Goal: Task Accomplishment & Management: Complete application form

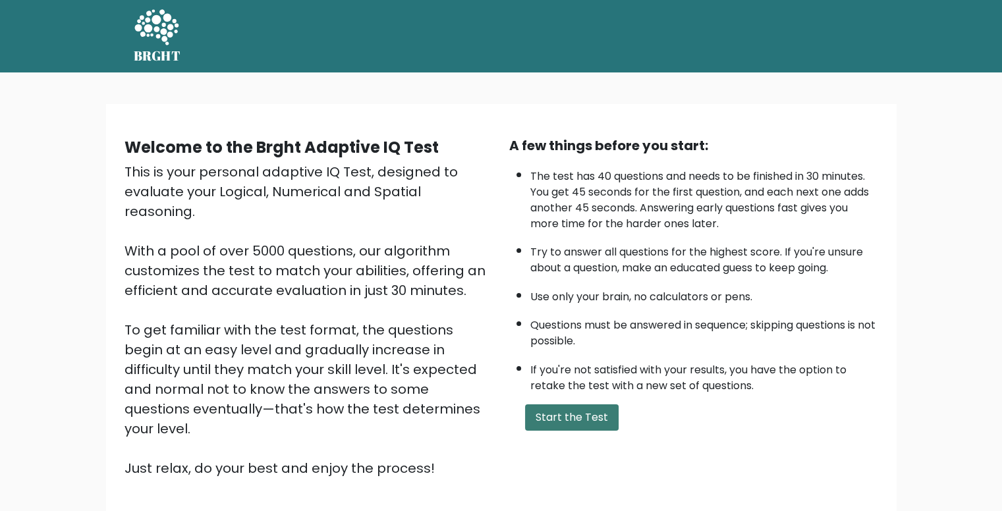
click at [550, 416] on button "Start the Test" at bounding box center [572, 418] width 94 height 26
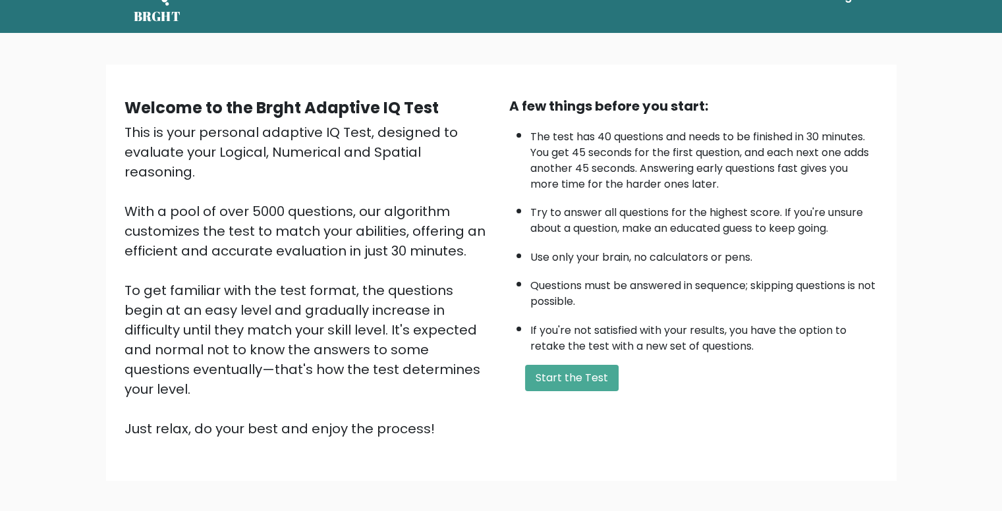
scroll to position [92, 0]
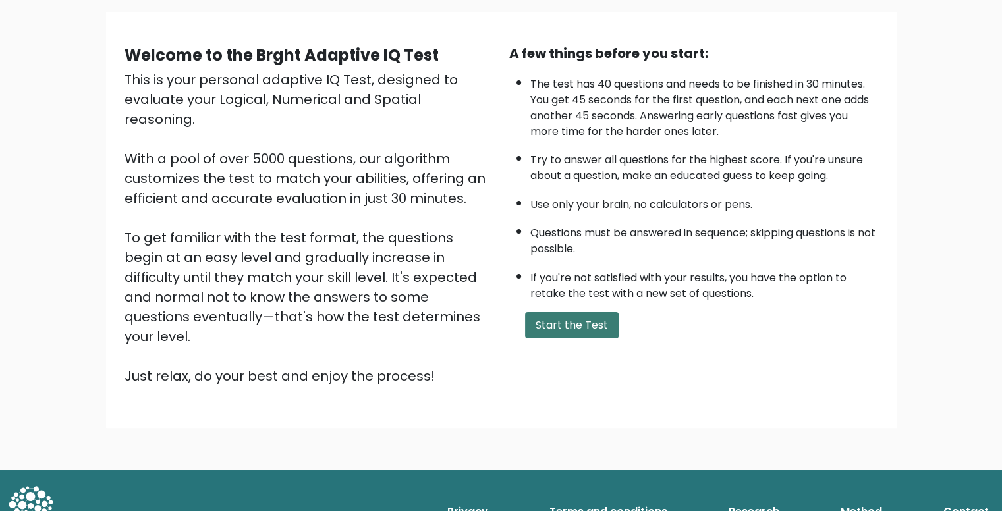
click at [553, 320] on button "Start the Test" at bounding box center [572, 325] width 94 height 26
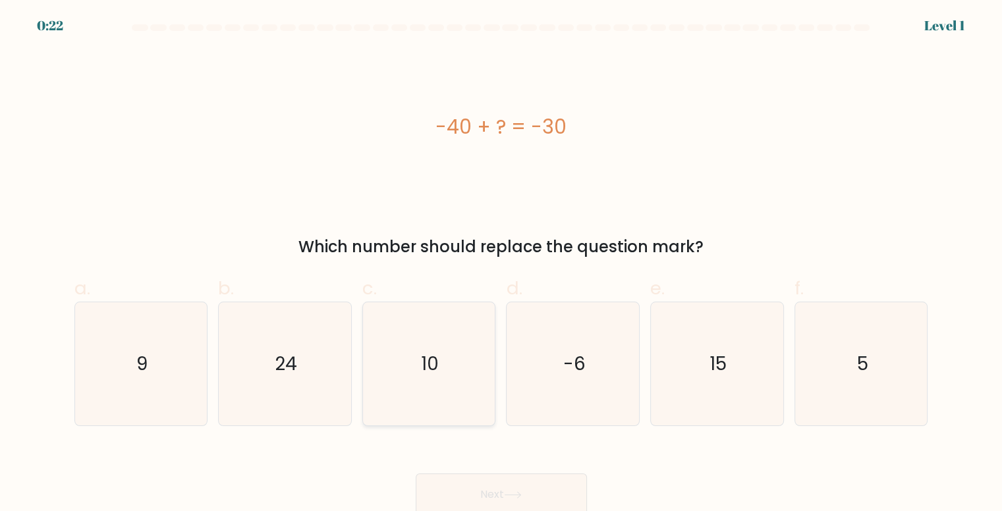
click at [432, 373] on text "10" at bounding box center [430, 364] width 18 height 26
click at [502, 264] on input "c. 10" at bounding box center [502, 260] width 1 height 9
radio input "true"
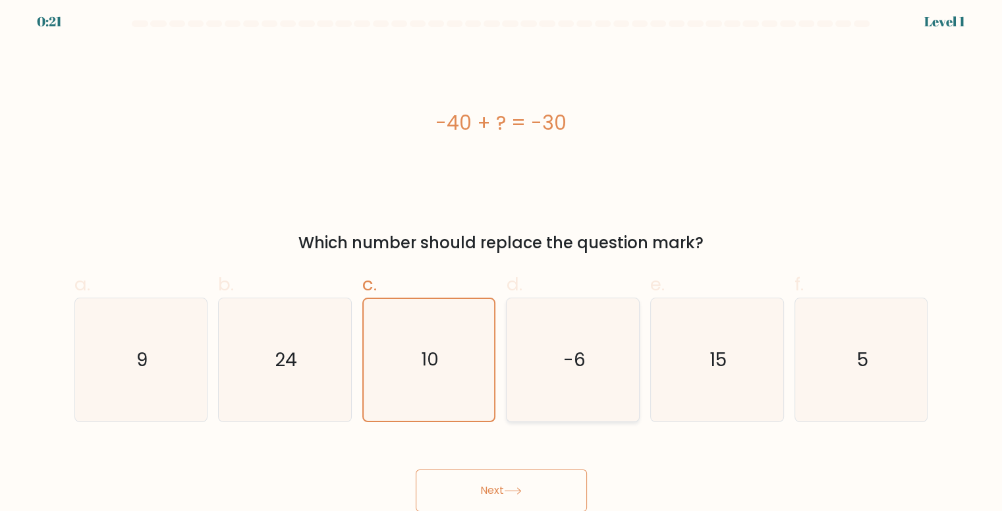
scroll to position [5, 0]
click at [502, 489] on button "Next" at bounding box center [501, 490] width 171 height 42
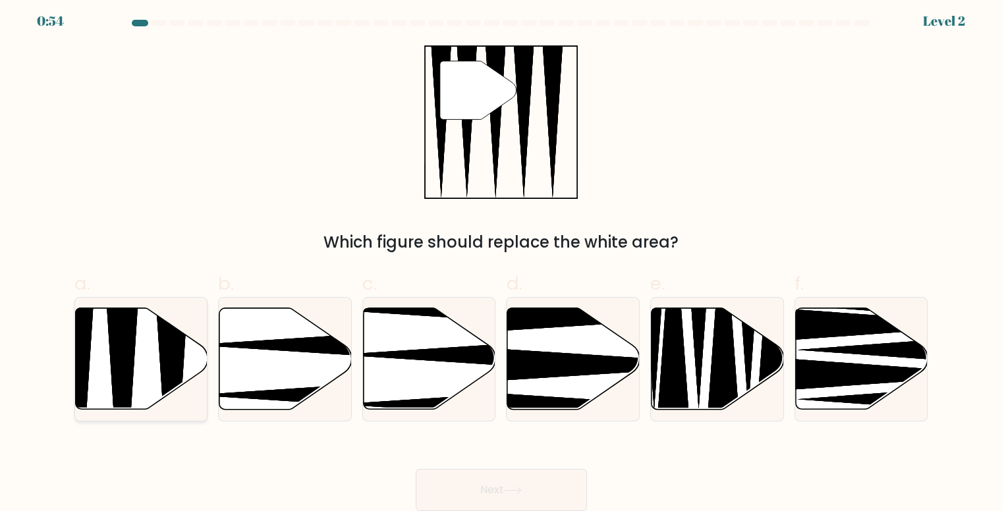
click at [96, 337] on icon at bounding box center [141, 358] width 132 height 101
click at [502, 260] on input "a." at bounding box center [502, 255] width 1 height 9
radio input "true"
click at [538, 473] on button "Next" at bounding box center [501, 490] width 171 height 42
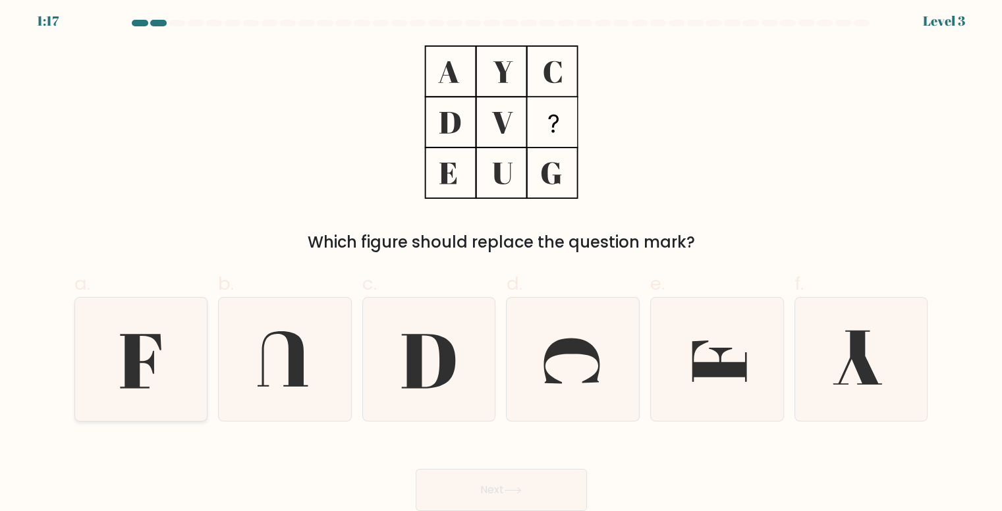
click at [129, 348] on icon at bounding box center [141, 362] width 42 height 55
click at [502, 260] on input "a." at bounding box center [502, 255] width 1 height 9
radio input "true"
click at [503, 496] on button "Next" at bounding box center [501, 490] width 171 height 42
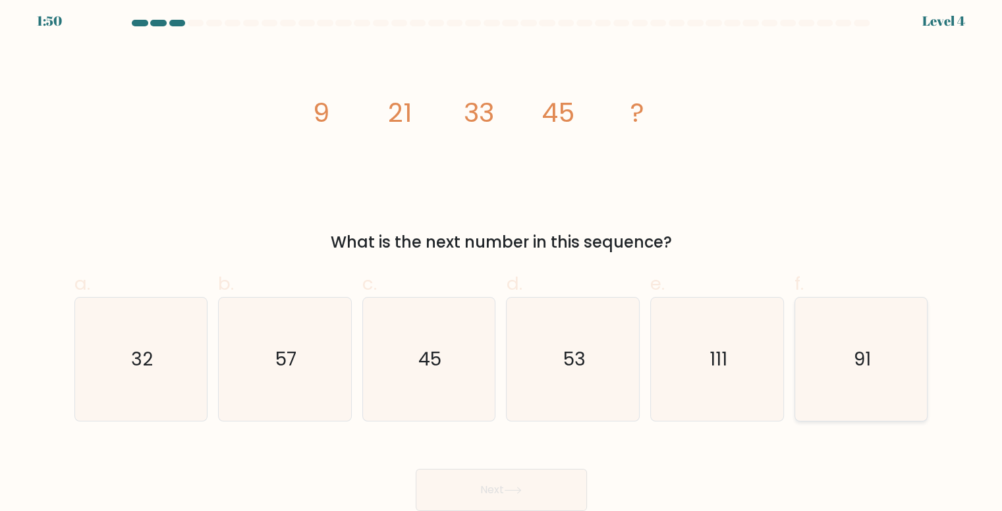
click at [856, 356] on text "91" at bounding box center [862, 360] width 17 height 26
click at [502, 260] on input "f. 91" at bounding box center [502, 255] width 1 height 9
radio input "true"
click at [517, 482] on button "Next" at bounding box center [501, 490] width 171 height 42
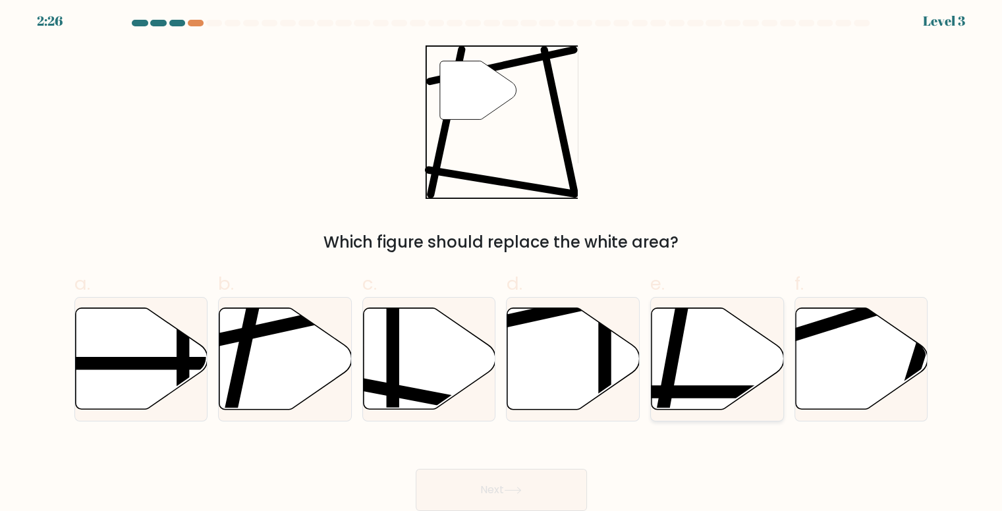
click at [695, 355] on icon at bounding box center [718, 358] width 132 height 101
click at [502, 260] on input "e." at bounding box center [502, 255] width 1 height 9
radio input "true"
click at [512, 496] on button "Next" at bounding box center [501, 490] width 171 height 42
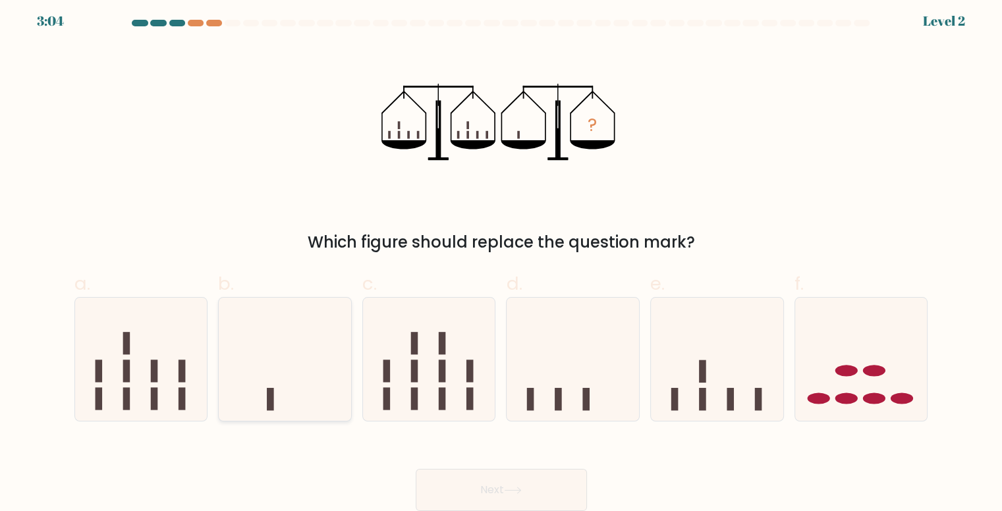
click at [301, 374] on icon at bounding box center [285, 358] width 132 height 109
click at [502, 260] on input "b." at bounding box center [502, 255] width 1 height 9
radio input "true"
click at [474, 486] on button "Next" at bounding box center [501, 490] width 171 height 42
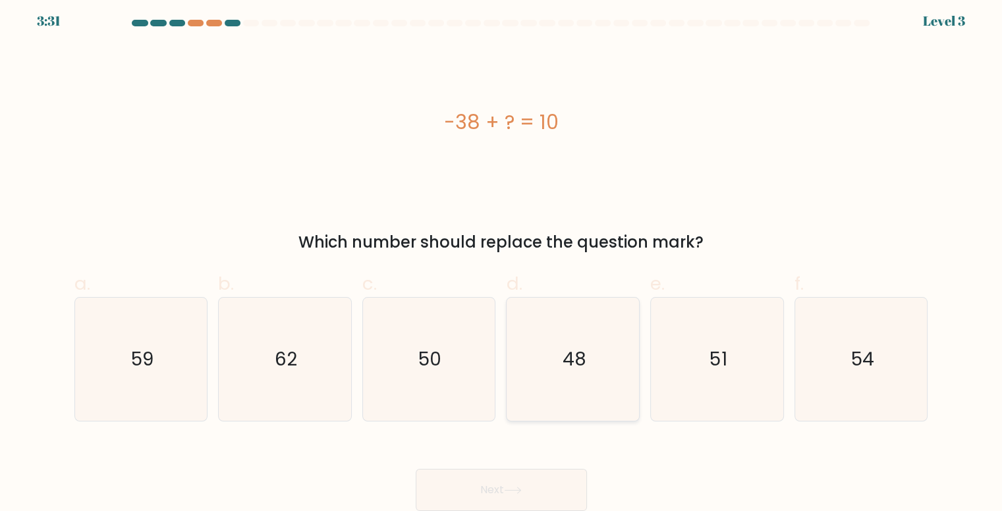
drag, startPoint x: 569, startPoint y: 359, endPoint x: 558, endPoint y: 439, distance: 80.5
click at [569, 359] on text "48" at bounding box center [575, 360] width 24 height 26
click at [502, 260] on input "d. 48" at bounding box center [502, 255] width 1 height 9
radio input "true"
click at [538, 490] on button "Next" at bounding box center [501, 490] width 171 height 42
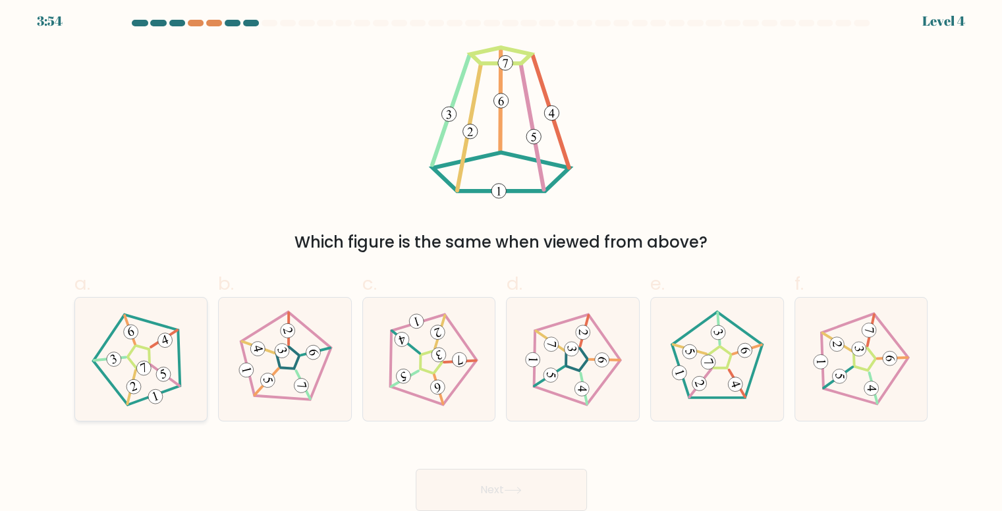
click at [152, 333] on icon at bounding box center [141, 359] width 98 height 98
click at [502, 260] on input "a." at bounding box center [502, 255] width 1 height 9
radio input "true"
click at [509, 496] on button "Next" at bounding box center [501, 490] width 171 height 42
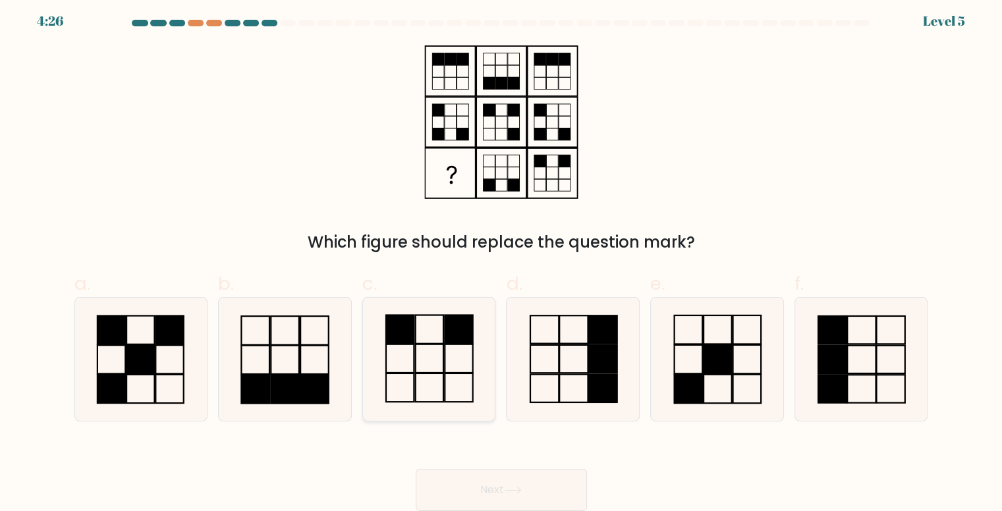
click at [447, 386] on icon at bounding box center [429, 359] width 123 height 123
click at [502, 260] on input "c." at bounding box center [502, 255] width 1 height 9
radio input "true"
click at [532, 490] on button "Next" at bounding box center [501, 490] width 171 height 42
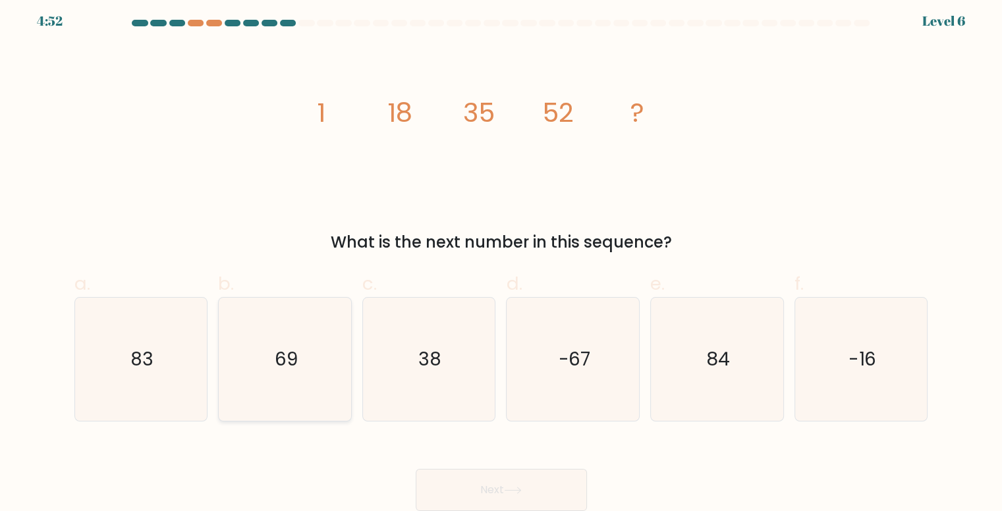
click at [269, 362] on icon "69" at bounding box center [284, 359] width 123 height 123
click at [502, 260] on input "b. 69" at bounding box center [502, 255] width 1 height 9
radio input "true"
click at [488, 490] on button "Next" at bounding box center [501, 490] width 171 height 42
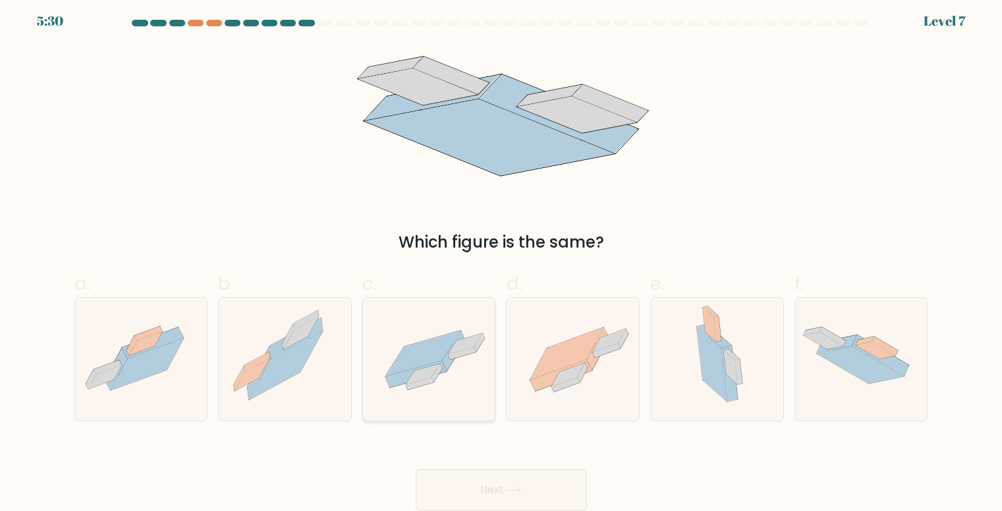
click at [467, 326] on icon at bounding box center [429, 360] width 132 height 92
click at [502, 260] on input "c." at bounding box center [502, 255] width 1 height 9
radio input "true"
click at [545, 473] on button "Next" at bounding box center [501, 490] width 171 height 42
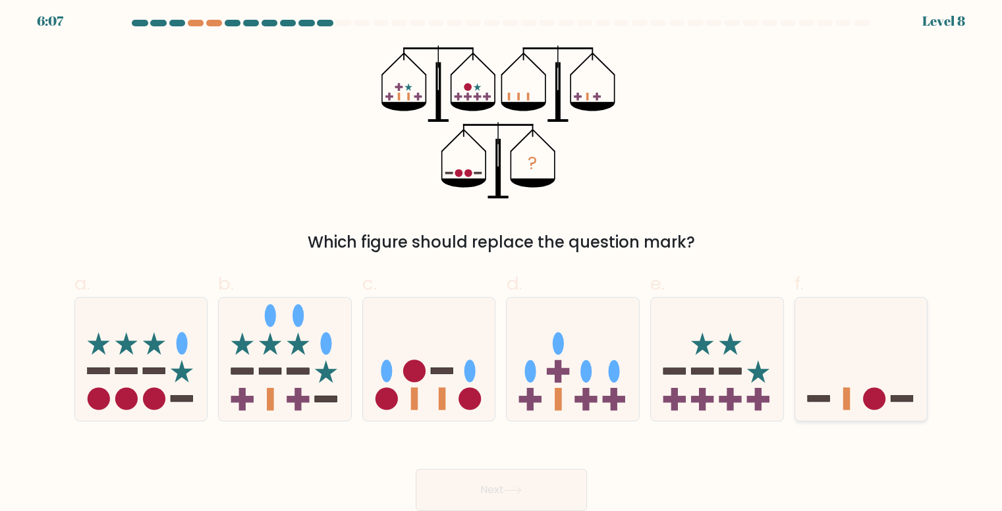
click at [828, 378] on icon at bounding box center [861, 358] width 132 height 109
click at [502, 260] on input "f." at bounding box center [502, 255] width 1 height 9
radio input "true"
click at [488, 400] on icon at bounding box center [429, 358] width 132 height 109
click at [502, 260] on input "c." at bounding box center [502, 255] width 1 height 9
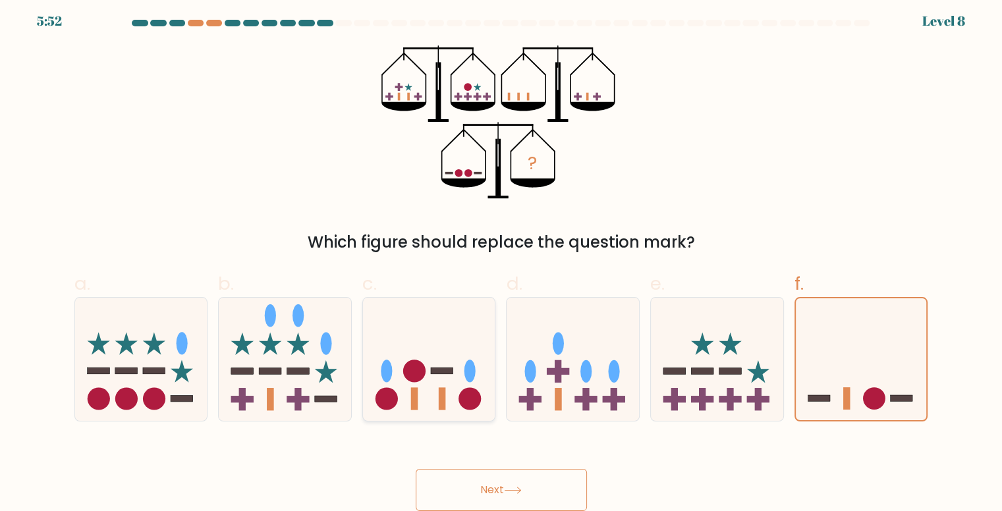
radio input "true"
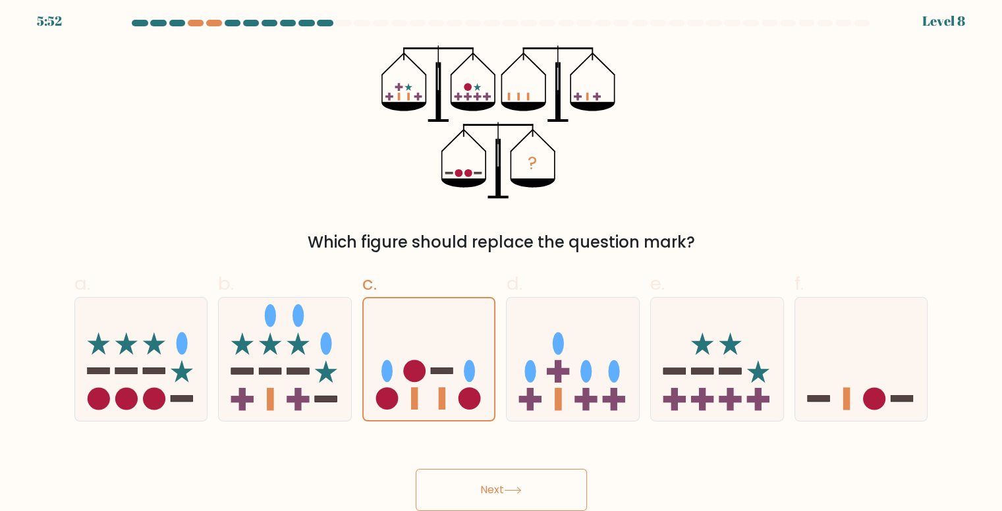
click at [497, 496] on button "Next" at bounding box center [501, 490] width 171 height 42
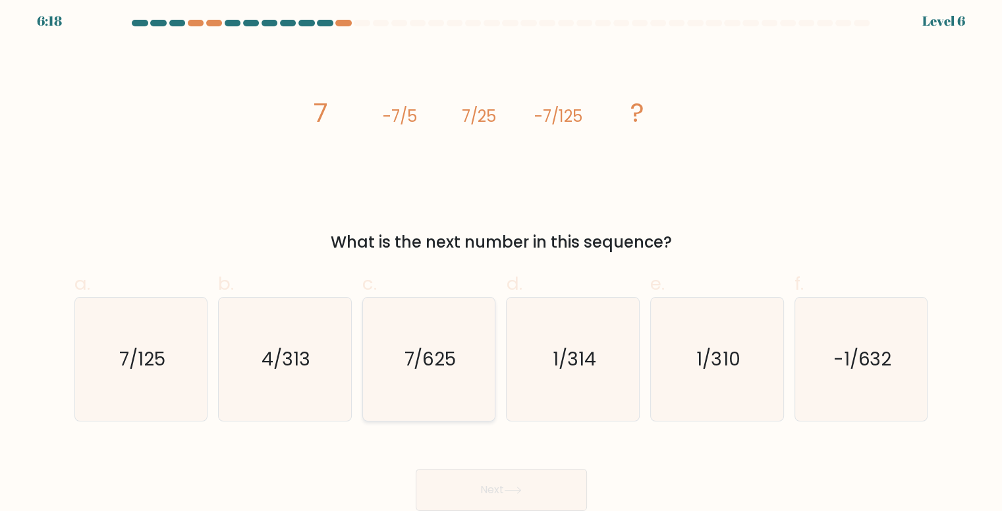
click at [455, 382] on icon "7/625" at bounding box center [429, 359] width 123 height 123
click at [502, 260] on input "c. 7/625" at bounding box center [502, 255] width 1 height 9
radio input "true"
click at [490, 486] on button "Next" at bounding box center [501, 490] width 171 height 42
click at [488, 488] on button "Next" at bounding box center [501, 490] width 171 height 42
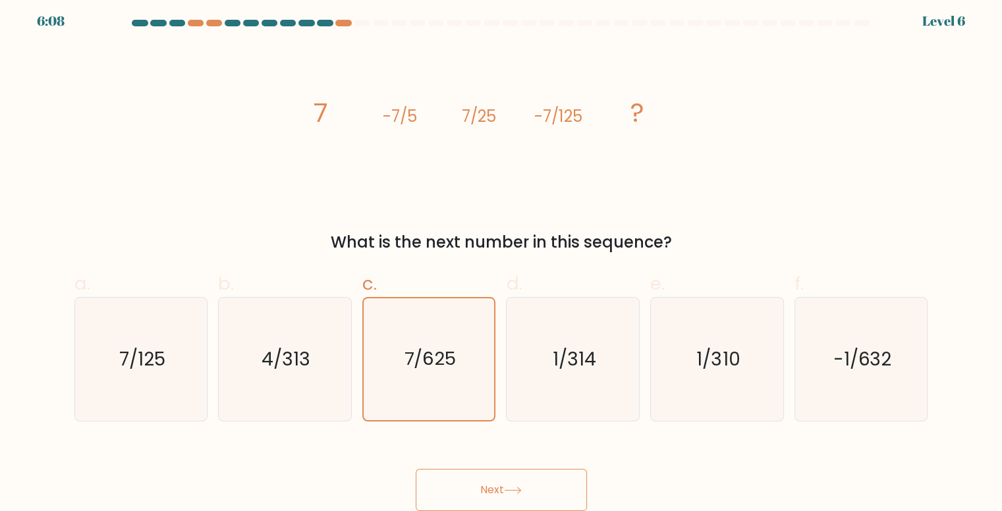
drag, startPoint x: 505, startPoint y: 492, endPoint x: 509, endPoint y: 453, distance: 39.1
click at [509, 462] on div "Next" at bounding box center [502, 475] width 870 height 74
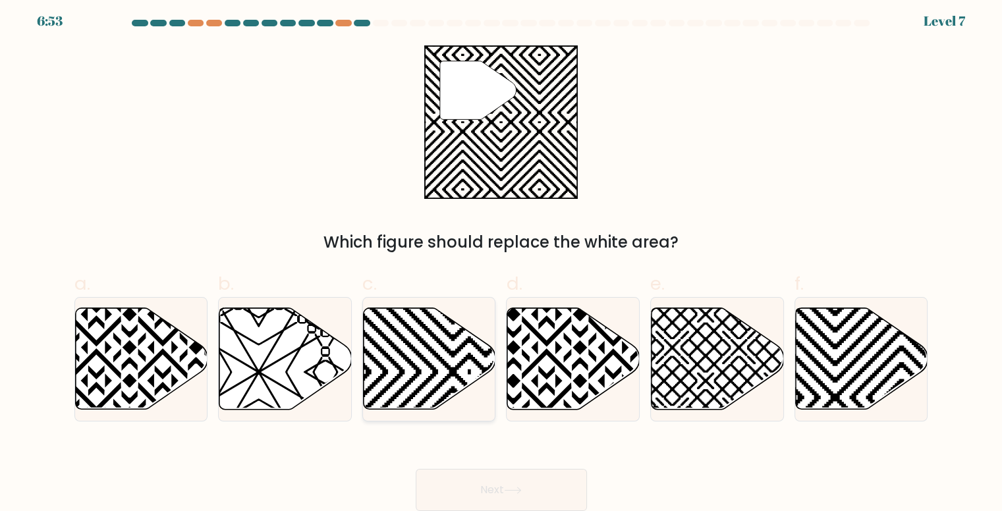
click at [414, 321] on icon at bounding box center [430, 358] width 132 height 101
click at [502, 260] on input "c." at bounding box center [502, 255] width 1 height 9
radio input "true"
click at [502, 494] on button "Next" at bounding box center [501, 490] width 171 height 42
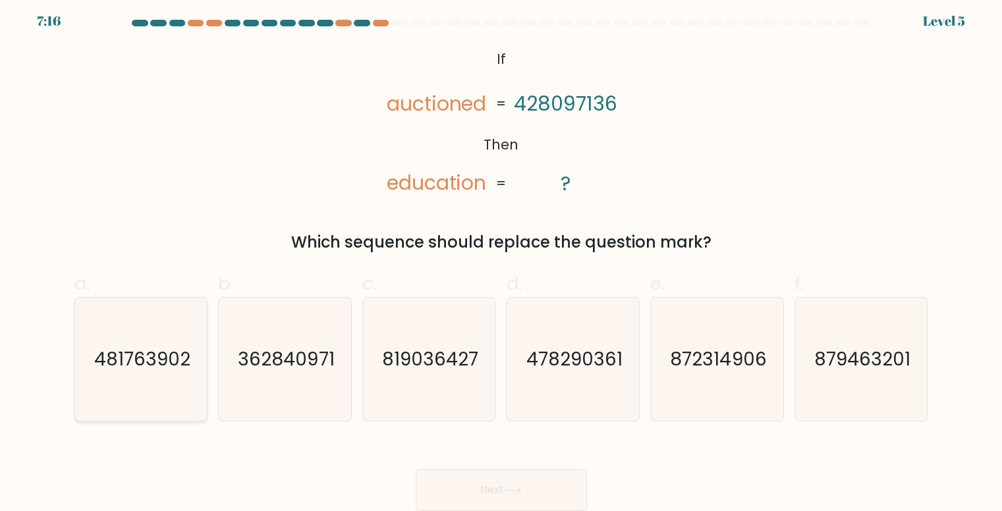
click at [144, 330] on icon "481763902" at bounding box center [141, 359] width 123 height 123
click at [502, 260] on input "a. 481763902" at bounding box center [502, 255] width 1 height 9
radio input "true"
click at [521, 491] on icon at bounding box center [513, 490] width 18 height 7
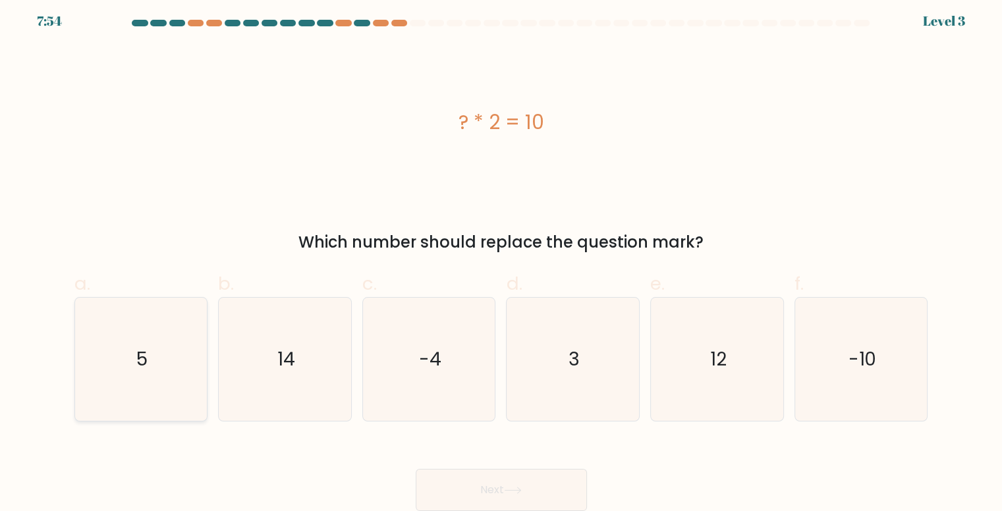
click at [121, 320] on icon "5" at bounding box center [141, 359] width 123 height 123
click at [502, 260] on input "a. 5" at bounding box center [502, 255] width 1 height 9
radio input "true"
click at [480, 483] on button "Next" at bounding box center [501, 490] width 171 height 42
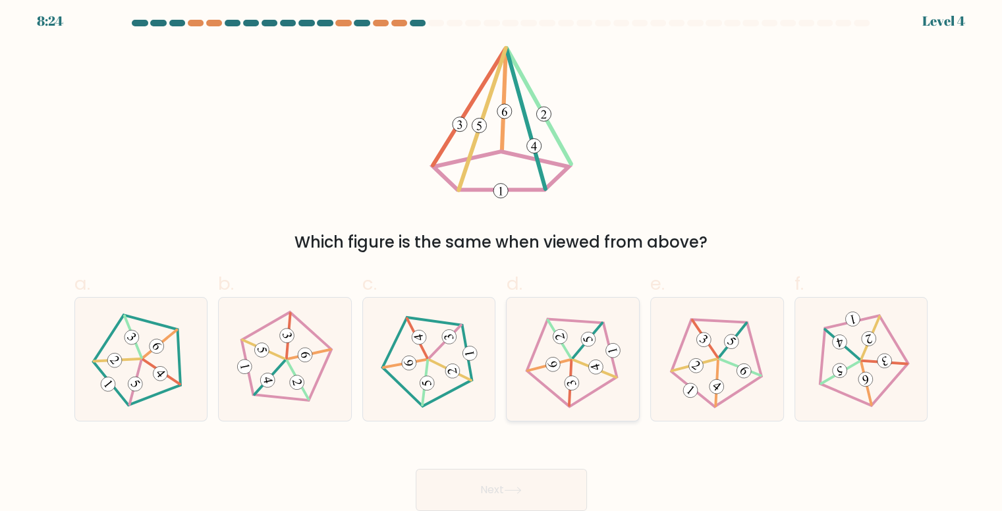
click at [554, 362] on 273 at bounding box center [553, 365] width 18 height 18
click at [502, 260] on input "d." at bounding box center [502, 255] width 1 height 9
radio input "true"
click at [266, 362] on icon at bounding box center [285, 359] width 98 height 98
click at [502, 260] on input "b." at bounding box center [502, 255] width 1 height 9
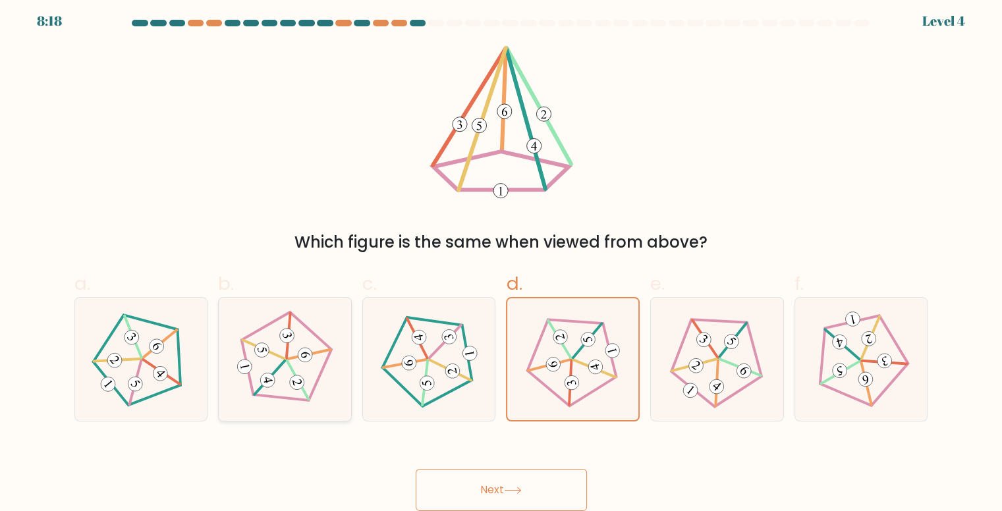
radio input "true"
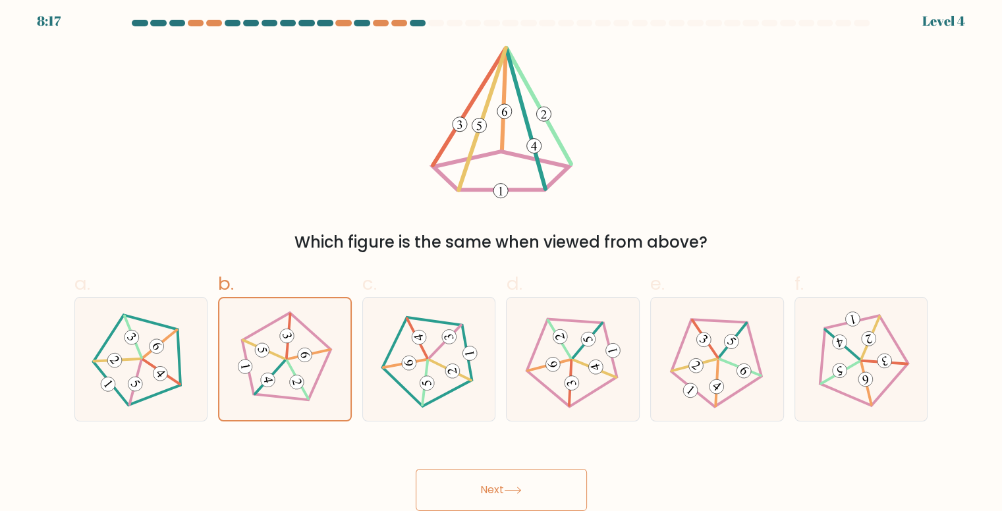
click at [495, 486] on button "Next" at bounding box center [501, 490] width 171 height 42
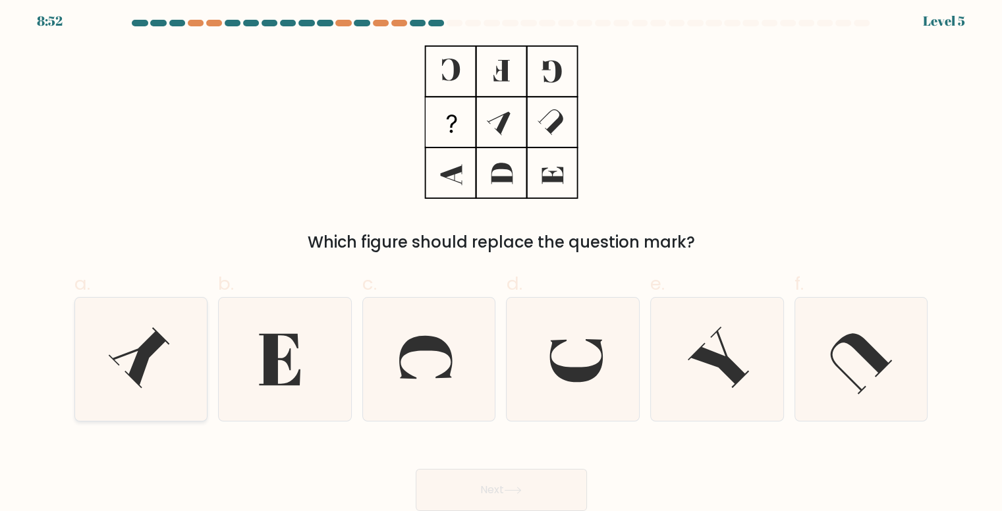
click at [161, 340] on icon at bounding box center [138, 358] width 61 height 61
click at [502, 260] on input "a." at bounding box center [502, 255] width 1 height 9
radio input "true"
click at [504, 482] on button "Next" at bounding box center [501, 490] width 171 height 42
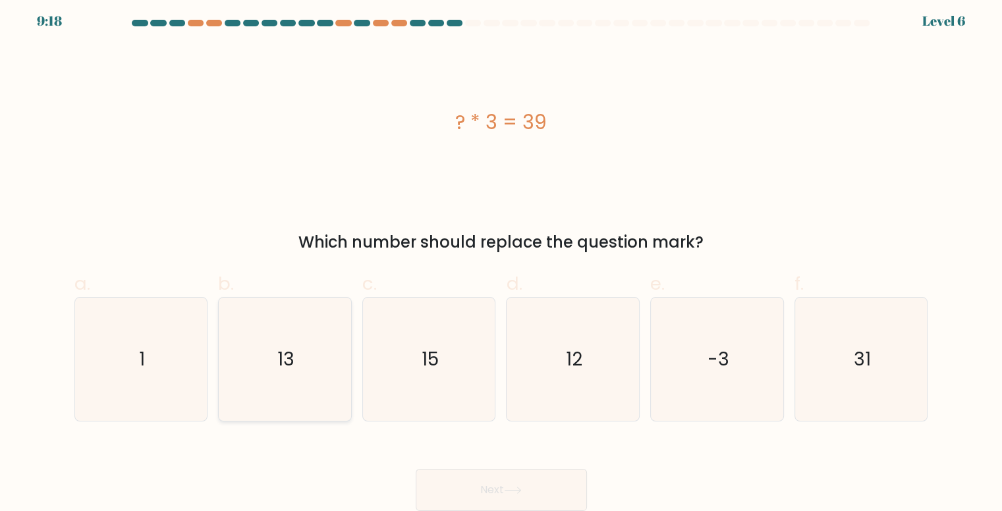
click at [298, 341] on icon "13" at bounding box center [284, 359] width 123 height 123
click at [502, 260] on input "b. 13" at bounding box center [502, 255] width 1 height 9
radio input "true"
click at [497, 494] on button "Next" at bounding box center [501, 490] width 171 height 42
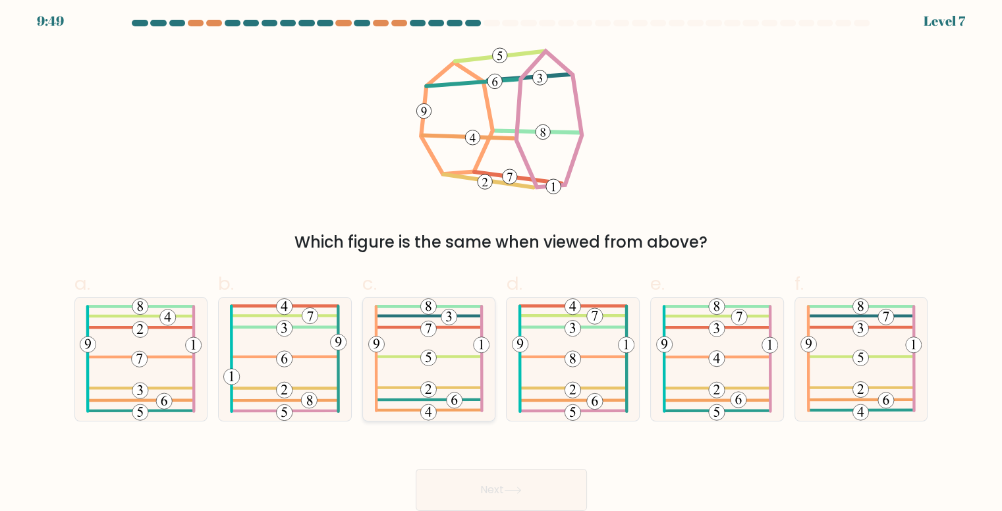
click at [443, 354] on icon at bounding box center [428, 359] width 121 height 123
click at [502, 260] on input "c." at bounding box center [502, 255] width 1 height 9
radio input "true"
click at [497, 490] on button "Next" at bounding box center [501, 490] width 171 height 42
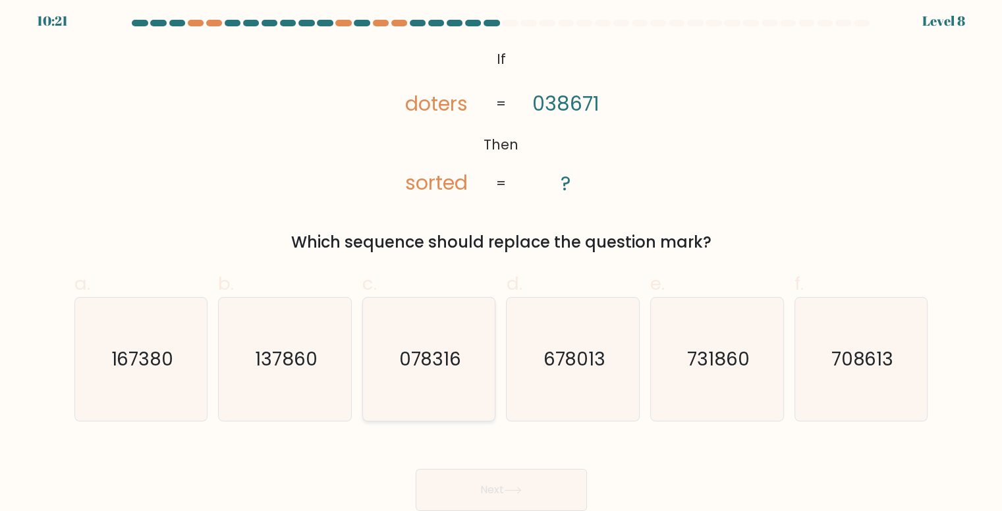
click at [467, 380] on icon "078316" at bounding box center [429, 359] width 123 height 123
click at [502, 260] on input "c. 078316" at bounding box center [502, 255] width 1 height 9
radio input "true"
click at [485, 482] on button "Next" at bounding box center [501, 490] width 171 height 42
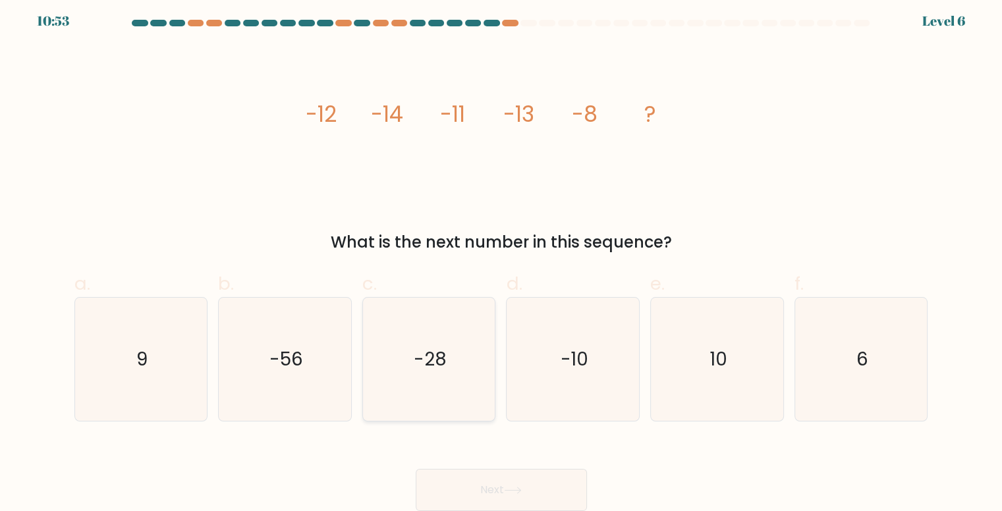
click at [386, 383] on icon "-28" at bounding box center [429, 359] width 123 height 123
click at [502, 260] on input "c. -28" at bounding box center [502, 255] width 1 height 9
radio input "true"
click at [469, 488] on button "Next" at bounding box center [501, 490] width 171 height 42
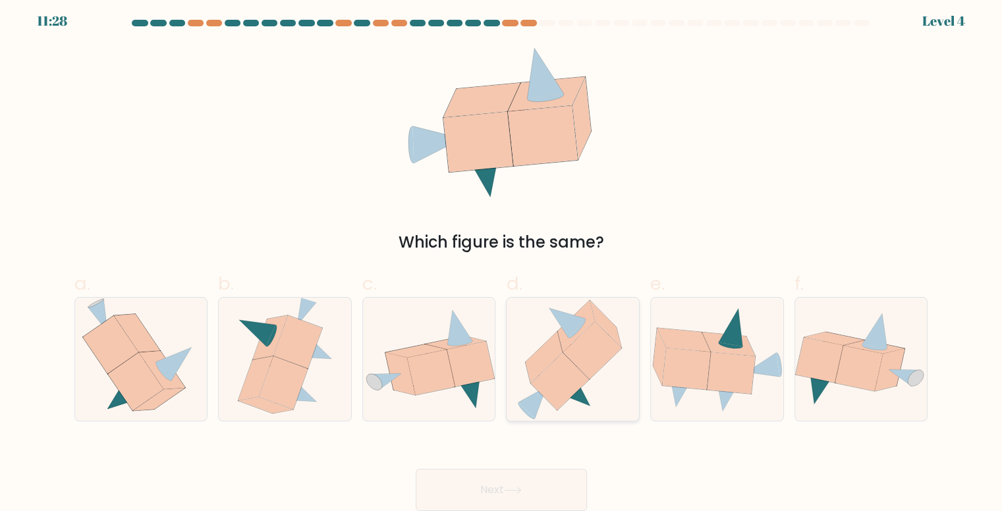
click at [575, 374] on icon at bounding box center [560, 381] width 58 height 57
click at [502, 260] on input "d." at bounding box center [502, 255] width 1 height 9
radio input "true"
click at [521, 492] on icon at bounding box center [513, 490] width 18 height 7
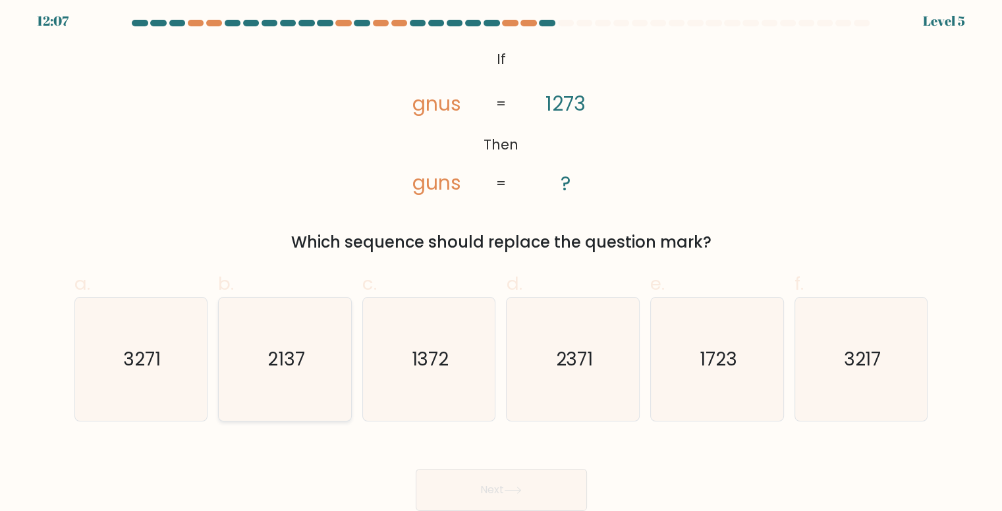
click at [287, 307] on icon "2137" at bounding box center [284, 359] width 123 height 123
click at [502, 260] on input "b. 2137" at bounding box center [502, 255] width 1 height 9
radio input "true"
click at [496, 482] on button "Next" at bounding box center [501, 490] width 171 height 42
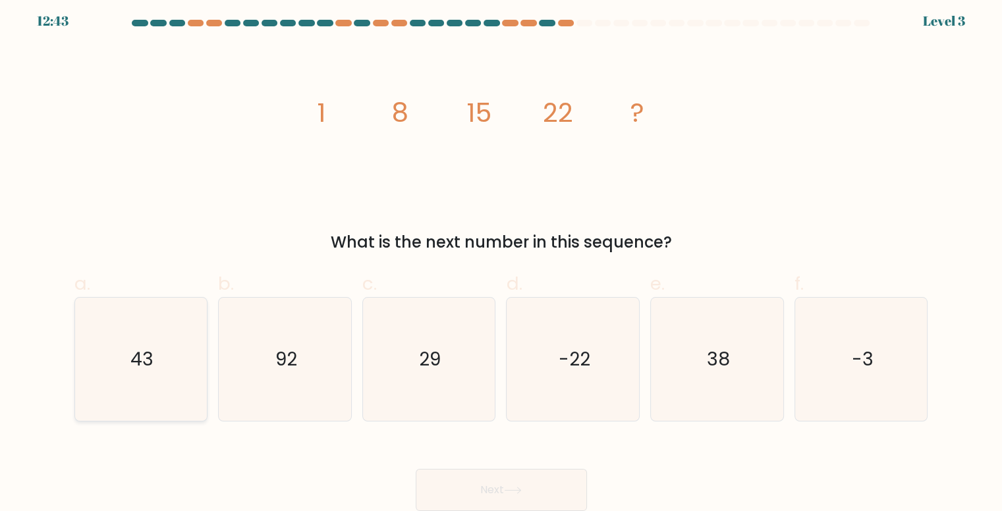
click at [166, 344] on icon "43" at bounding box center [141, 359] width 123 height 123
click at [502, 260] on input "a. 43" at bounding box center [502, 255] width 1 height 9
radio input "true"
click at [511, 489] on icon at bounding box center [513, 490] width 18 height 7
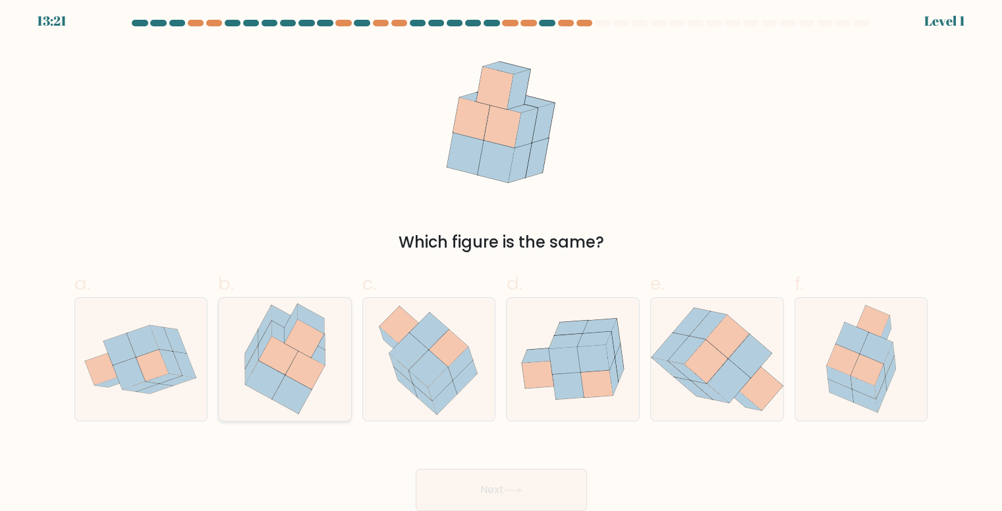
click at [306, 387] on icon at bounding box center [305, 370] width 40 height 39
click at [502, 260] on input "b." at bounding box center [502, 255] width 1 height 9
radio input "true"
click at [553, 476] on button "Next" at bounding box center [501, 490] width 171 height 42
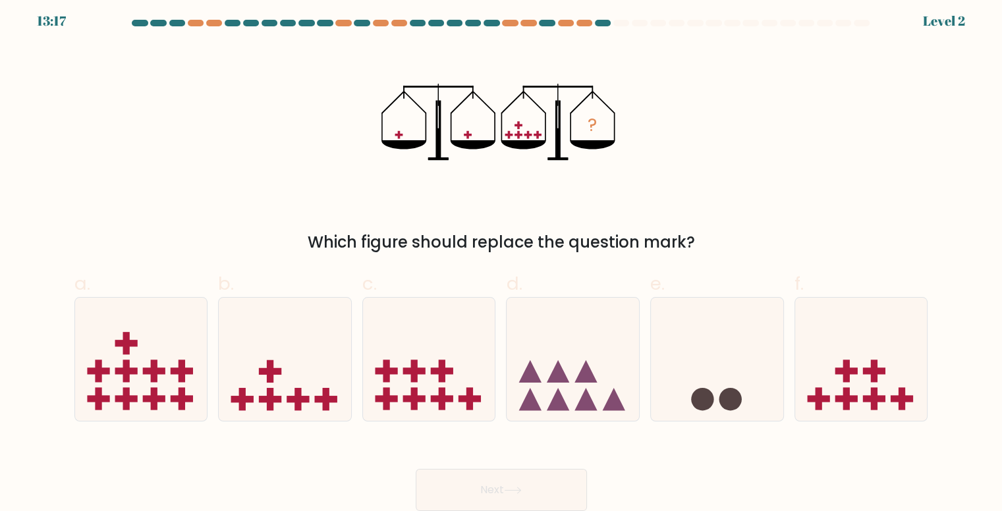
click at [517, 482] on button "Next" at bounding box center [501, 490] width 171 height 42
drag, startPoint x: 297, startPoint y: 404, endPoint x: 324, endPoint y: 412, distance: 28.2
click at [299, 401] on g at bounding box center [298, 399] width 22 height 22
click at [502, 260] on input "b." at bounding box center [502, 255] width 1 height 9
radio input "true"
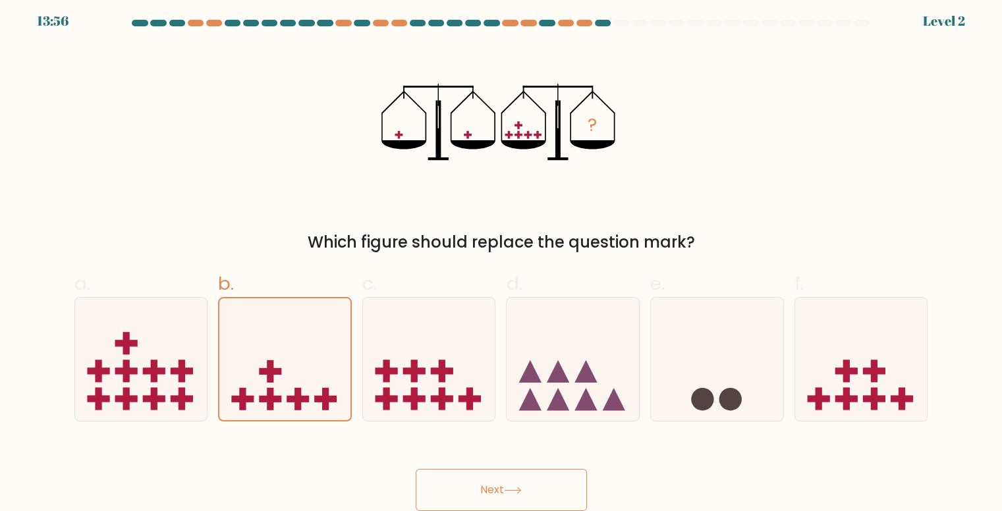
click at [477, 486] on button "Next" at bounding box center [501, 490] width 171 height 42
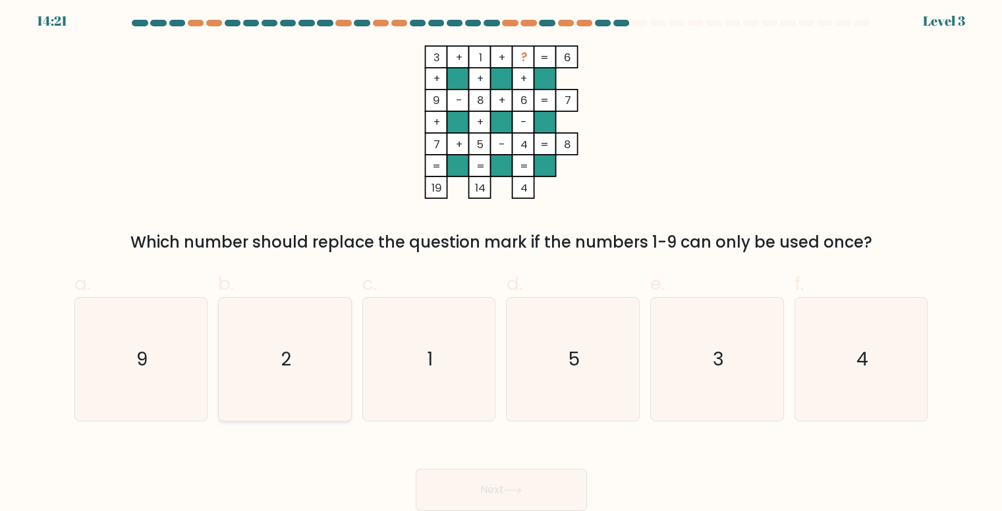
click at [273, 378] on icon "2" at bounding box center [284, 359] width 123 height 123
click at [502, 260] on input "b. 2" at bounding box center [502, 255] width 1 height 9
radio input "true"
click at [487, 473] on button "Next" at bounding box center [501, 490] width 171 height 42
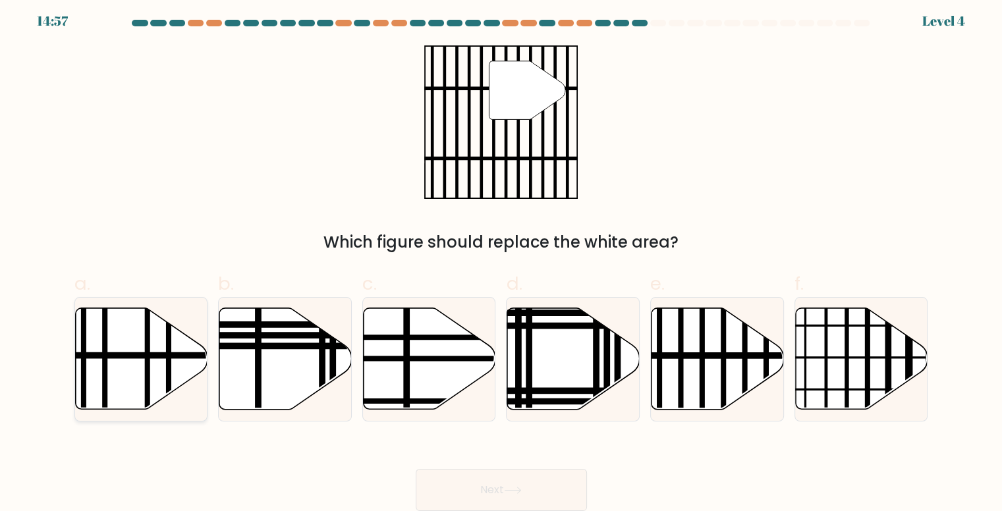
click at [111, 370] on icon at bounding box center [141, 358] width 132 height 101
click at [502, 260] on input "a." at bounding box center [502, 255] width 1 height 9
radio input "true"
click at [688, 341] on icon at bounding box center [718, 358] width 132 height 101
click at [502, 260] on input "e." at bounding box center [502, 255] width 1 height 9
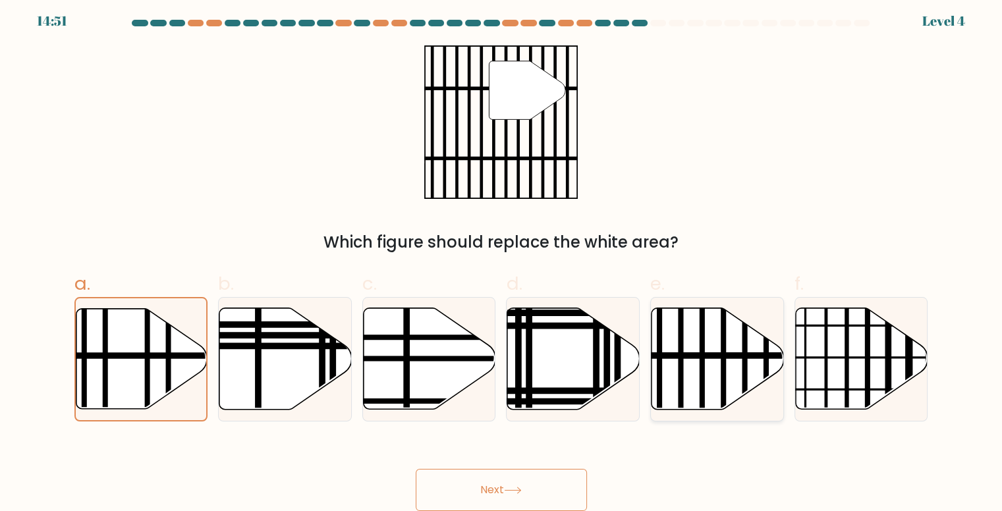
radio input "true"
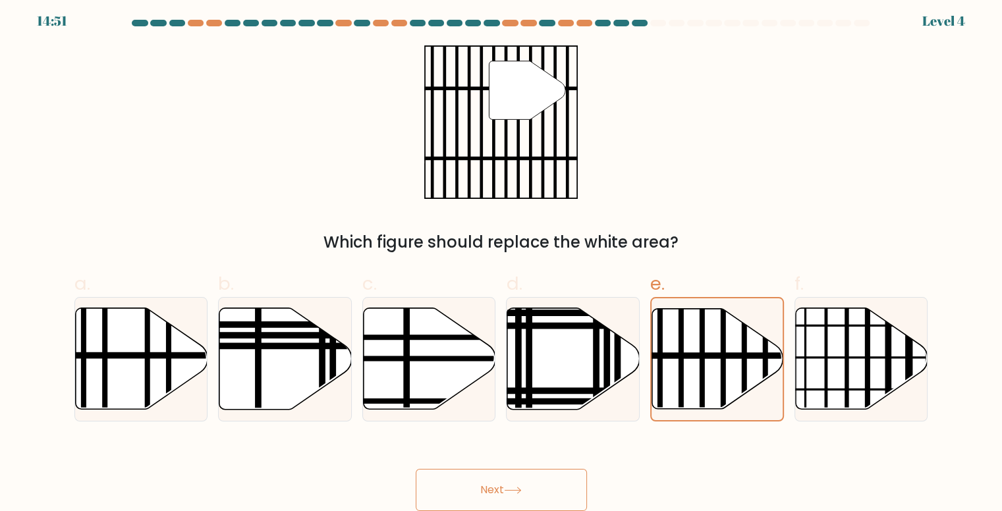
click at [507, 491] on icon at bounding box center [513, 490] width 18 height 7
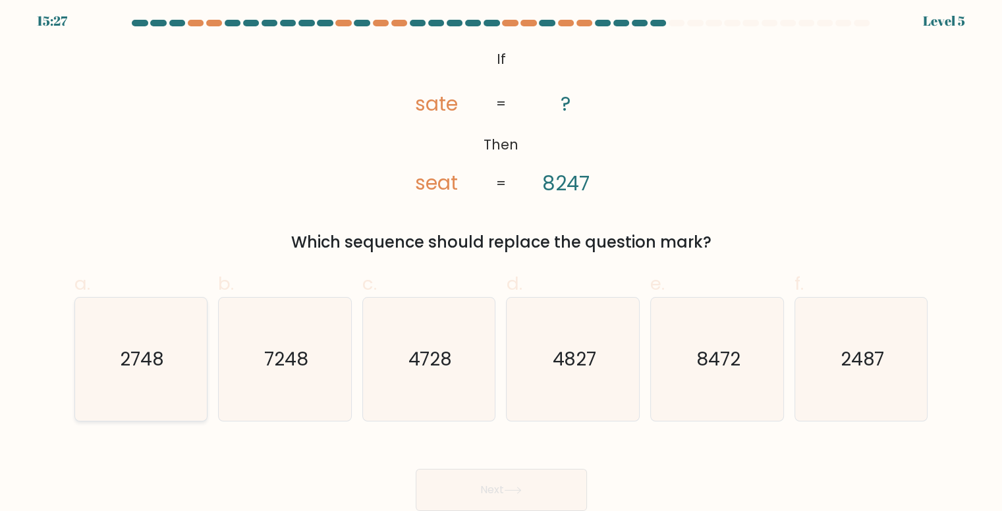
drag, startPoint x: 119, startPoint y: 348, endPoint x: 165, endPoint y: 362, distance: 48.2
click at [119, 347] on icon "2748" at bounding box center [141, 359] width 123 height 123
click at [502, 260] on input "a. 2748" at bounding box center [502, 255] width 1 height 9
radio input "true"
click at [503, 488] on button "Next" at bounding box center [501, 490] width 171 height 42
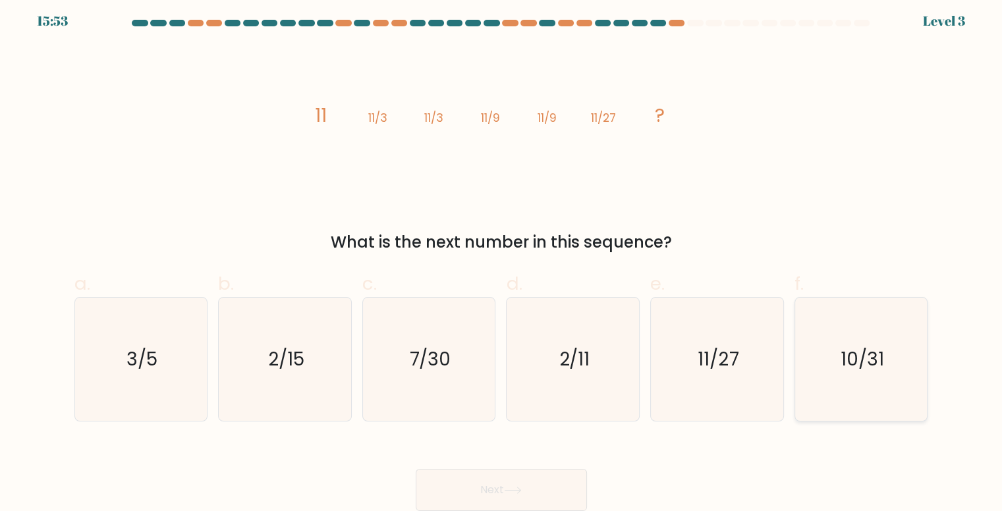
click at [885, 339] on icon "10/31" at bounding box center [861, 359] width 123 height 123
click at [502, 260] on input "f. 10/31" at bounding box center [502, 255] width 1 height 9
radio input "true"
click at [507, 502] on button "Next" at bounding box center [501, 490] width 171 height 42
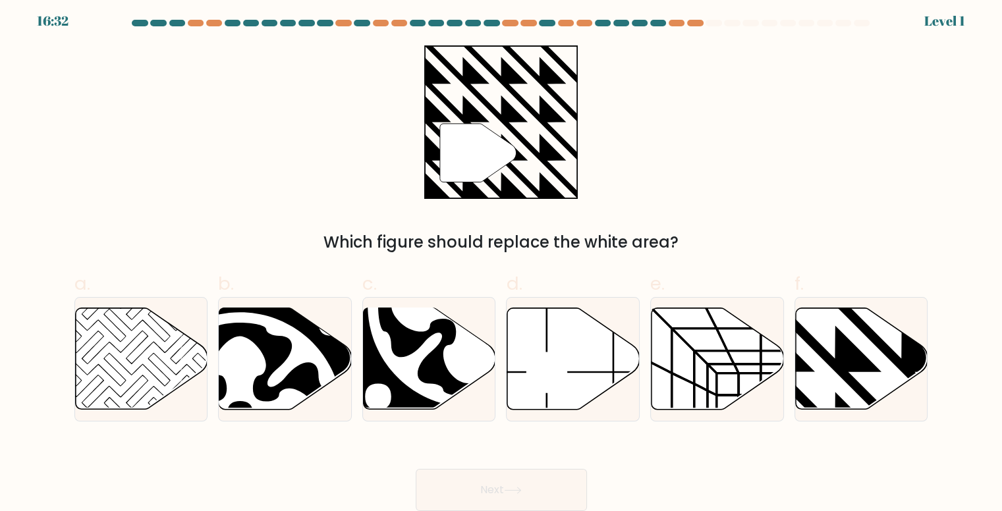
drag, startPoint x: 845, startPoint y: 338, endPoint x: 791, endPoint y: 375, distance: 65.4
click at [846, 338] on icon at bounding box center [901, 305] width 267 height 267
click at [502, 260] on input "f." at bounding box center [502, 255] width 1 height 9
radio input "true"
click at [530, 487] on button "Next" at bounding box center [501, 490] width 171 height 42
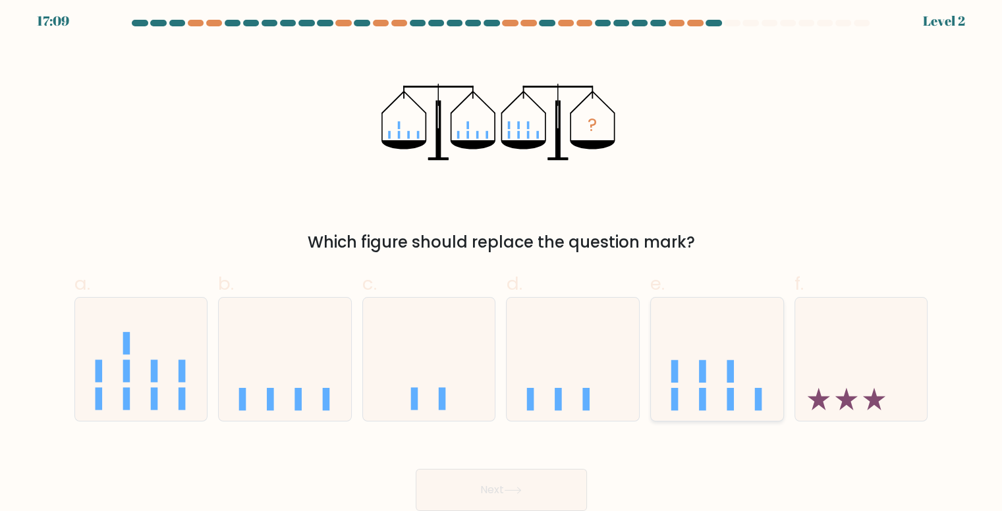
click at [718, 351] on icon at bounding box center [717, 358] width 132 height 109
click at [502, 260] on input "e." at bounding box center [502, 255] width 1 height 9
radio input "true"
click at [530, 482] on button "Next" at bounding box center [501, 490] width 171 height 42
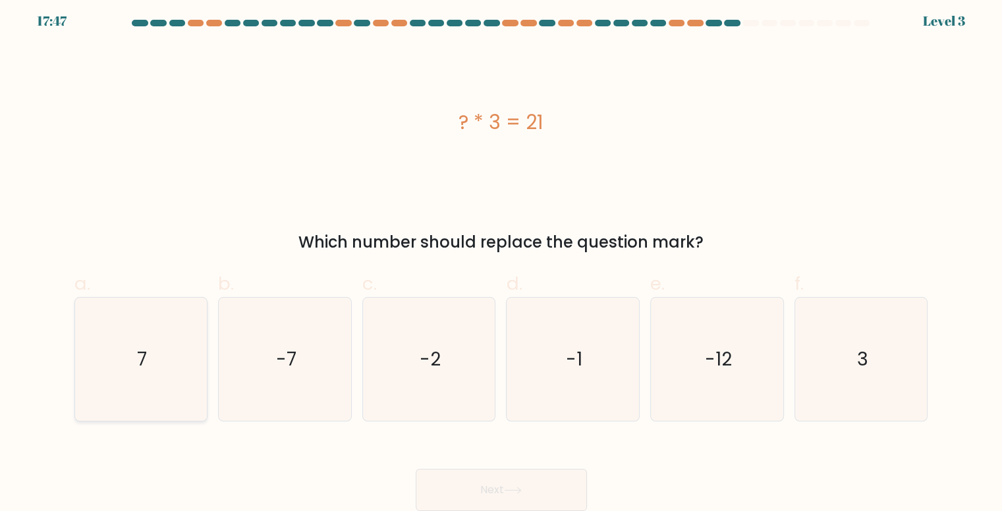
click at [165, 372] on icon "7" at bounding box center [141, 359] width 123 height 123
click at [502, 260] on input "a. 7" at bounding box center [502, 255] width 1 height 9
radio input "true"
click at [517, 494] on icon at bounding box center [513, 490] width 18 height 7
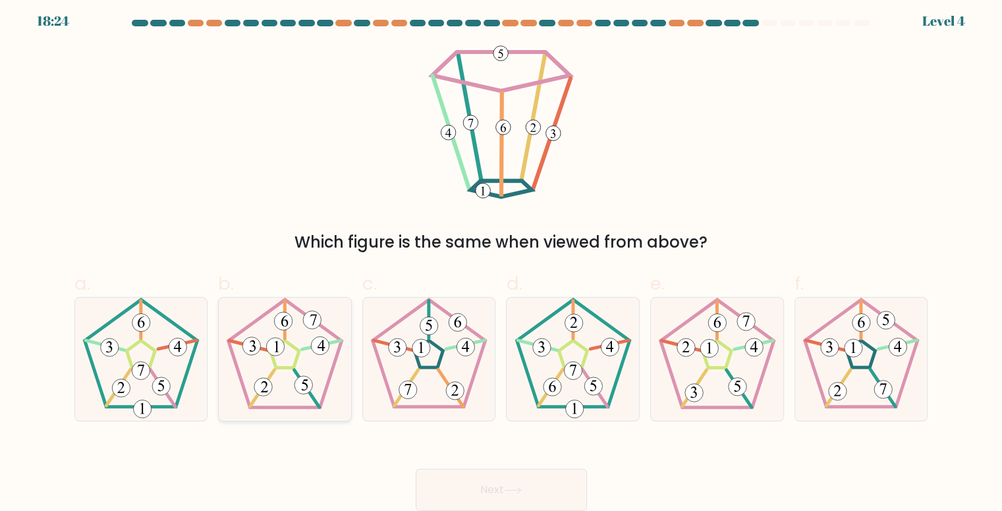
drag, startPoint x: 283, startPoint y: 388, endPoint x: 296, endPoint y: 392, distance: 13.1
click at [283, 388] on icon at bounding box center [284, 359] width 123 height 123
click at [502, 260] on input "b." at bounding box center [502, 255] width 1 height 9
radio input "true"
click at [510, 494] on icon at bounding box center [513, 490] width 18 height 7
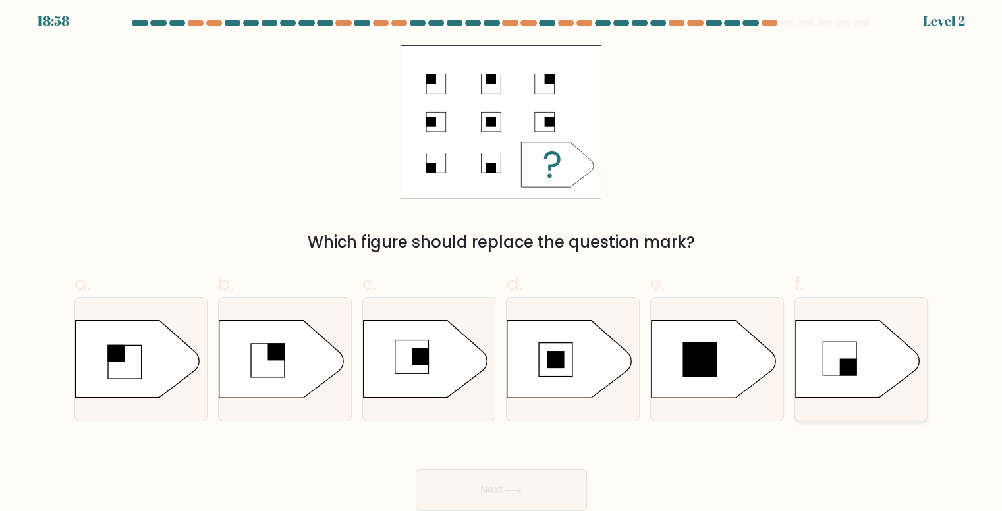
click at [868, 346] on icon at bounding box center [857, 359] width 124 height 77
click at [502, 260] on input "f." at bounding box center [502, 255] width 1 height 9
radio input "true"
click at [522, 486] on button "Next" at bounding box center [501, 490] width 171 height 42
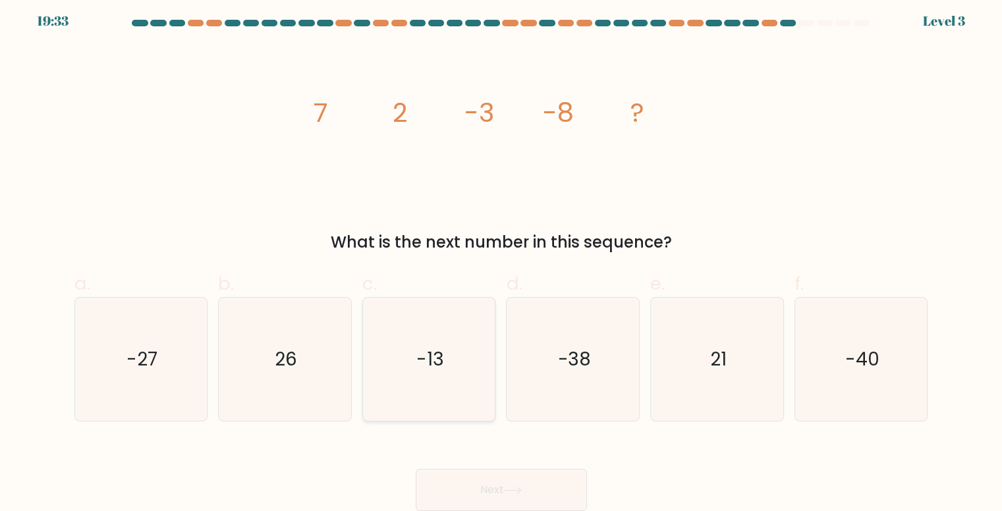
click at [395, 384] on icon "-13" at bounding box center [429, 359] width 123 height 123
click at [502, 260] on input "c. -13" at bounding box center [502, 255] width 1 height 9
radio input "true"
click at [517, 483] on button "Next" at bounding box center [501, 490] width 171 height 42
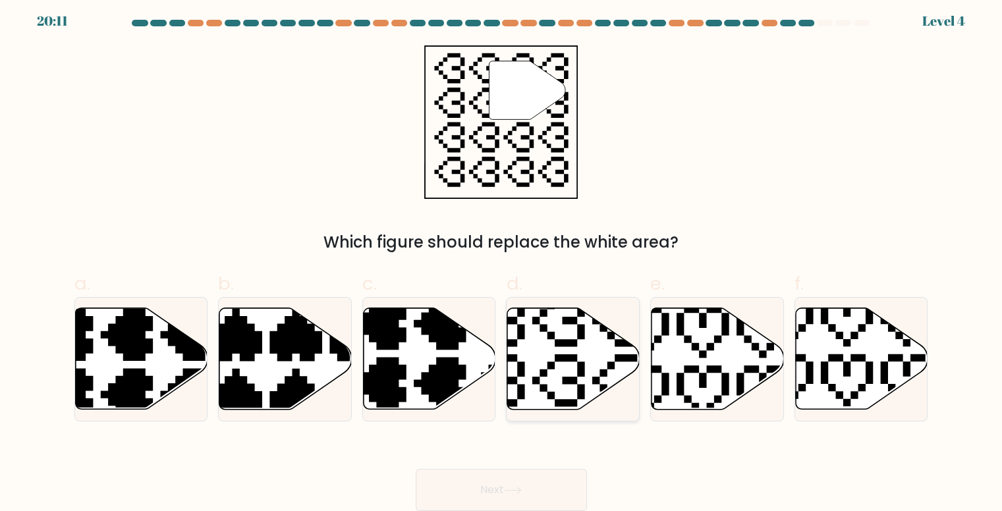
click at [569, 346] on icon at bounding box center [529, 411] width 233 height 233
click at [502, 260] on input "d." at bounding box center [502, 255] width 1 height 9
radio input "true"
click at [511, 490] on icon at bounding box center [513, 490] width 18 height 7
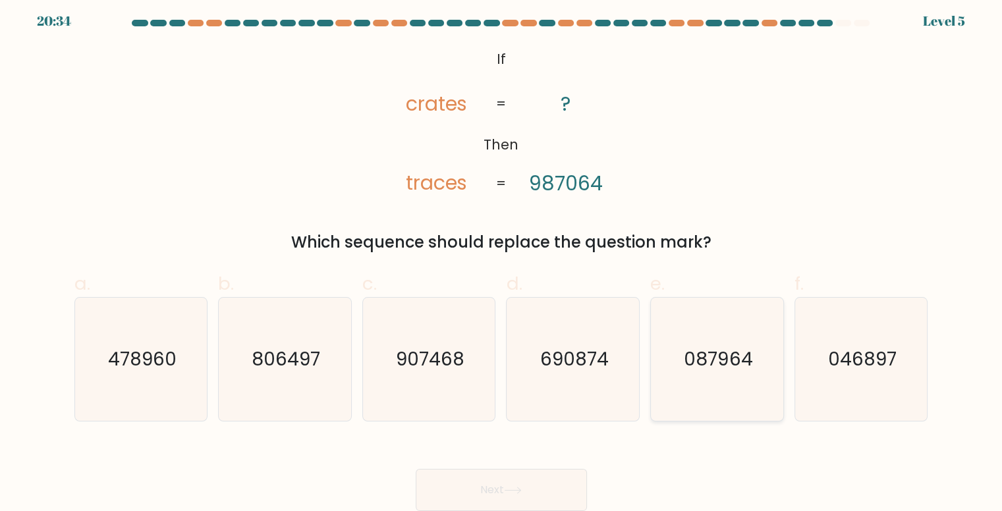
click at [745, 338] on icon "087964" at bounding box center [717, 359] width 123 height 123
click at [502, 260] on input "e. 087964" at bounding box center [502, 255] width 1 height 9
radio input "true"
click at [482, 494] on button "Next" at bounding box center [501, 490] width 171 height 42
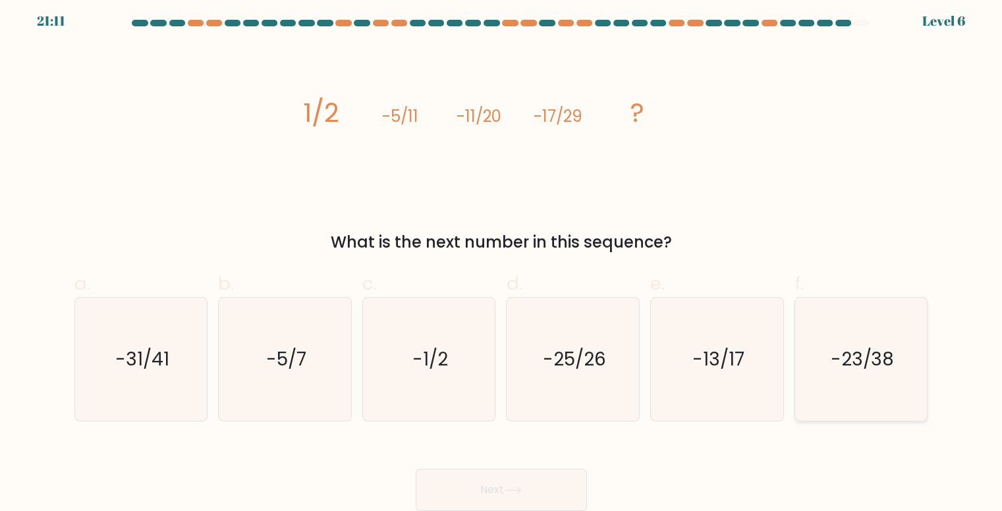
click at [828, 370] on icon "-23/38" at bounding box center [861, 359] width 123 height 123
click at [502, 260] on input "f. -23/38" at bounding box center [502, 255] width 1 height 9
radio input "true"
click at [527, 484] on button "Next" at bounding box center [501, 490] width 171 height 42
click at [512, 495] on button "Next" at bounding box center [501, 490] width 171 height 42
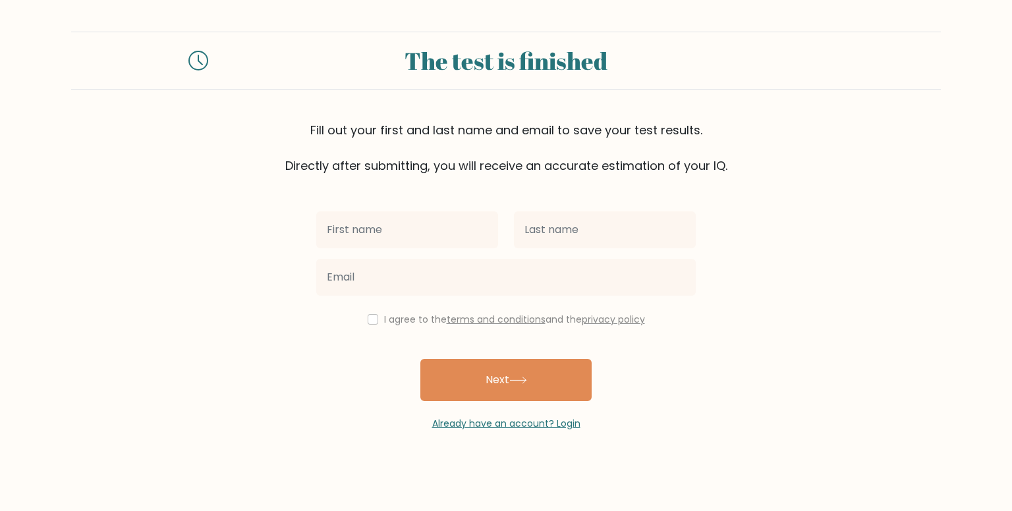
click at [398, 228] on input "text" at bounding box center [407, 230] width 182 height 37
type input "Divina Gracia"
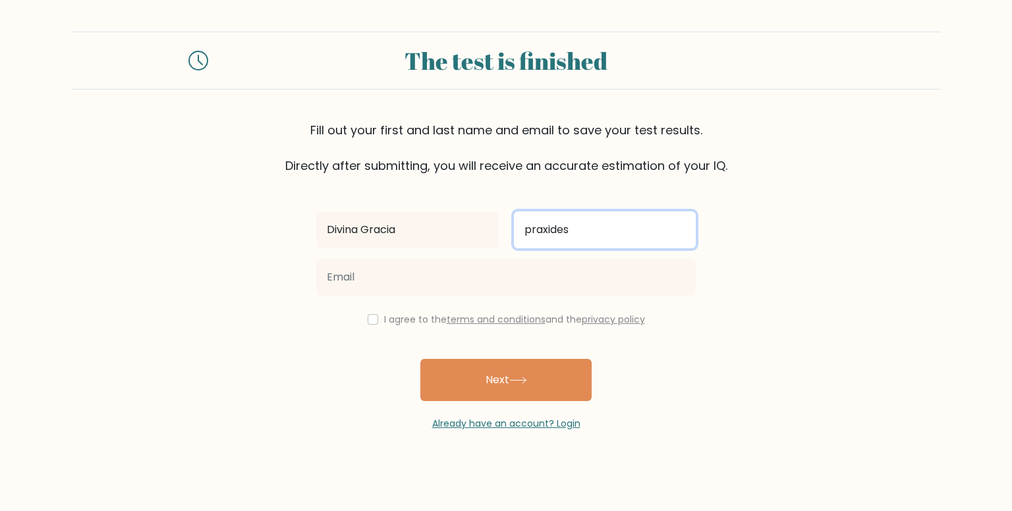
type input "praxides"
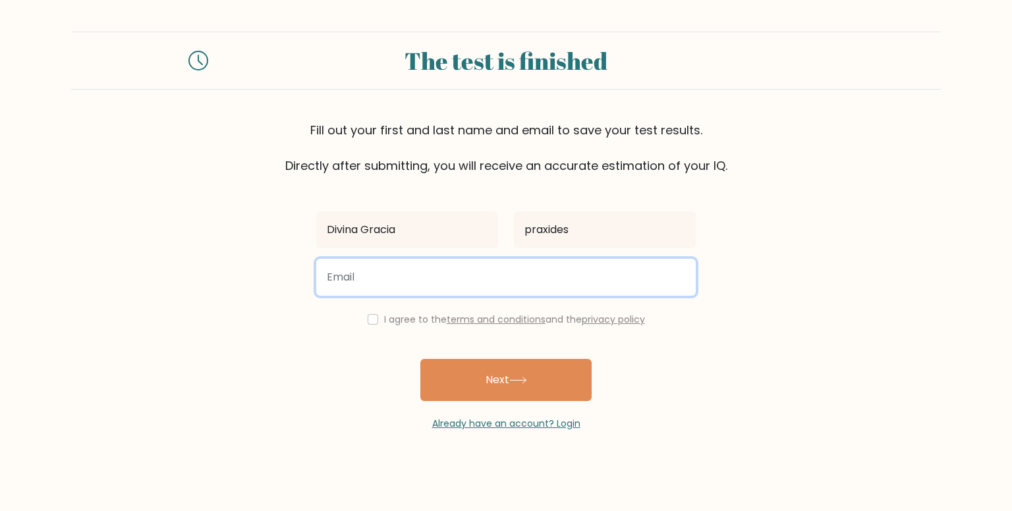
click at [372, 275] on input "email" at bounding box center [506, 277] width 380 height 37
type input "divina.laconsay@gmail.com"
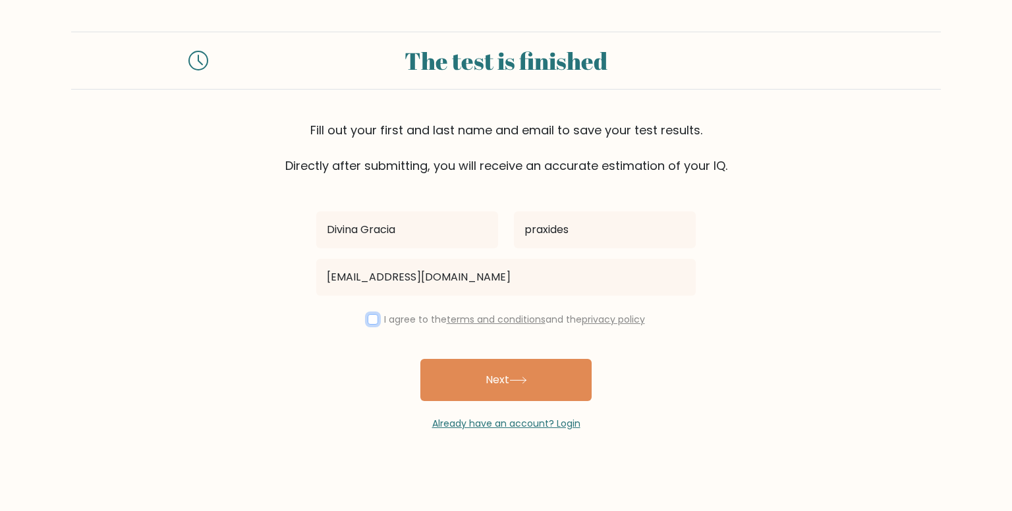
click at [368, 321] on input "checkbox" at bounding box center [373, 319] width 11 height 11
checkbox input "true"
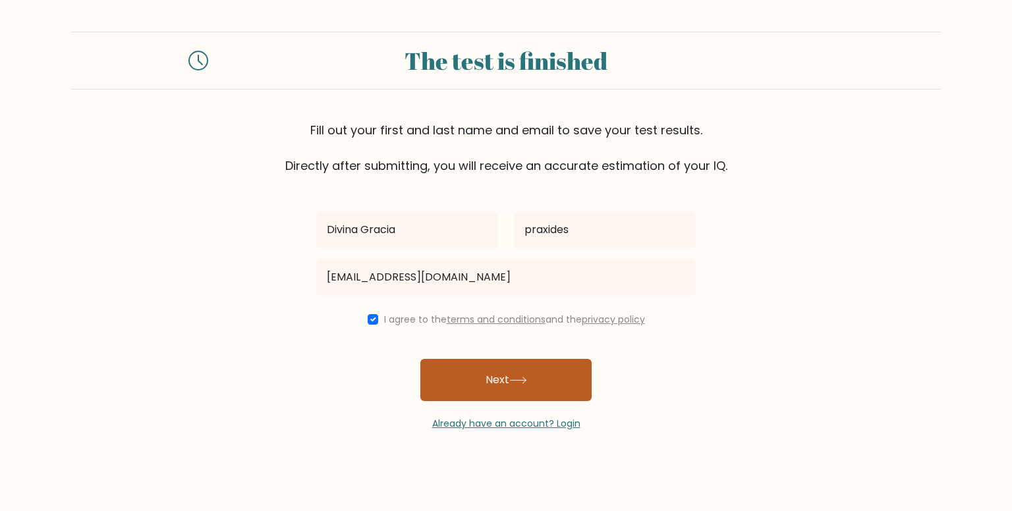
click at [483, 379] on button "Next" at bounding box center [505, 380] width 171 height 42
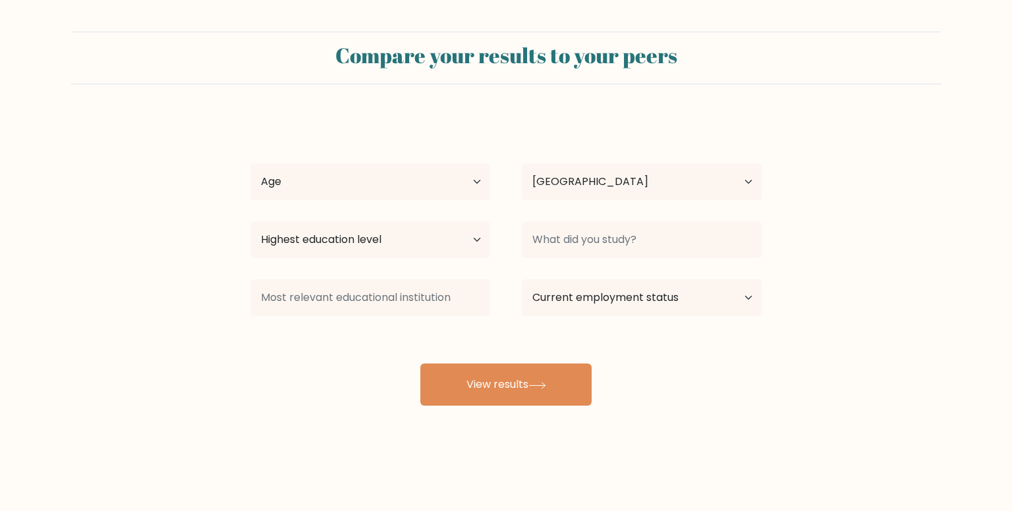
select select "PH"
click at [475, 193] on select "Age Under [DEMOGRAPHIC_DATA] [DEMOGRAPHIC_DATA] [DEMOGRAPHIC_DATA] [DEMOGRAPHIC…" at bounding box center [370, 181] width 240 height 37
select select "25_34"
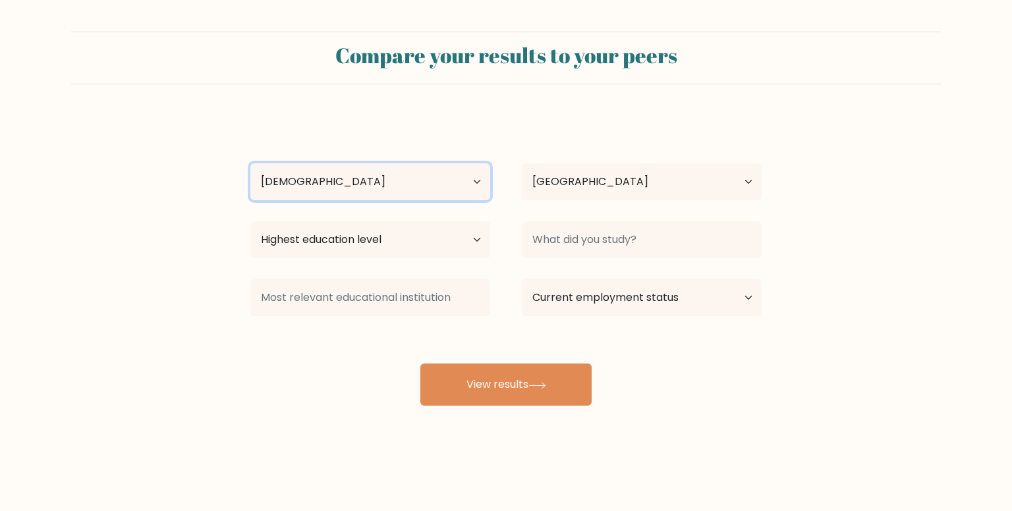
click at [250, 163] on select "Age Under [DEMOGRAPHIC_DATA] [DEMOGRAPHIC_DATA] [DEMOGRAPHIC_DATA] [DEMOGRAPHIC…" at bounding box center [370, 181] width 240 height 37
click at [460, 246] on select "Highest education level No schooling Primary Lower Secondary Upper Secondary Oc…" at bounding box center [370, 239] width 240 height 37
select select "bachelors_degree"
click at [250, 221] on select "Highest education level No schooling Primary Lower Secondary Upper Secondary Oc…" at bounding box center [370, 239] width 240 height 37
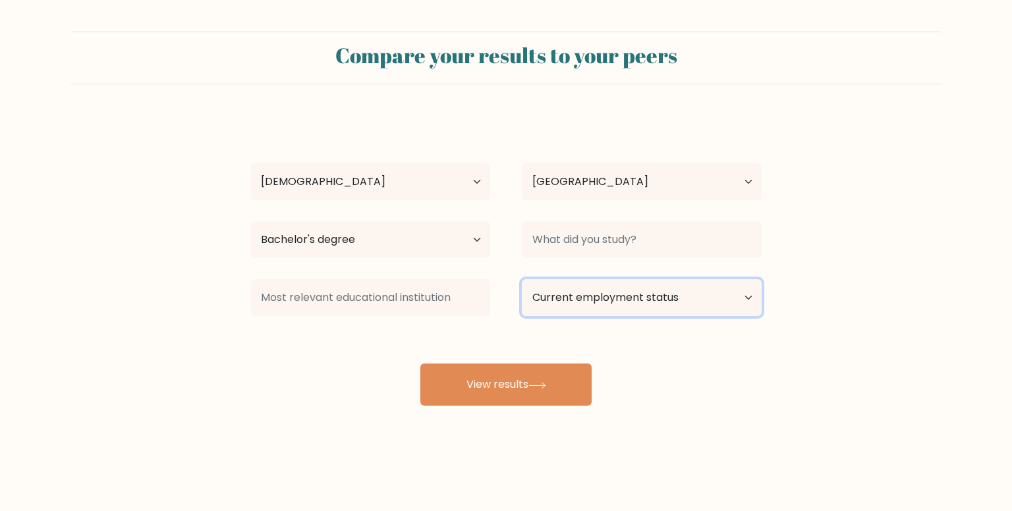
click at [657, 297] on select "Current employment status Employed Student Retired Other / prefer not to answer" at bounding box center [642, 297] width 240 height 37
select select "other"
click at [522, 279] on select "Current employment status Employed Student Retired Other / prefer not to answer" at bounding box center [642, 297] width 240 height 37
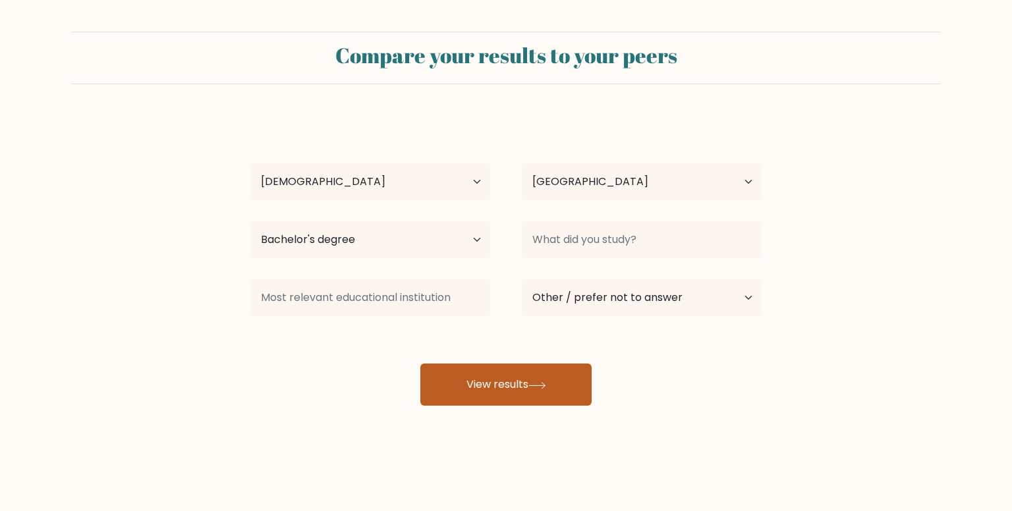
click at [523, 386] on button "View results" at bounding box center [505, 385] width 171 height 42
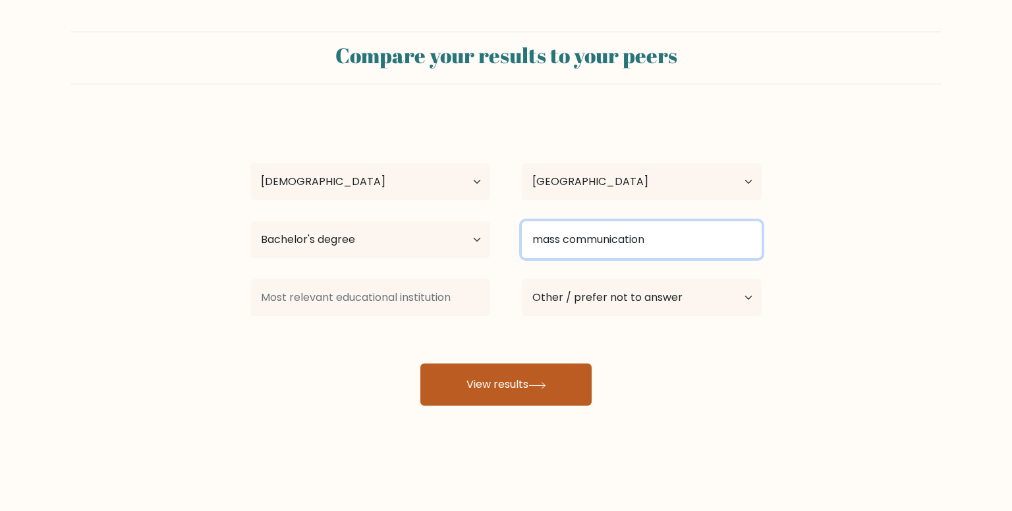
type input "mass communication"
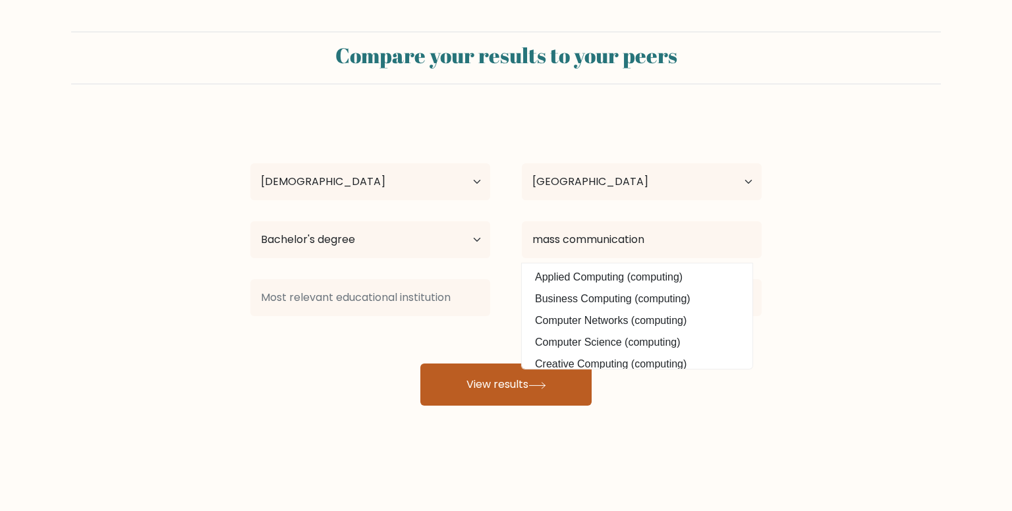
click at [485, 396] on button "View results" at bounding box center [505, 385] width 171 height 42
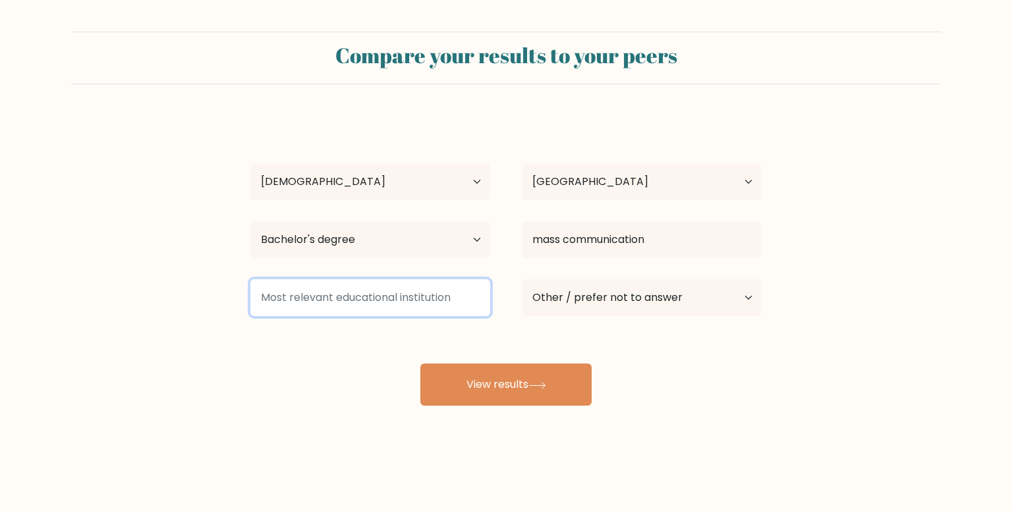
click at [389, 297] on input at bounding box center [370, 297] width 240 height 37
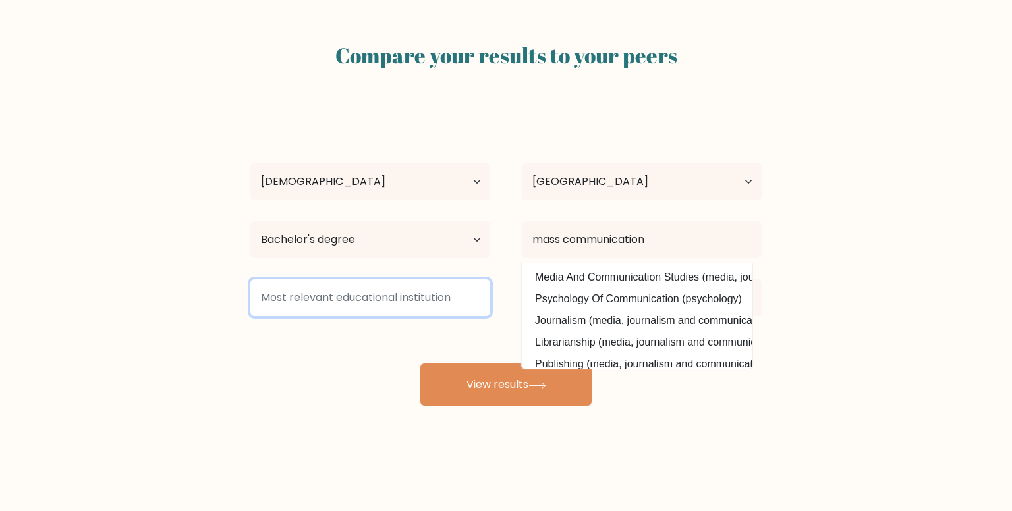
click at [352, 297] on input at bounding box center [370, 297] width 240 height 37
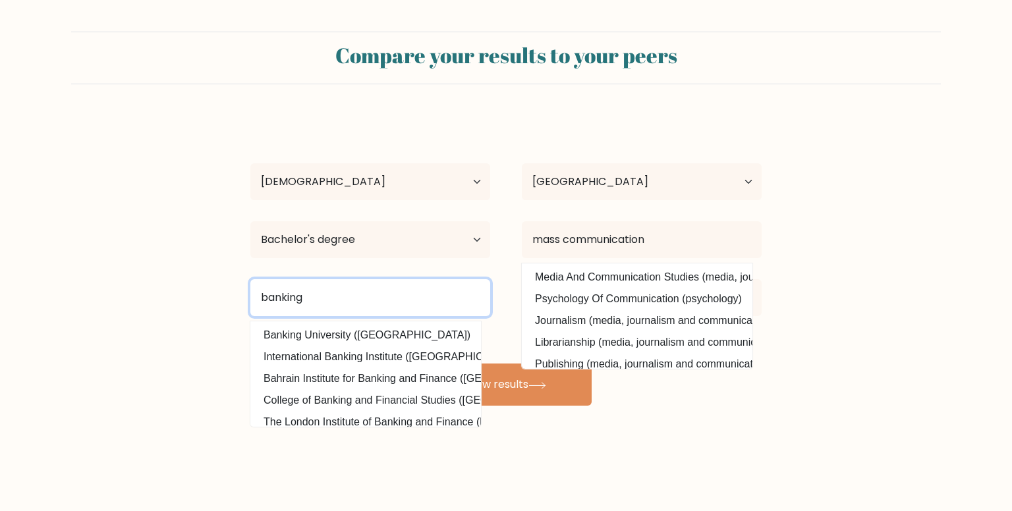
click at [351, 296] on input "banking" at bounding box center [370, 297] width 240 height 37
click at [183, 291] on form "Compare your results to your peers Divina Gracia praxides Age Under 18 years ol…" at bounding box center [506, 219] width 1012 height 374
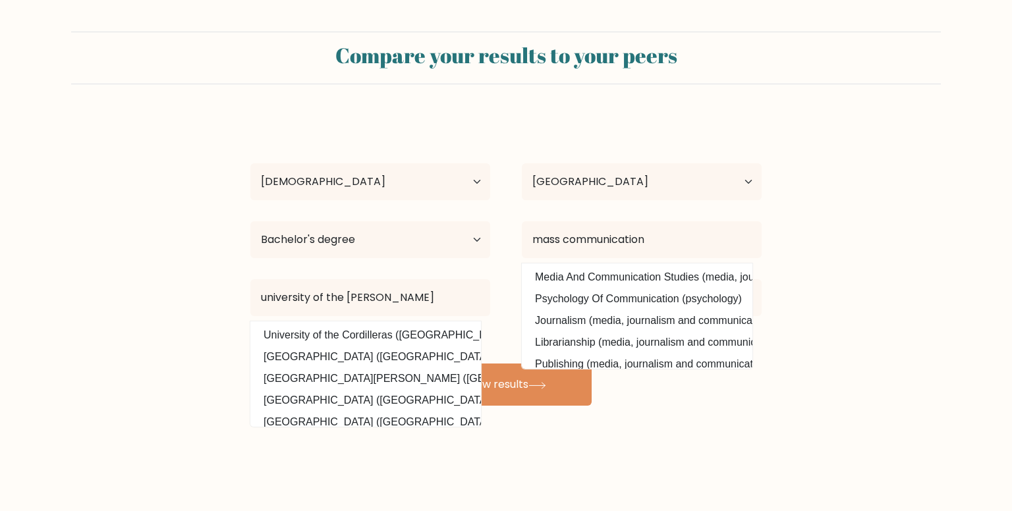
click at [395, 334] on option "University of the Cordilleras (Philippines)" at bounding box center [366, 335] width 224 height 21
type input "University of the Cordilleras"
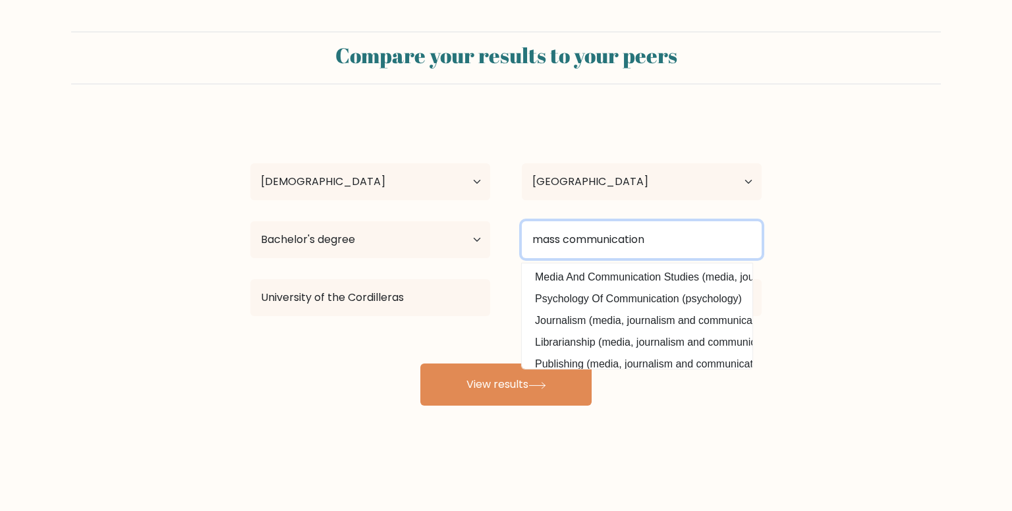
click at [670, 237] on input "mass communication" at bounding box center [642, 239] width 240 height 37
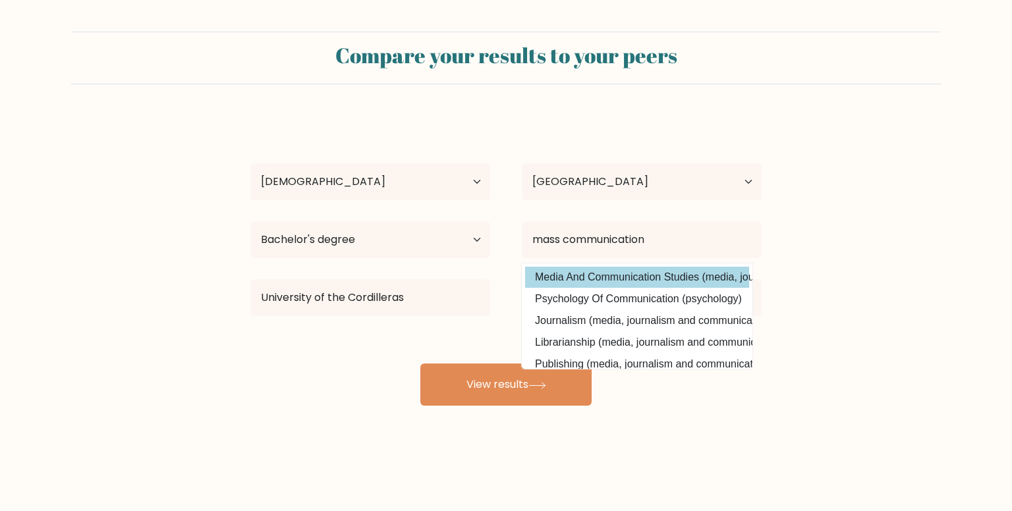
click at [678, 285] on option "Media And Communication Studies (media, journalism and communications)" at bounding box center [637, 277] width 224 height 21
type input "Media And Communication Studies"
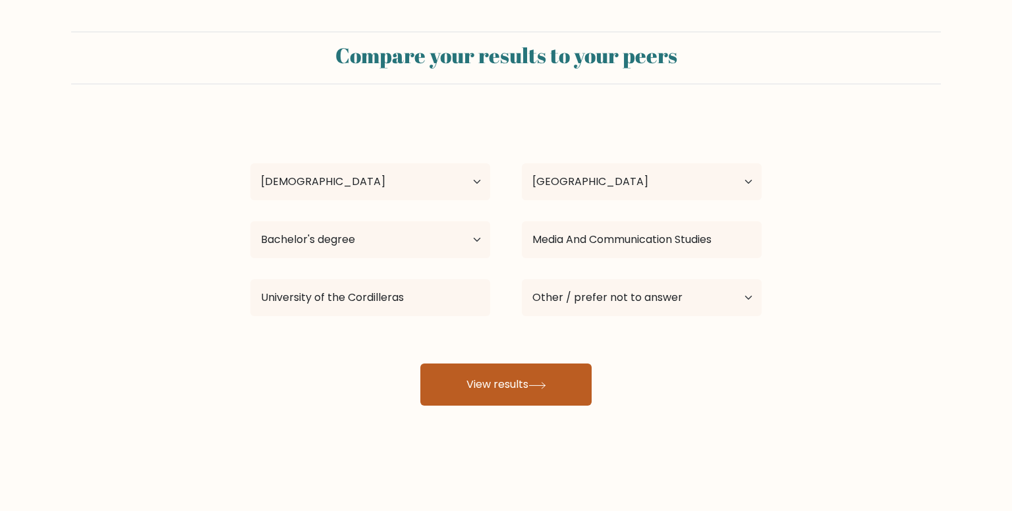
click at [538, 386] on icon at bounding box center [538, 385] width 18 height 7
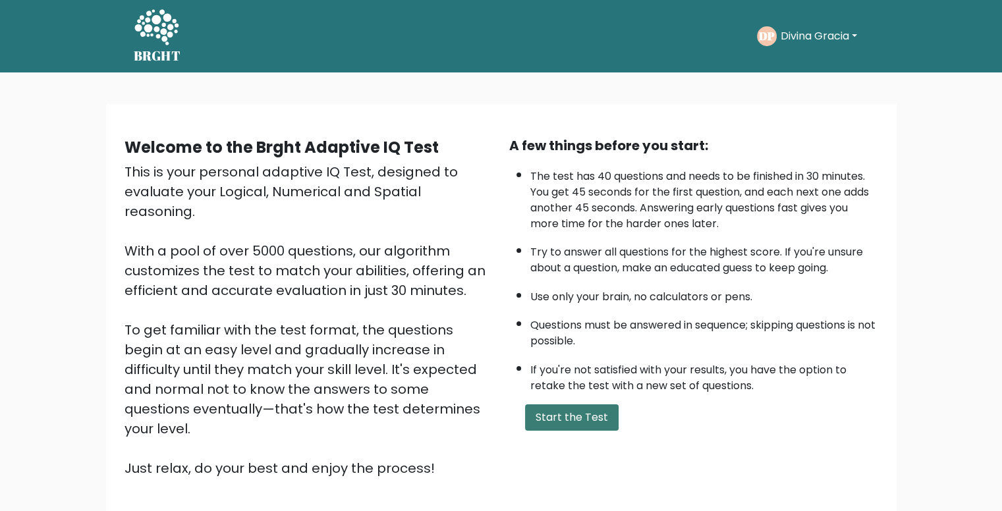
click at [575, 411] on button "Start the Test" at bounding box center [572, 418] width 94 height 26
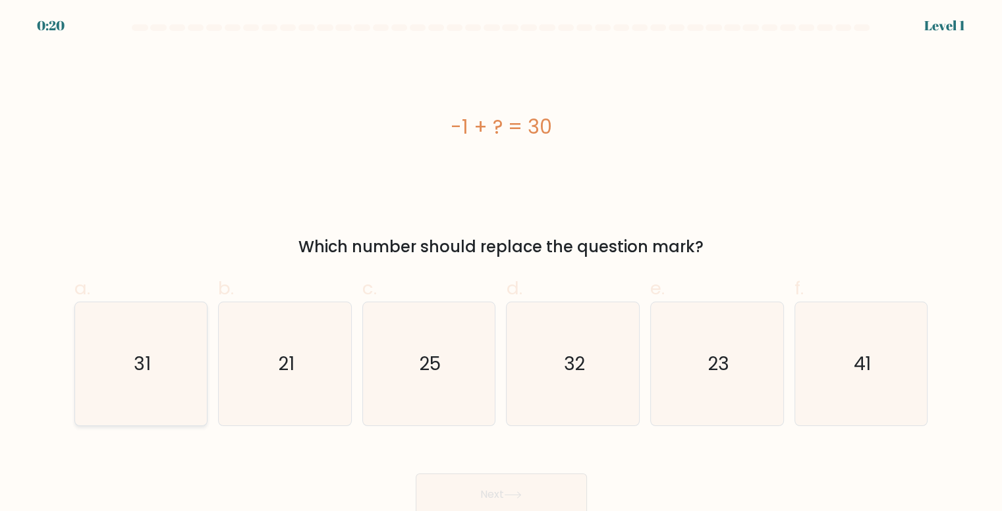
drag, startPoint x: 139, startPoint y: 362, endPoint x: 131, endPoint y: 360, distance: 8.0
click at [138, 362] on text "31" at bounding box center [142, 364] width 17 height 26
click at [485, 492] on button "Next" at bounding box center [501, 495] width 171 height 42
click at [173, 357] on icon "31" at bounding box center [141, 363] width 123 height 123
click at [502, 264] on input "a. 31" at bounding box center [502, 260] width 1 height 9
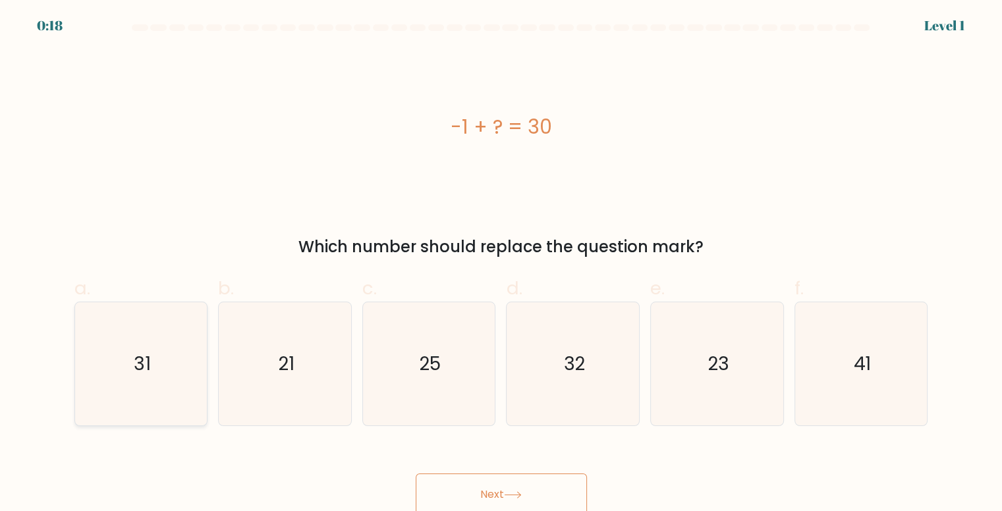
radio input "true"
click at [522, 494] on icon at bounding box center [513, 495] width 18 height 7
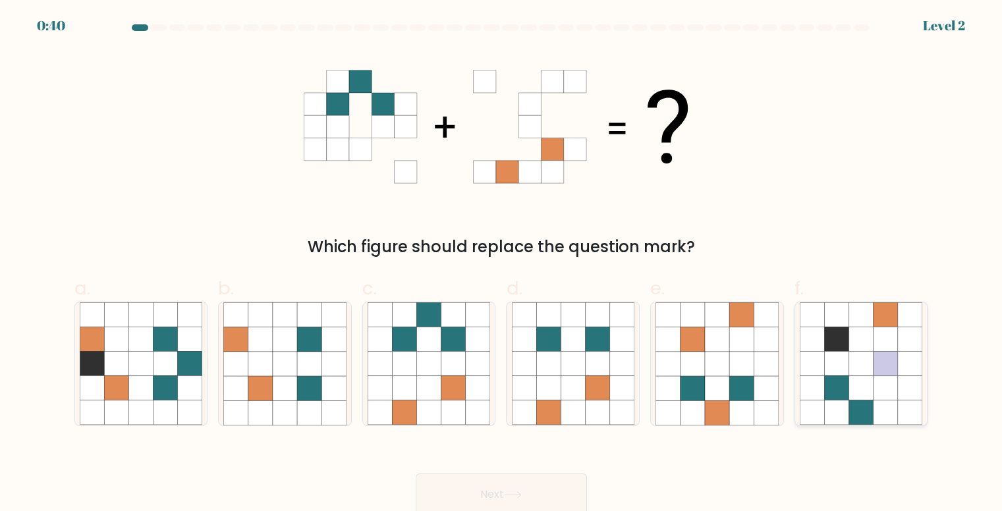
click at [818, 317] on icon at bounding box center [812, 314] width 24 height 24
click at [502, 264] on input "f." at bounding box center [502, 260] width 1 height 9
radio input "true"
click at [482, 488] on button "Next" at bounding box center [501, 495] width 171 height 42
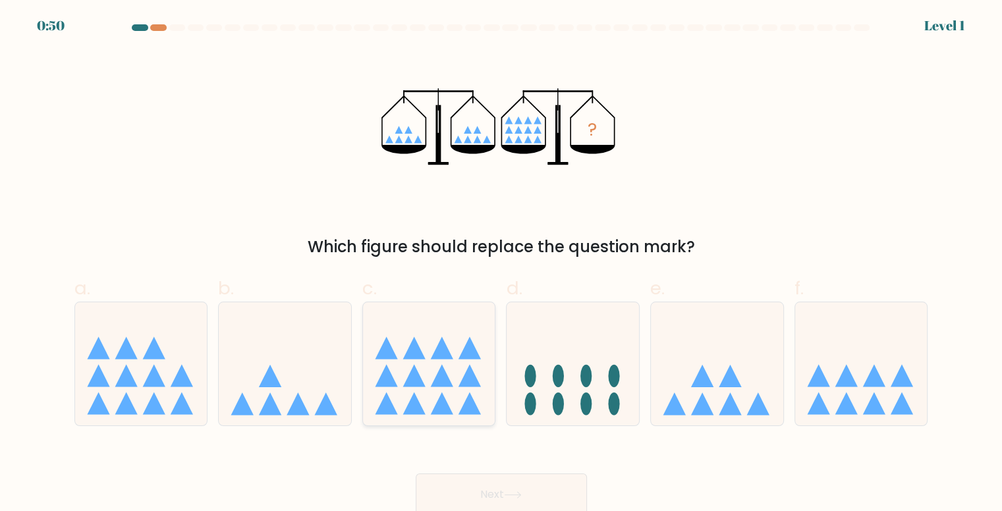
click at [422, 388] on icon at bounding box center [429, 363] width 132 height 109
click at [502, 264] on input "c." at bounding box center [502, 260] width 1 height 9
radio input "true"
click at [513, 502] on button "Next" at bounding box center [501, 495] width 171 height 42
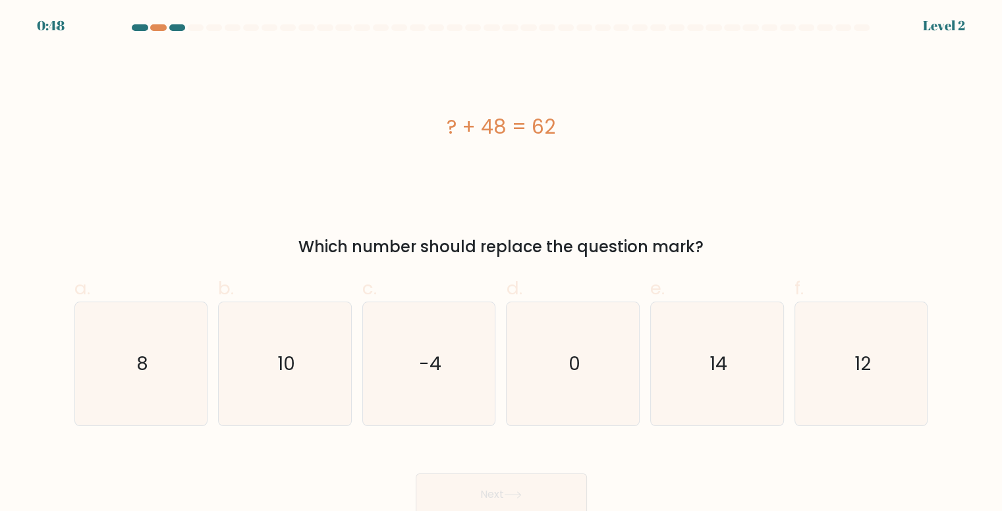
click at [488, 496] on button "Next" at bounding box center [501, 495] width 171 height 42
click at [894, 213] on div "? + 48 = 62 Which number should replace the question mark?" at bounding box center [502, 154] width 870 height 209
click at [787, 347] on div "e. 14" at bounding box center [717, 351] width 144 height 152
click at [764, 349] on icon "14" at bounding box center [717, 363] width 123 height 123
click at [502, 264] on input "e. 14" at bounding box center [502, 260] width 1 height 9
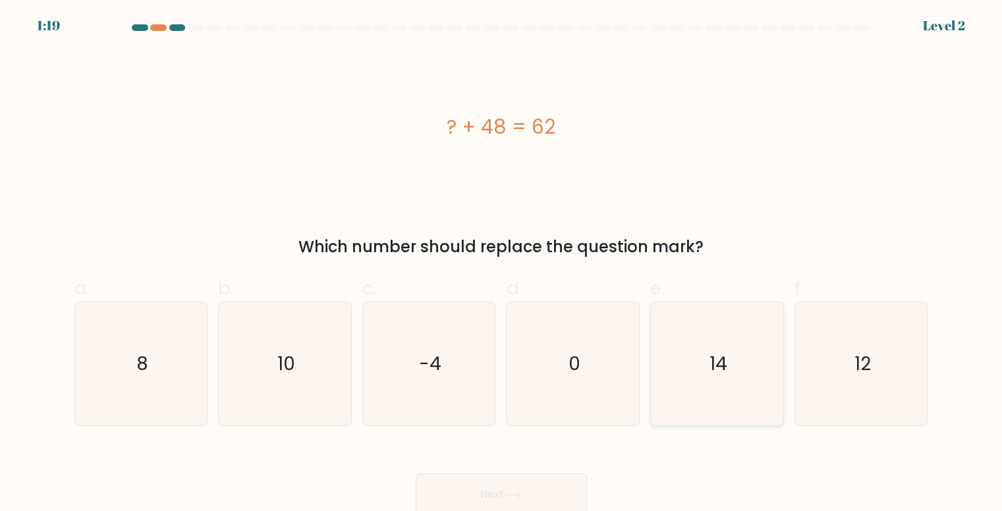
radio input "true"
click at [498, 502] on button "Next" at bounding box center [501, 495] width 171 height 42
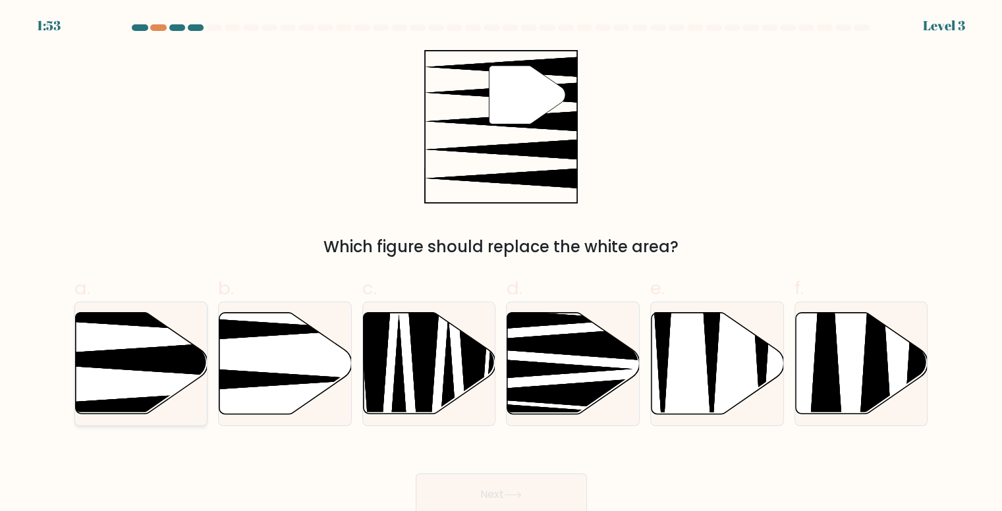
click at [157, 355] on icon at bounding box center [96, 360] width 263 height 34
click at [502, 264] on input "a." at bounding box center [502, 260] width 1 height 9
radio input "true"
click at [487, 492] on button "Next" at bounding box center [501, 495] width 171 height 42
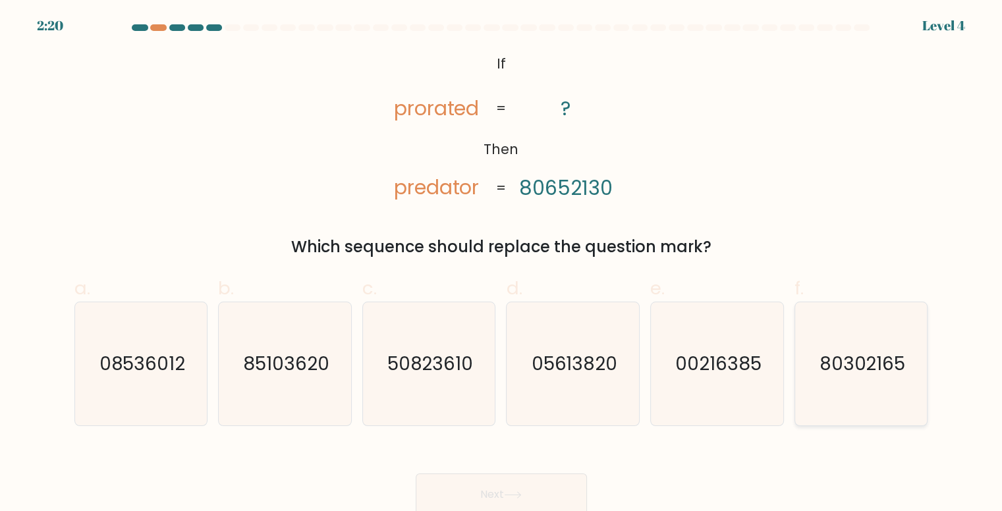
click at [826, 355] on text "80302165" at bounding box center [862, 364] width 86 height 26
click at [502, 264] on input "f. 80302165" at bounding box center [502, 260] width 1 height 9
radio input "true"
click at [472, 493] on button "Next" at bounding box center [501, 495] width 171 height 42
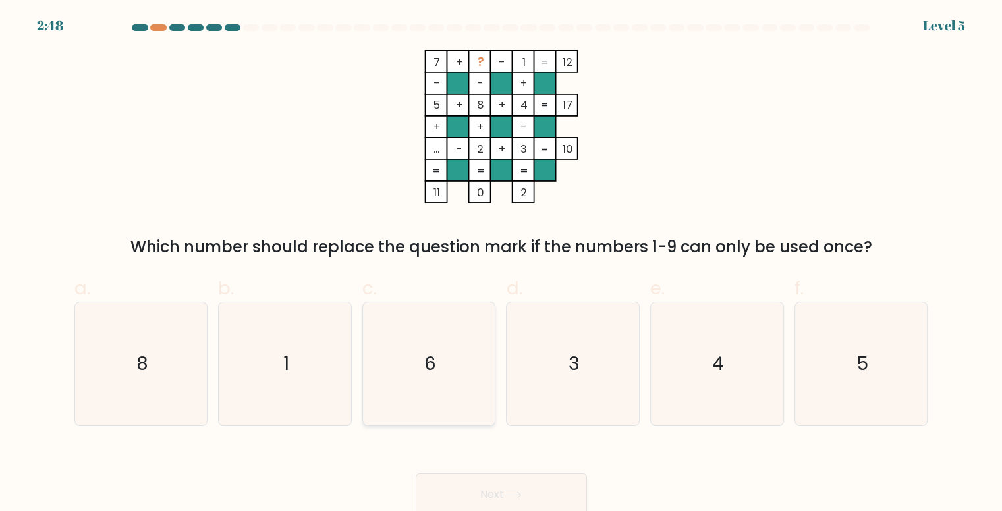
click at [436, 352] on text "6" at bounding box center [430, 364] width 12 height 26
click at [502, 264] on input "c. 6" at bounding box center [502, 260] width 1 height 9
radio input "true"
click at [488, 500] on button "Next" at bounding box center [501, 495] width 171 height 42
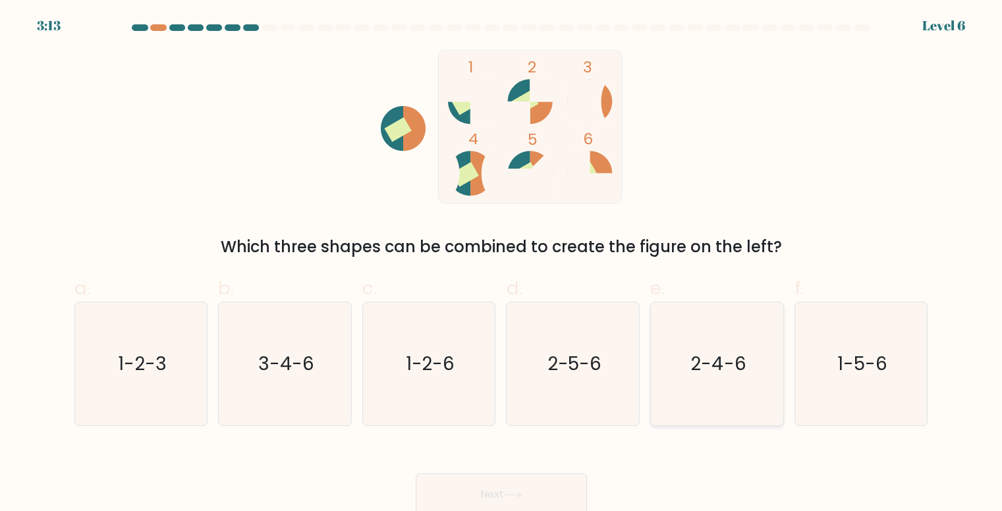
click at [701, 383] on icon "2-4-6" at bounding box center [717, 363] width 123 height 123
click at [502, 264] on input "e. 2-4-6" at bounding box center [502, 260] width 1 height 9
radio input "true"
click at [504, 499] on button "Next" at bounding box center [501, 495] width 171 height 42
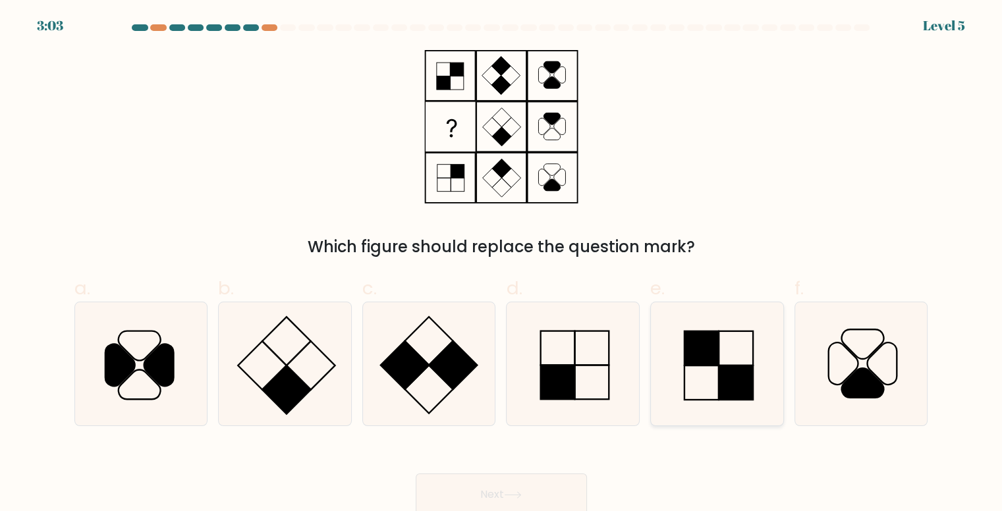
click at [714, 351] on rect at bounding box center [702, 348] width 34 height 34
click at [502, 264] on input "e." at bounding box center [502, 260] width 1 height 9
radio input "true"
click at [496, 490] on button "Next" at bounding box center [501, 495] width 171 height 42
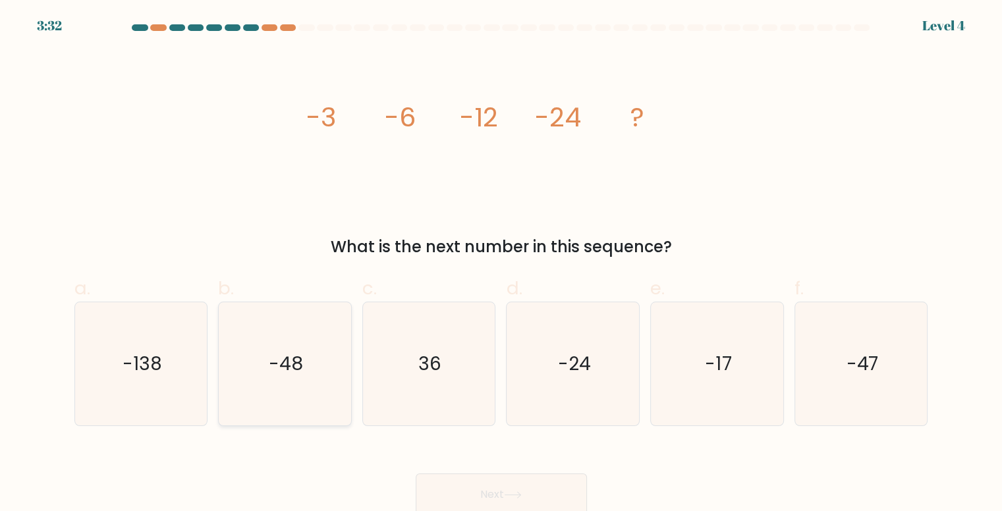
click at [269, 359] on icon "-48" at bounding box center [284, 363] width 123 height 123
click at [502, 264] on input "b. -48" at bounding box center [502, 260] width 1 height 9
radio input "true"
click at [525, 486] on button "Next" at bounding box center [501, 495] width 171 height 42
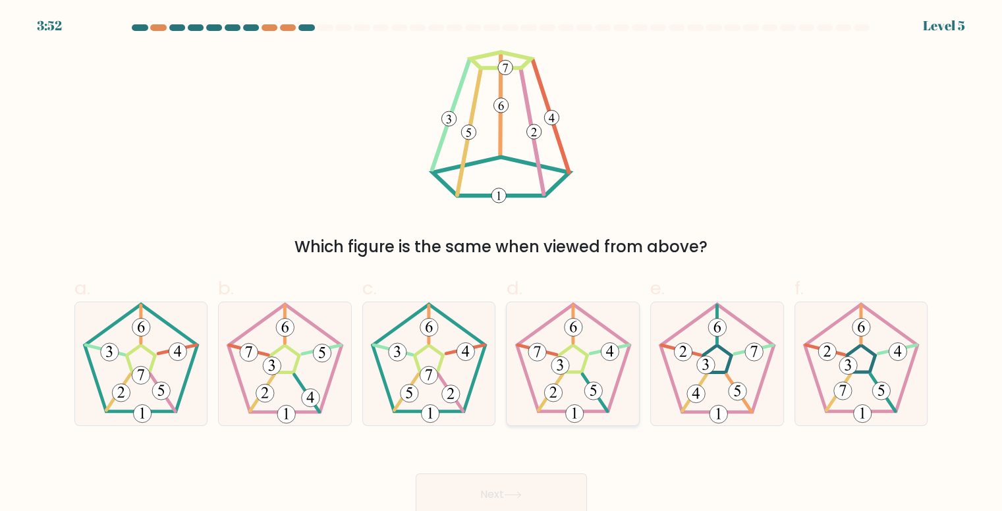
click at [595, 343] on icon at bounding box center [573, 363] width 123 height 123
click at [502, 264] on input "d." at bounding box center [502, 260] width 1 height 9
radio input "true"
click at [523, 488] on button "Next" at bounding box center [501, 495] width 171 height 42
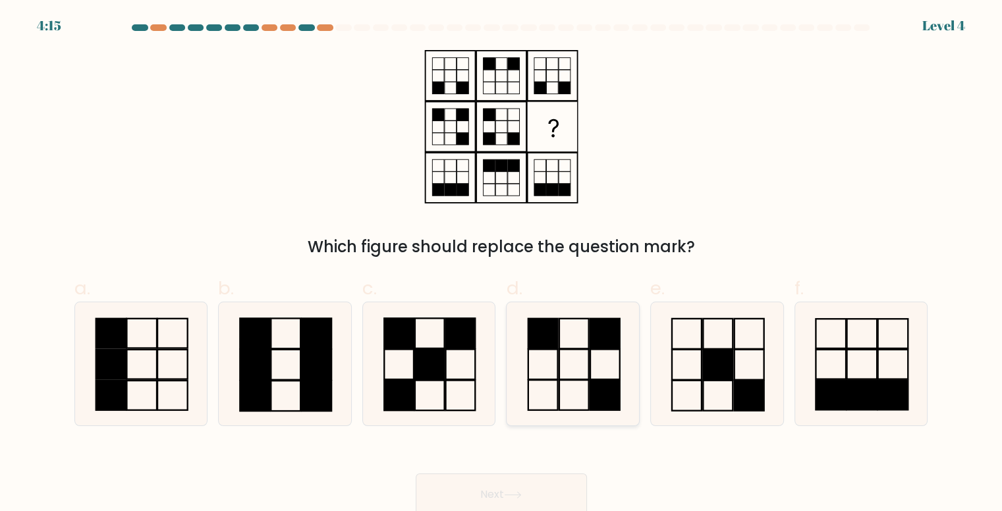
click at [552, 349] on rect at bounding box center [543, 334] width 30 height 30
click at [502, 264] on input "d." at bounding box center [502, 260] width 1 height 9
radio input "true"
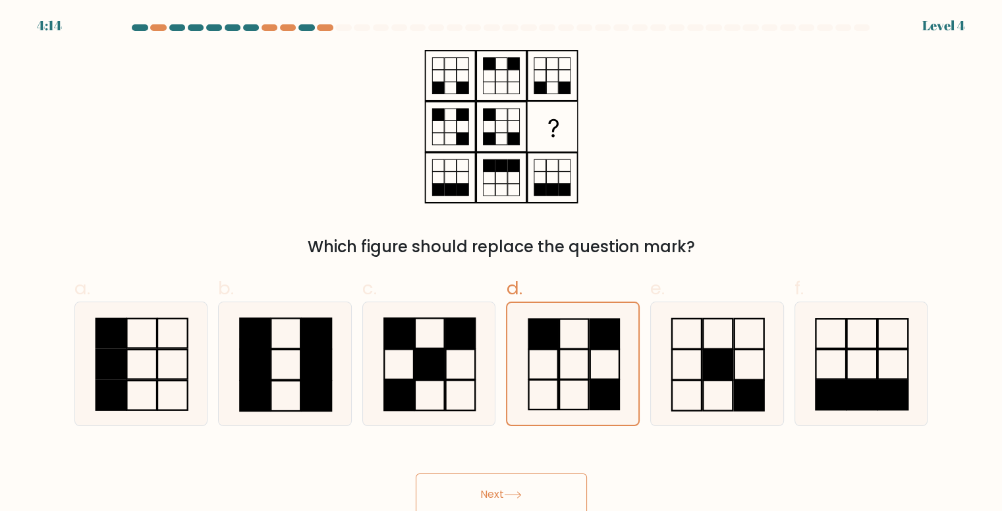
click at [522, 493] on icon at bounding box center [513, 495] width 18 height 7
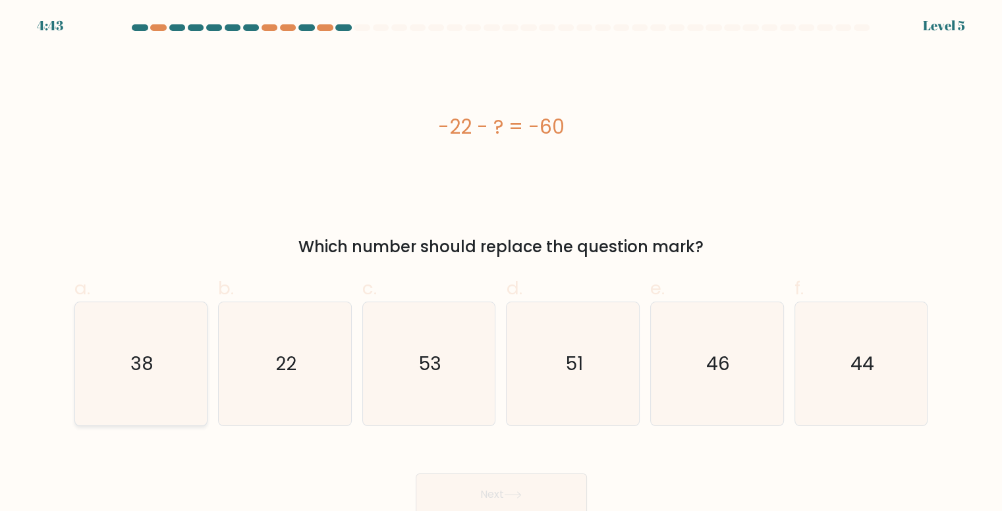
click at [115, 357] on icon "38" at bounding box center [141, 363] width 123 height 123
click at [502, 264] on input "a. 38" at bounding box center [502, 260] width 1 height 9
radio input "true"
click at [501, 491] on button "Next" at bounding box center [501, 495] width 171 height 42
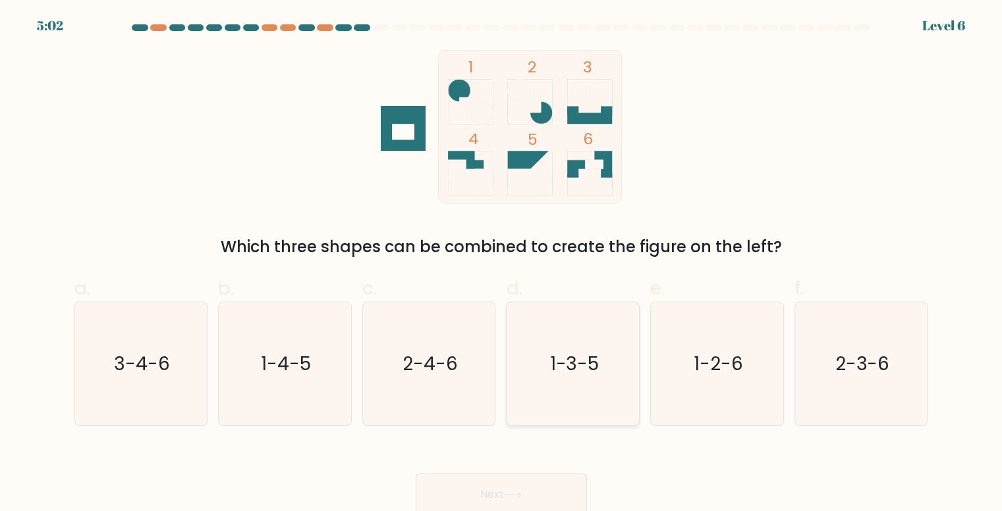
click at [571, 394] on icon "1-3-5" at bounding box center [573, 363] width 123 height 123
click at [502, 264] on input "d. 1-3-5" at bounding box center [502, 260] width 1 height 9
radio input "true"
click at [503, 491] on button "Next" at bounding box center [501, 495] width 171 height 42
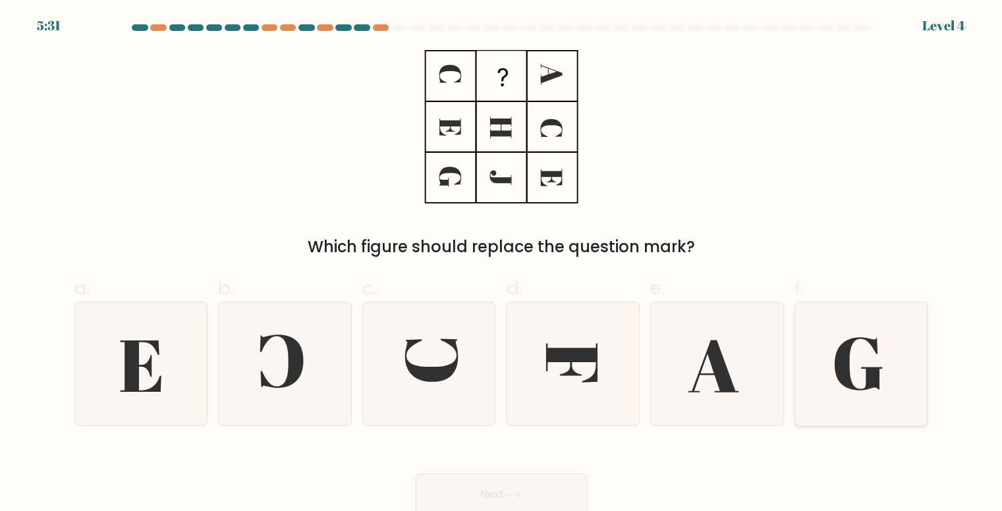
click at [881, 347] on icon at bounding box center [861, 363] width 123 height 123
click at [502, 264] on input "f." at bounding box center [502, 260] width 1 height 9
radio input "true"
click at [514, 488] on button "Next" at bounding box center [501, 495] width 171 height 42
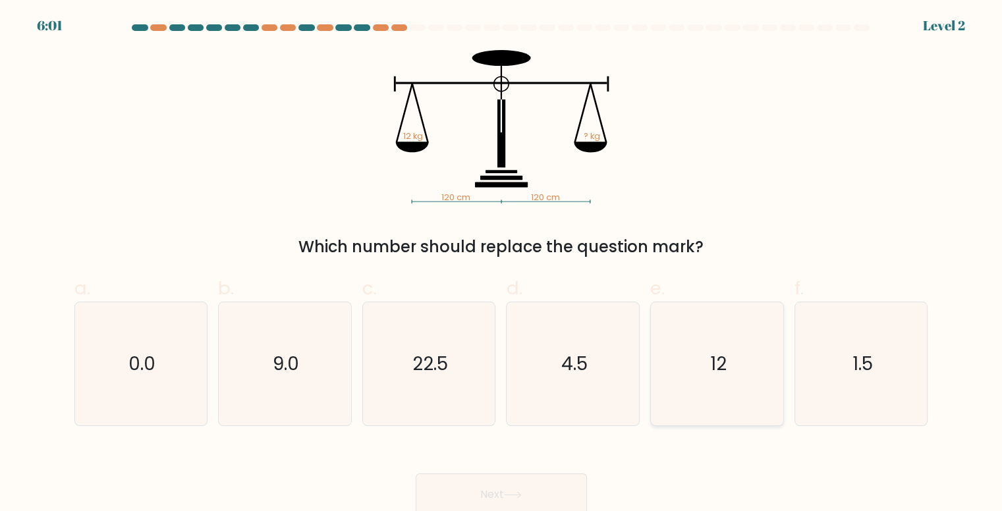
click at [760, 370] on icon "12" at bounding box center [717, 363] width 123 height 123
click at [502, 264] on input "e. 12" at bounding box center [502, 260] width 1 height 9
radio input "true"
click at [488, 496] on button "Next" at bounding box center [501, 495] width 171 height 42
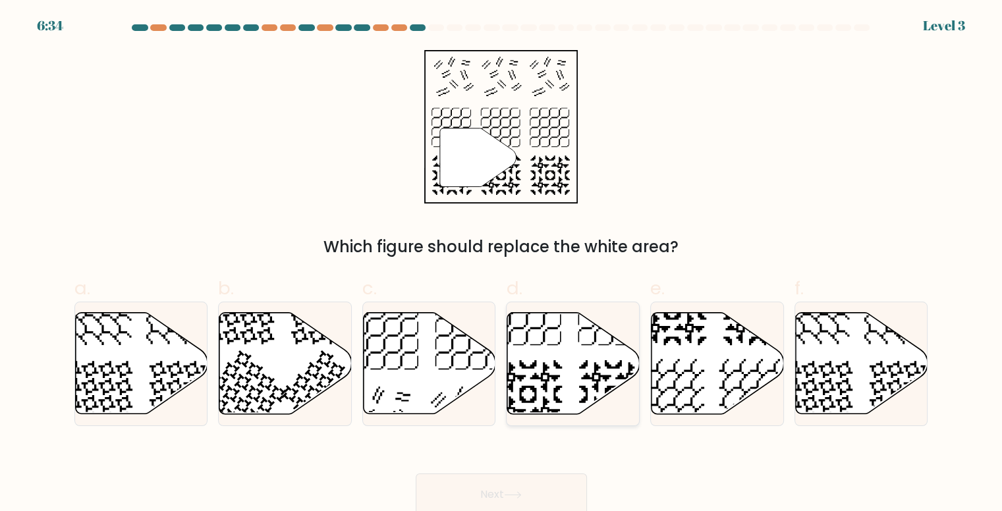
click at [564, 378] on icon at bounding box center [573, 363] width 132 height 101
click at [502, 264] on input "d." at bounding box center [502, 260] width 1 height 9
radio input "true"
click at [475, 496] on button "Next" at bounding box center [501, 495] width 171 height 42
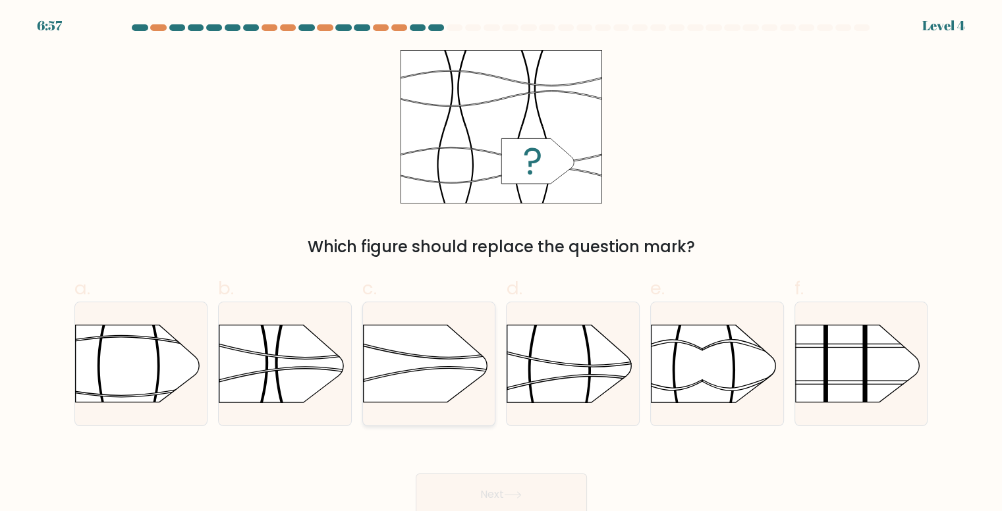
click at [390, 382] on rect at bounding box center [363, 429] width 344 height 262
click at [502, 264] on input "c." at bounding box center [502, 260] width 1 height 9
radio input "true"
click at [485, 501] on button "Next" at bounding box center [501, 495] width 171 height 42
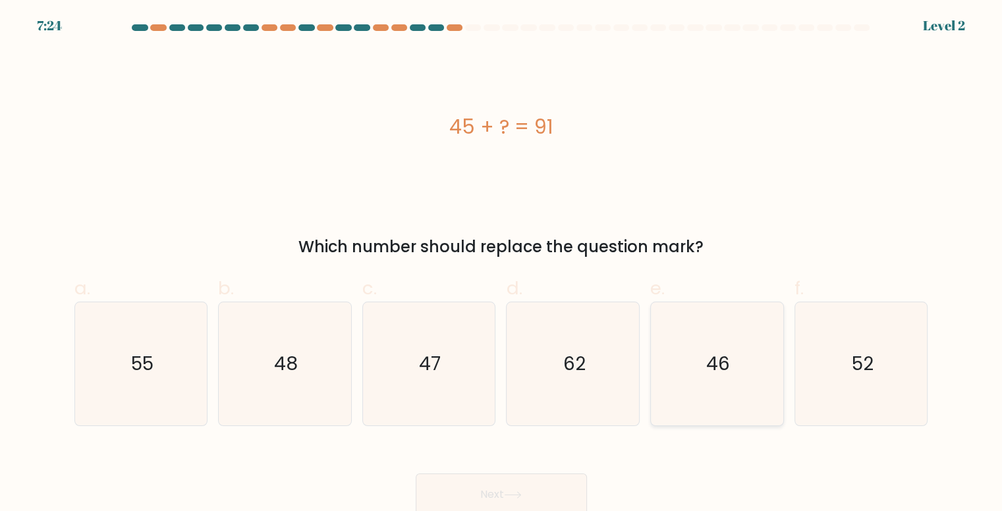
click at [736, 362] on icon "46" at bounding box center [717, 363] width 123 height 123
click at [502, 264] on input "e. 46" at bounding box center [502, 260] width 1 height 9
radio input "true"
click at [484, 496] on button "Next" at bounding box center [501, 495] width 171 height 42
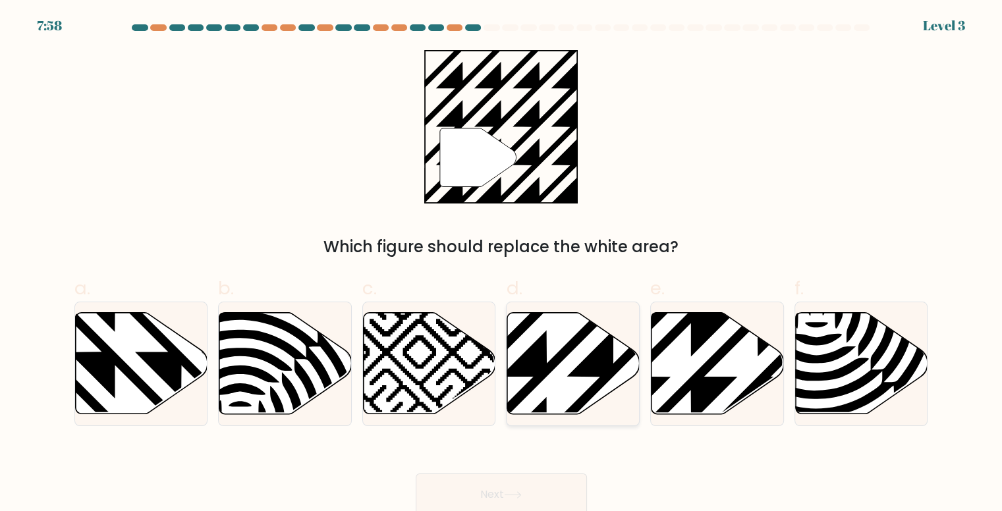
click at [537, 374] on icon at bounding box center [613, 310] width 267 height 267
click at [502, 264] on input "d." at bounding box center [502, 260] width 1 height 9
radio input "true"
click at [503, 491] on button "Next" at bounding box center [501, 495] width 171 height 42
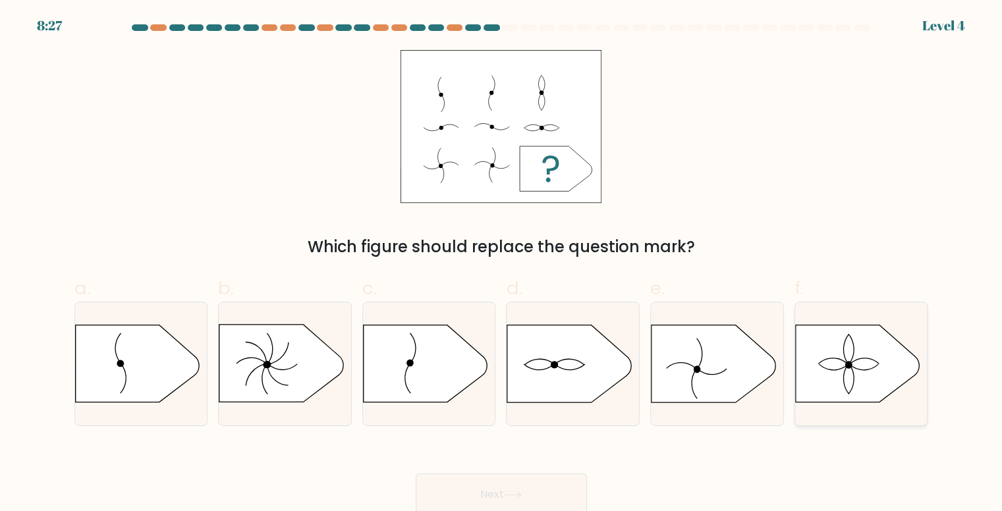
click at [846, 363] on icon at bounding box center [861, 364] width 132 height 78
click at [502, 264] on input "f." at bounding box center [502, 260] width 1 height 9
radio input "true"
click at [502, 495] on button "Next" at bounding box center [501, 495] width 171 height 42
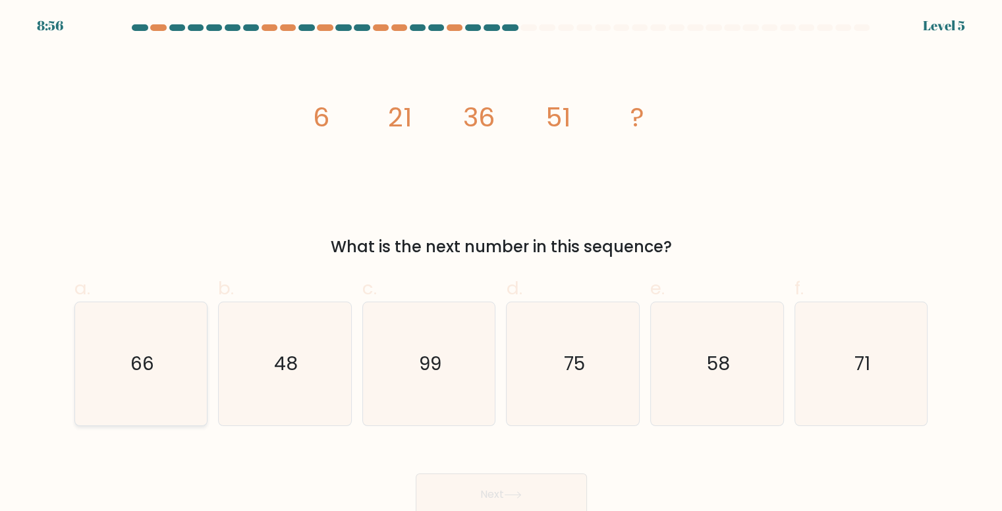
click at [146, 387] on icon "66" at bounding box center [141, 363] width 123 height 123
click at [502, 264] on input "a. 66" at bounding box center [502, 260] width 1 height 9
radio input "true"
click at [490, 491] on button "Next" at bounding box center [501, 495] width 171 height 42
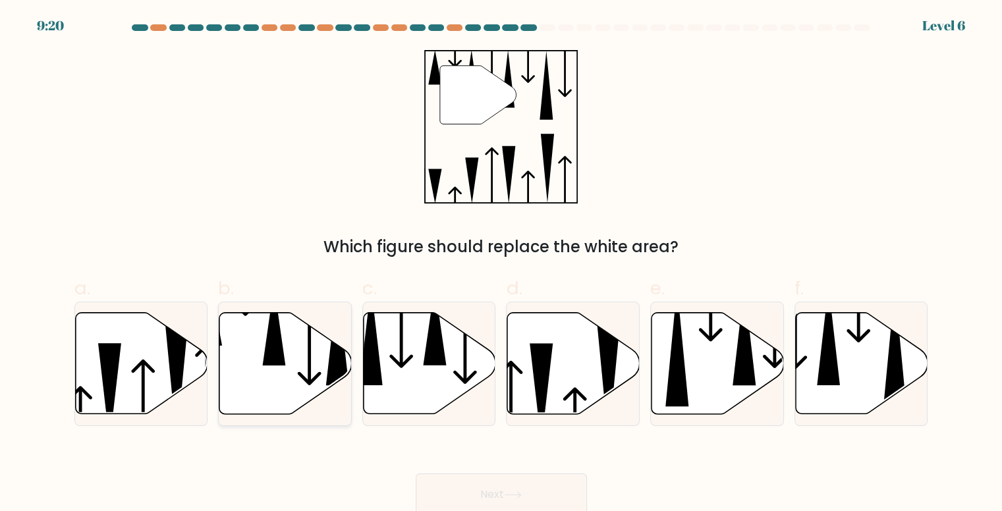
click at [290, 352] on icon at bounding box center [285, 363] width 132 height 101
click at [502, 264] on input "b." at bounding box center [502, 260] width 1 height 9
radio input "true"
click at [503, 498] on button "Next" at bounding box center [501, 495] width 171 height 42
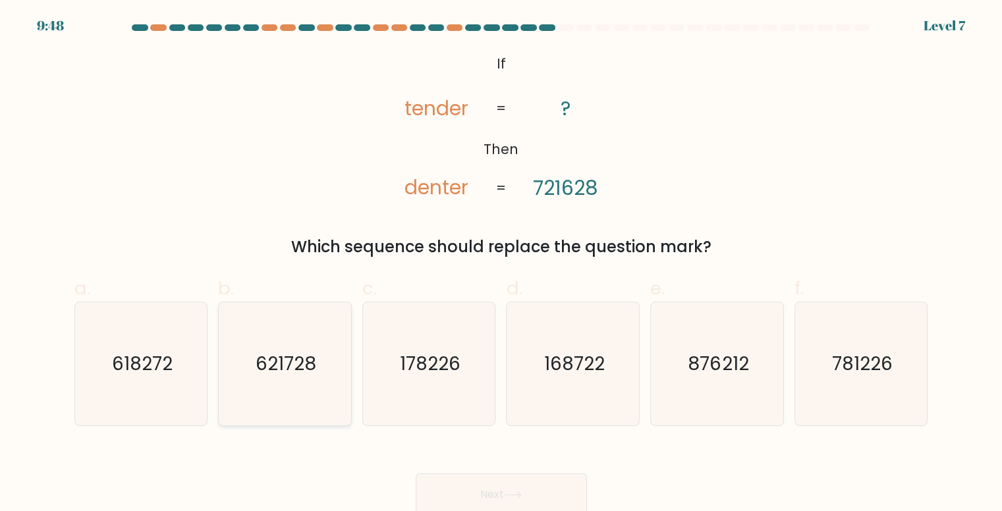
click at [322, 376] on icon "621728" at bounding box center [284, 363] width 123 height 123
click at [502, 264] on input "b. 621728" at bounding box center [502, 260] width 1 height 9
radio input "true"
click at [532, 495] on button "Next" at bounding box center [501, 495] width 171 height 42
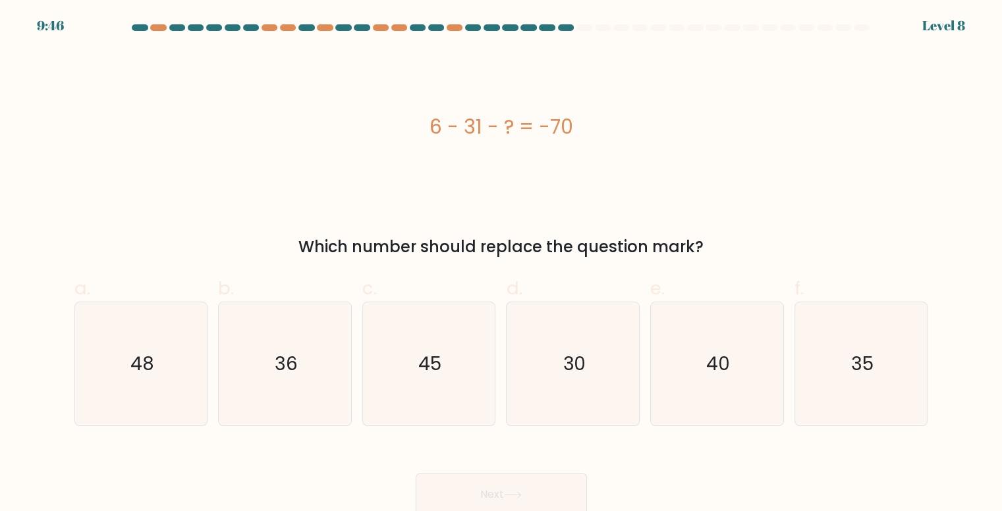
click at [509, 495] on icon at bounding box center [513, 495] width 18 height 7
drag, startPoint x: 679, startPoint y: 204, endPoint x: 641, endPoint y: 193, distance: 40.3
click at [680, 203] on div "6 - 31 - ? = -70 Which number should replace the question mark?" at bounding box center [502, 154] width 870 height 209
drag, startPoint x: 451, startPoint y: 342, endPoint x: 461, endPoint y: 341, distance: 10.0
click at [456, 341] on icon "45" at bounding box center [429, 363] width 123 height 123
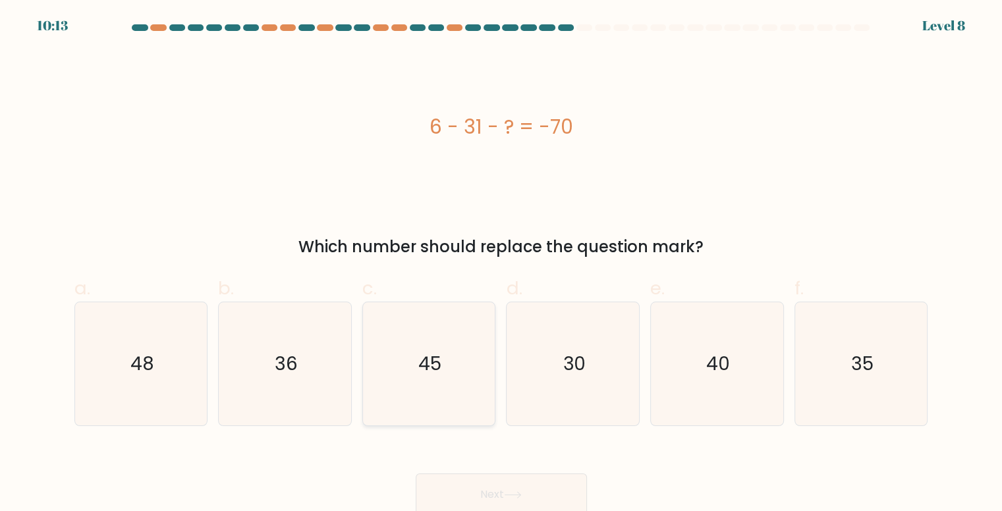
click at [502, 264] on input "c. 45" at bounding box center [502, 260] width 1 height 9
radio input "true"
click at [527, 490] on button "Next" at bounding box center [501, 495] width 171 height 42
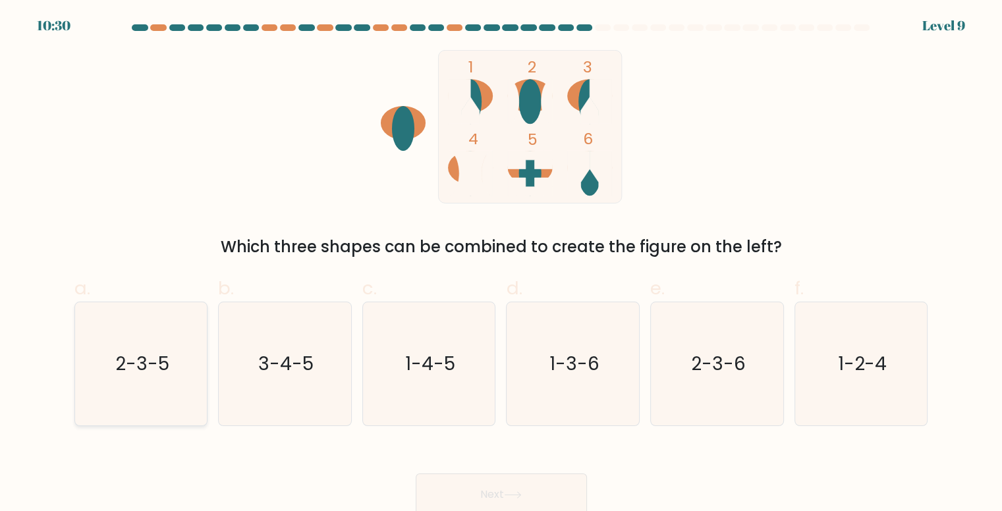
click at [129, 366] on text "2-3-5" at bounding box center [142, 364] width 54 height 26
click at [502, 264] on input "a. 2-3-5" at bounding box center [502, 260] width 1 height 9
radio input "true"
click at [512, 505] on button "Next" at bounding box center [501, 495] width 171 height 42
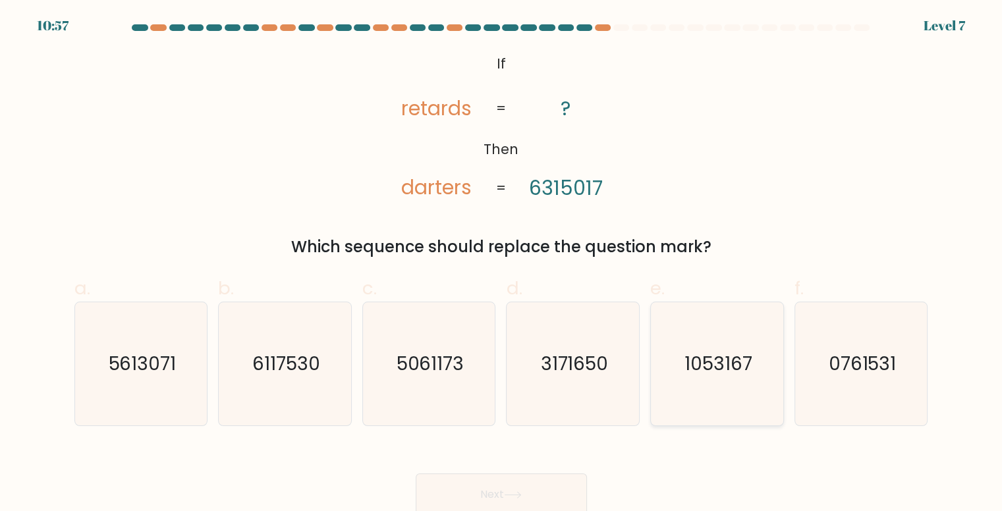
click at [736, 372] on text "1053167" at bounding box center [719, 364] width 68 height 26
click at [722, 364] on text "1053167" at bounding box center [719, 364] width 68 height 26
click at [502, 264] on input "e. 1053167" at bounding box center [502, 260] width 1 height 9
radio input "true"
click at [480, 500] on button "Next" at bounding box center [501, 495] width 171 height 42
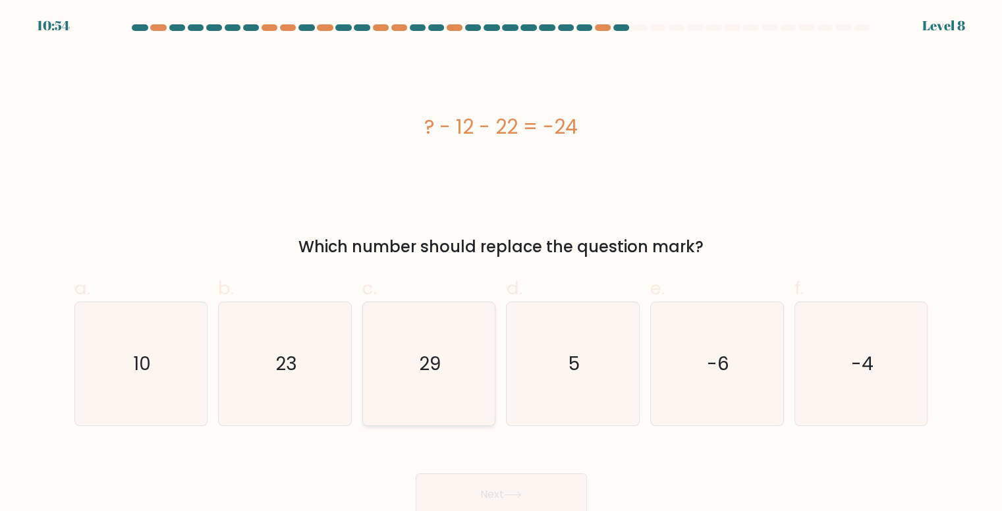
drag, startPoint x: 402, startPoint y: 359, endPoint x: 427, endPoint y: 386, distance: 36.8
click at [402, 357] on icon "29" at bounding box center [429, 363] width 123 height 123
click at [502, 264] on input "c. 29" at bounding box center [502, 260] width 1 height 9
radio input "true"
click at [490, 486] on button "Next" at bounding box center [501, 495] width 171 height 42
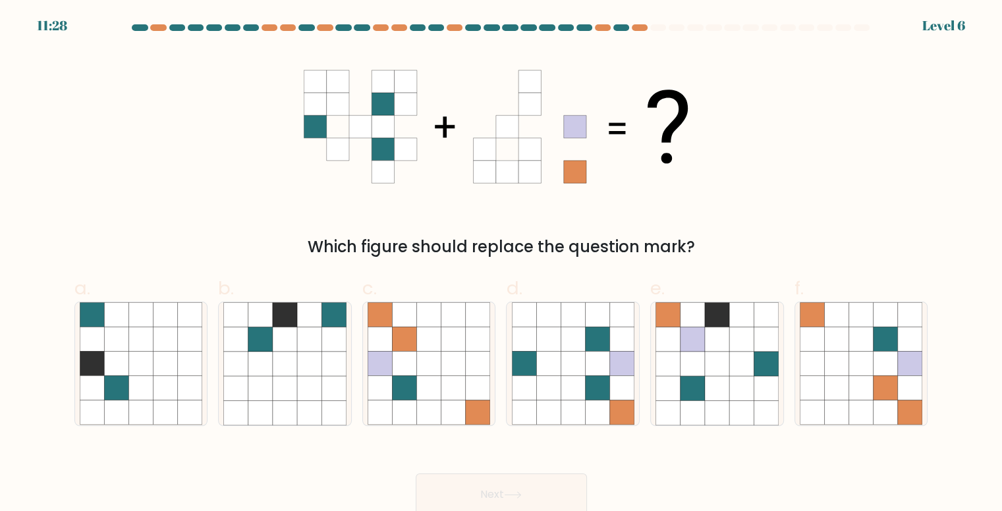
click at [569, 283] on label "d." at bounding box center [573, 351] width 134 height 152
click at [502, 264] on input "d." at bounding box center [502, 260] width 1 height 9
radio input "true"
click at [514, 496] on icon at bounding box center [513, 495] width 16 height 6
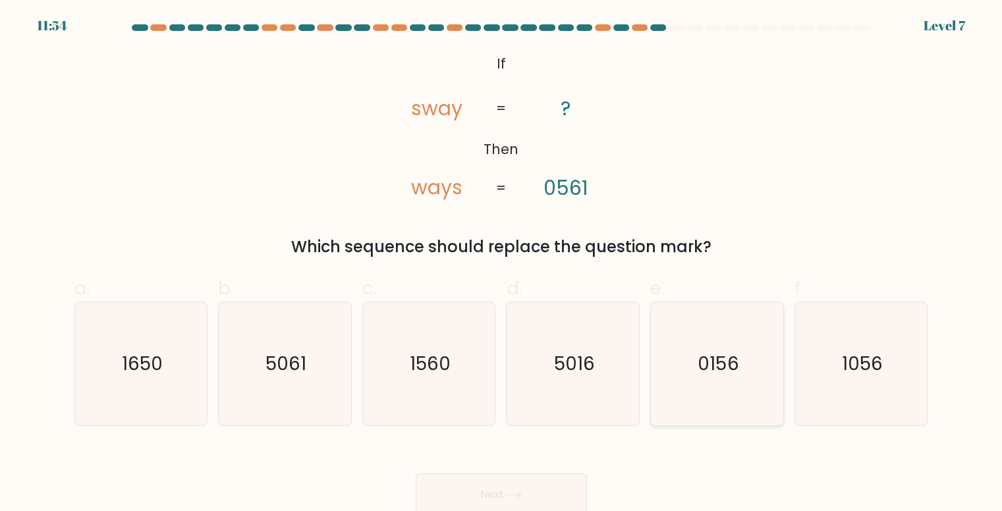
click at [714, 372] on text "0156" at bounding box center [718, 364] width 41 height 26
click at [502, 264] on input "e. 0156" at bounding box center [502, 260] width 1 height 9
radio input "true"
click at [827, 343] on icon "1056" at bounding box center [861, 363] width 123 height 123
click at [502, 264] on input "f. 1056" at bounding box center [502, 260] width 1 height 9
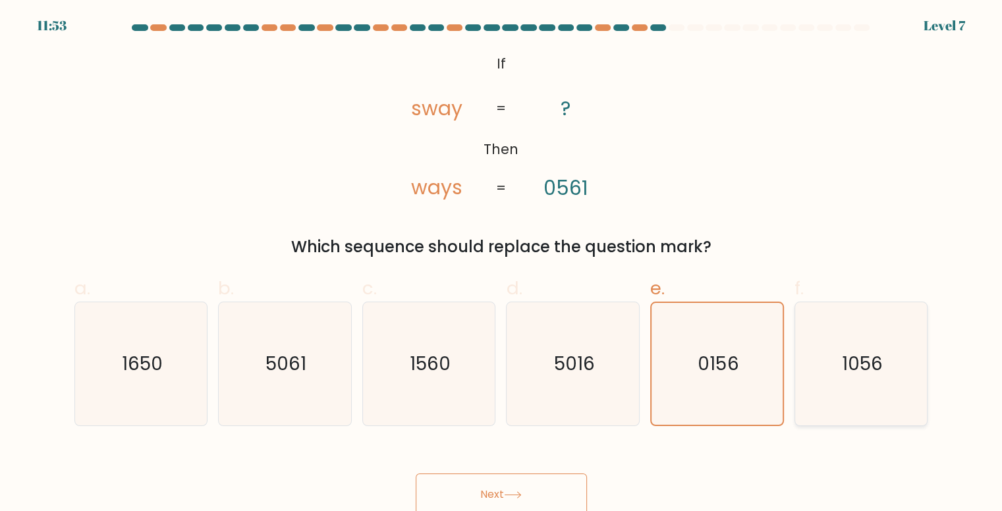
radio input "true"
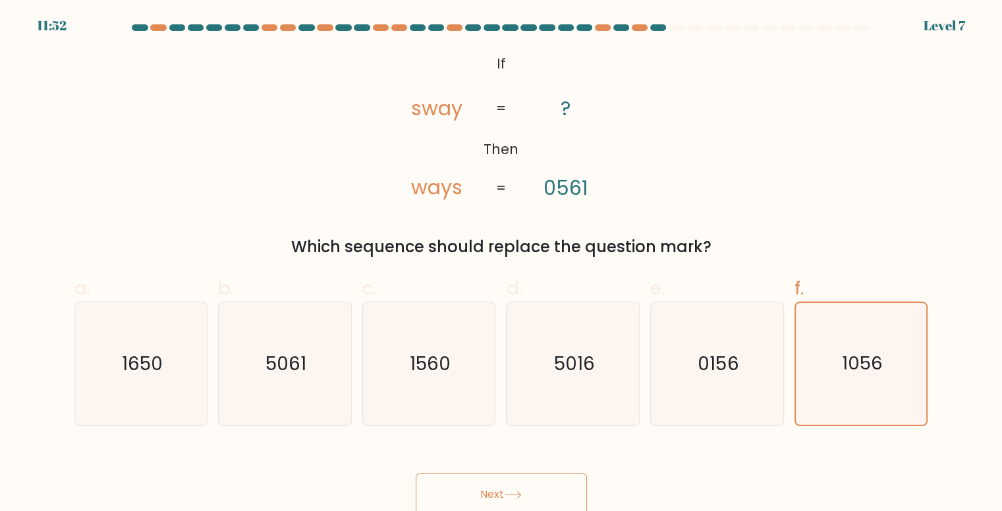
click at [508, 496] on icon at bounding box center [513, 495] width 18 height 7
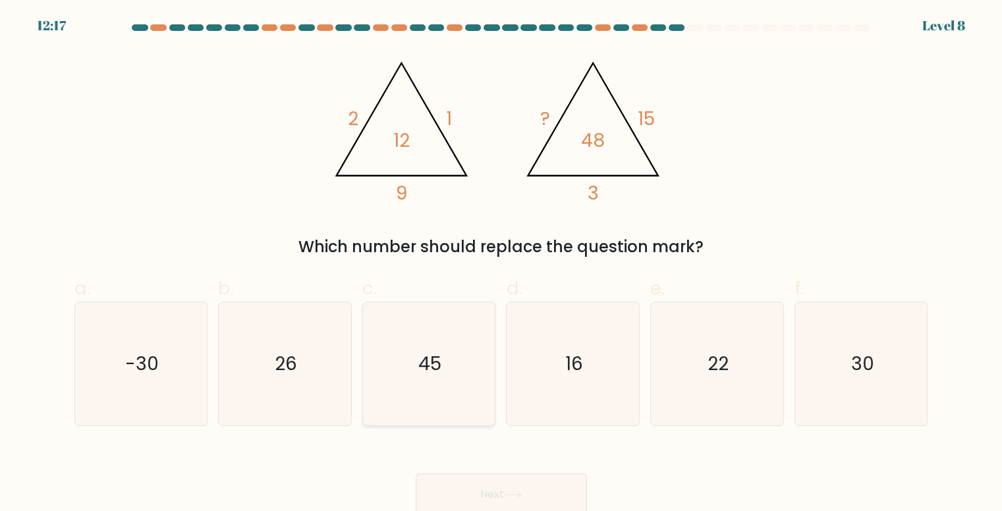
click at [424, 375] on text "45" at bounding box center [429, 364] width 23 height 26
click at [502, 264] on input "c. 45" at bounding box center [502, 260] width 1 height 9
radio input "true"
click at [496, 491] on button "Next" at bounding box center [501, 495] width 171 height 42
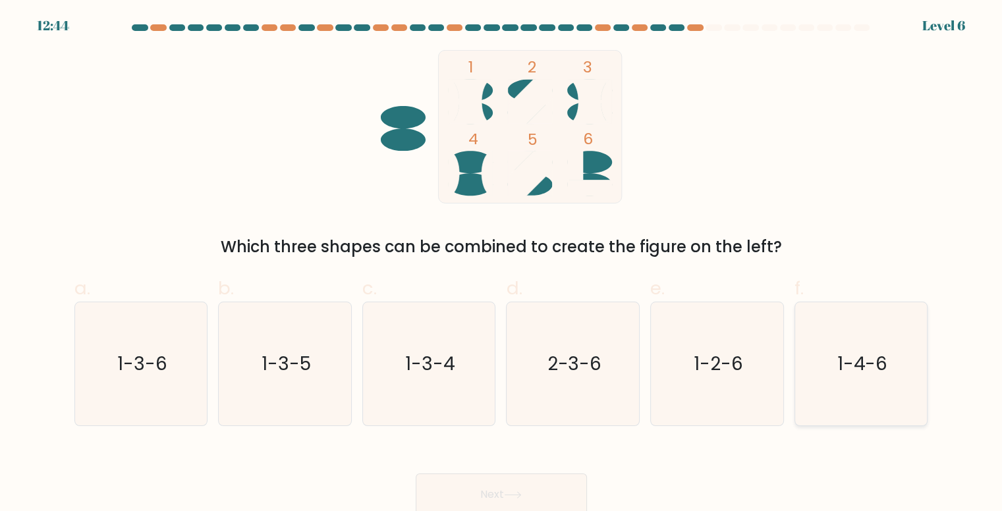
click at [853, 355] on text "1-4-6" at bounding box center [862, 364] width 51 height 26
click at [502, 264] on input "f. 1-4-6" at bounding box center [502, 260] width 1 height 9
radio input "true"
click at [514, 488] on button "Next" at bounding box center [501, 495] width 171 height 42
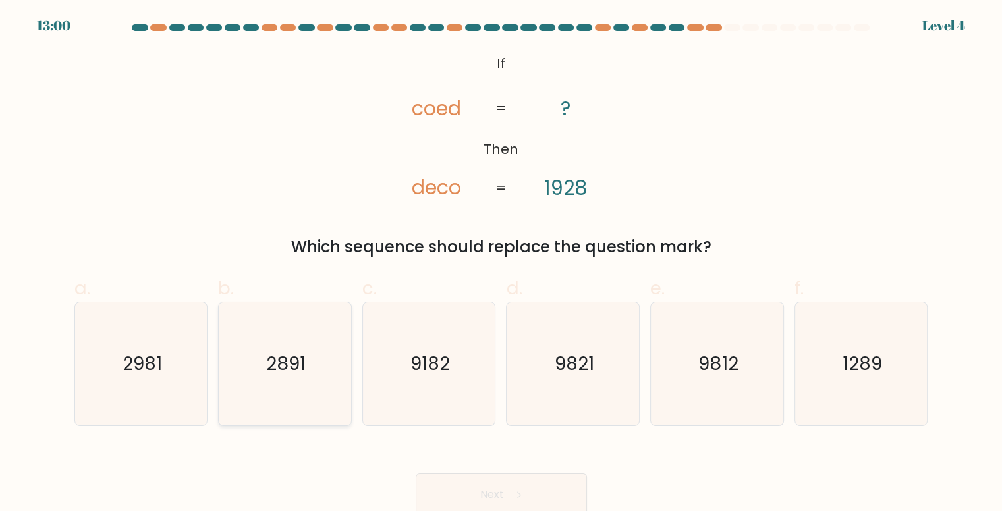
click at [260, 360] on icon "2891" at bounding box center [284, 363] width 123 height 123
click at [502, 264] on input "b. 2891" at bounding box center [502, 260] width 1 height 9
radio input "true"
click at [506, 498] on button "Next" at bounding box center [501, 495] width 171 height 42
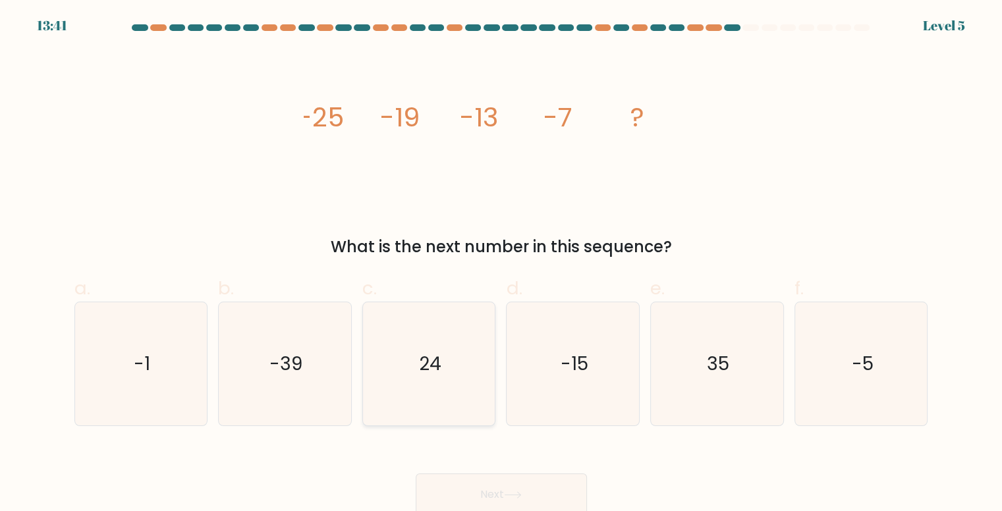
click at [459, 340] on icon "24" at bounding box center [429, 363] width 123 height 123
click at [502, 264] on input "c. 24" at bounding box center [502, 260] width 1 height 9
radio input "true"
click at [608, 353] on icon "-15" at bounding box center [573, 363] width 123 height 123
click at [502, 264] on input "d. -15" at bounding box center [502, 260] width 1 height 9
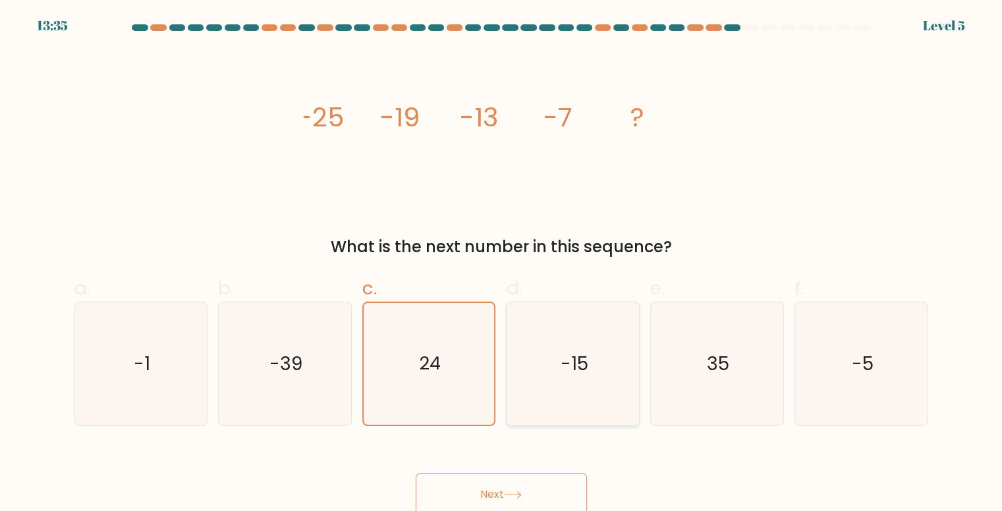
radio input "true"
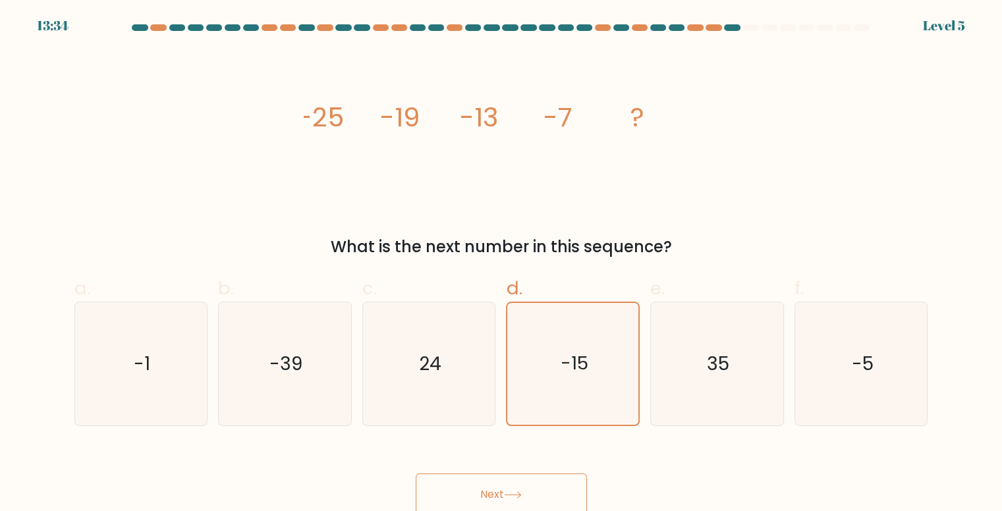
click at [498, 497] on button "Next" at bounding box center [501, 495] width 171 height 42
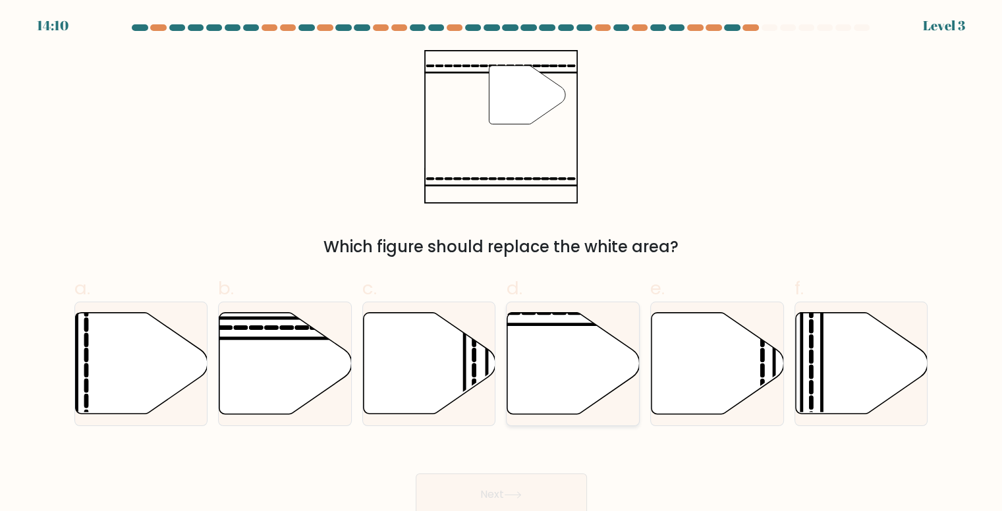
click at [531, 351] on icon at bounding box center [573, 363] width 132 height 101
click at [502, 264] on input "d." at bounding box center [502, 260] width 1 height 9
radio input "true"
click at [488, 503] on button "Next" at bounding box center [501, 495] width 171 height 42
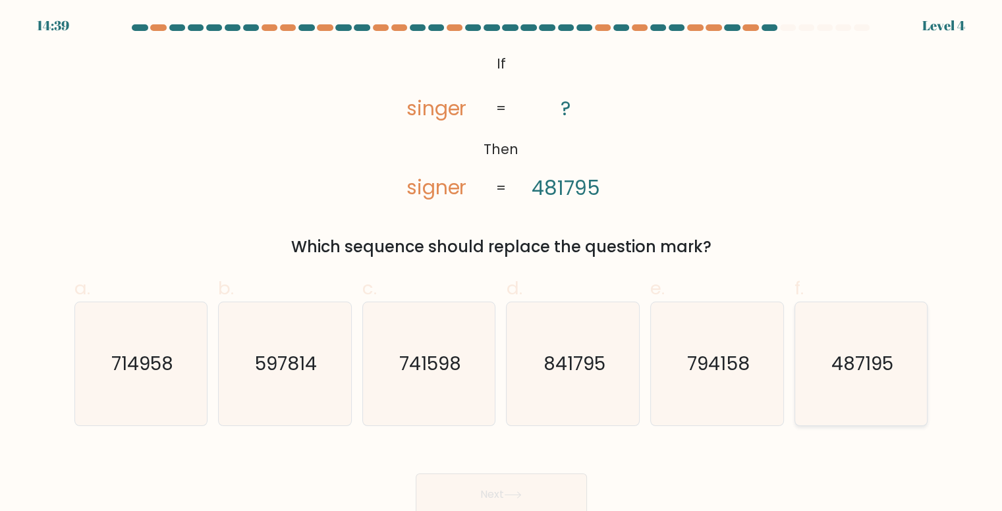
click at [849, 357] on text "487195" at bounding box center [863, 364] width 62 height 26
click at [502, 264] on input "f. 487195" at bounding box center [502, 260] width 1 height 9
radio input "true"
drag, startPoint x: 699, startPoint y: 372, endPoint x: 674, endPoint y: 394, distance: 33.6
click at [697, 369] on text "794158" at bounding box center [718, 364] width 62 height 26
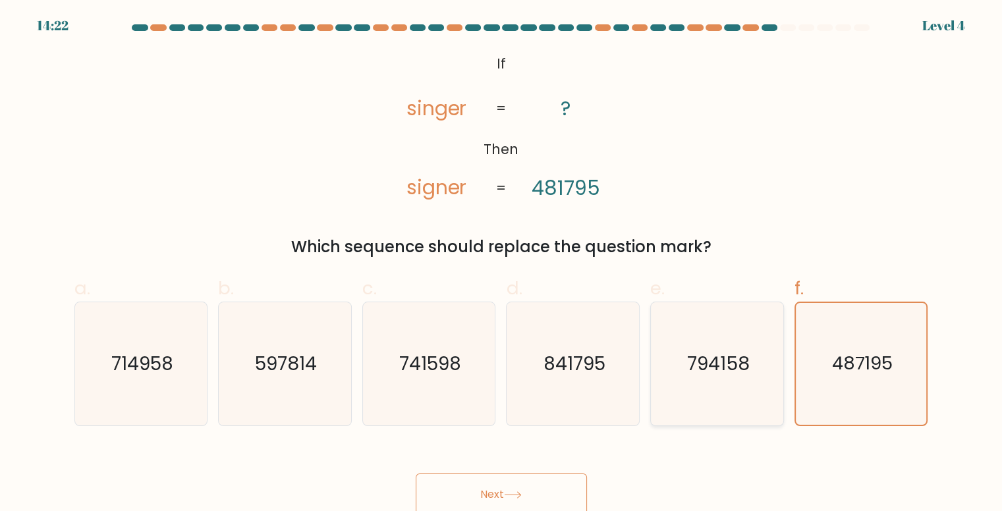
click at [502, 264] on input "e. 794158" at bounding box center [502, 260] width 1 height 9
radio input "true"
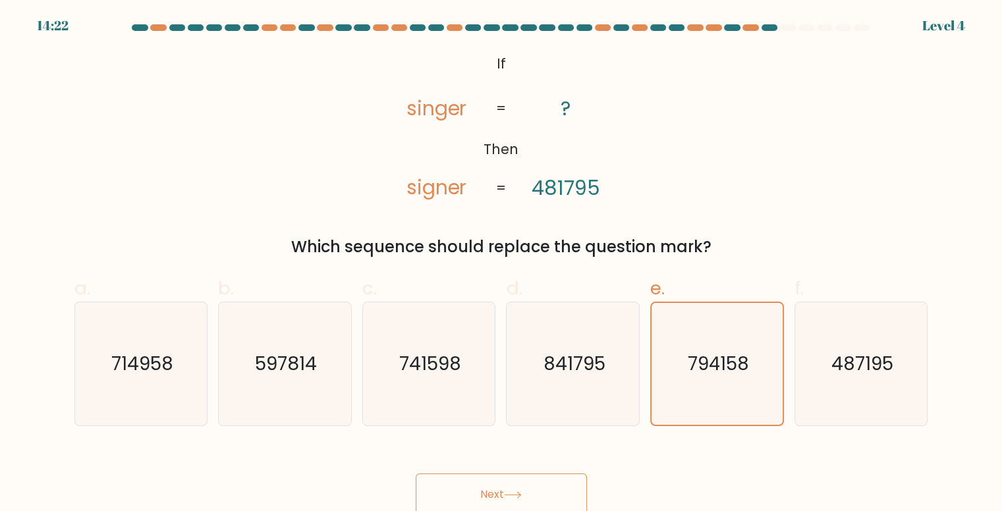
click at [513, 493] on icon at bounding box center [513, 495] width 18 height 7
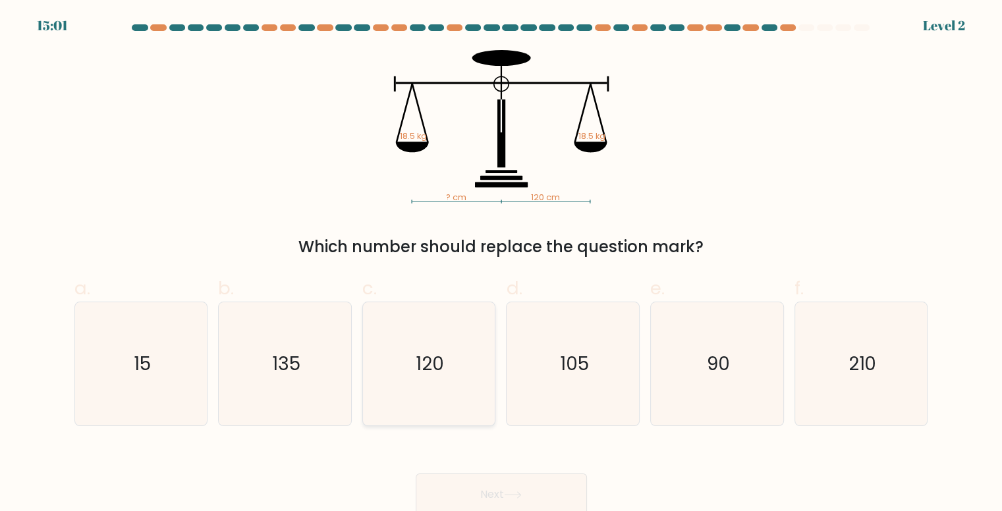
click at [411, 329] on icon "120" at bounding box center [429, 363] width 123 height 123
click at [502, 264] on input "c. 120" at bounding box center [502, 260] width 1 height 9
radio input "true"
click at [496, 495] on button "Next" at bounding box center [501, 495] width 171 height 42
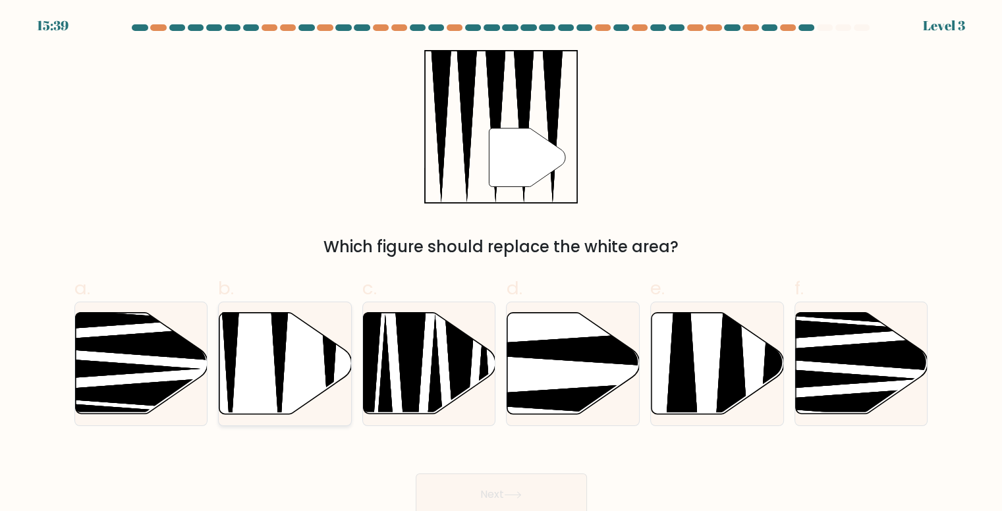
click at [282, 335] on icon at bounding box center [279, 310] width 34 height 263
click at [502, 264] on input "b." at bounding box center [502, 260] width 1 height 9
radio input "true"
click at [508, 498] on icon at bounding box center [513, 495] width 18 height 7
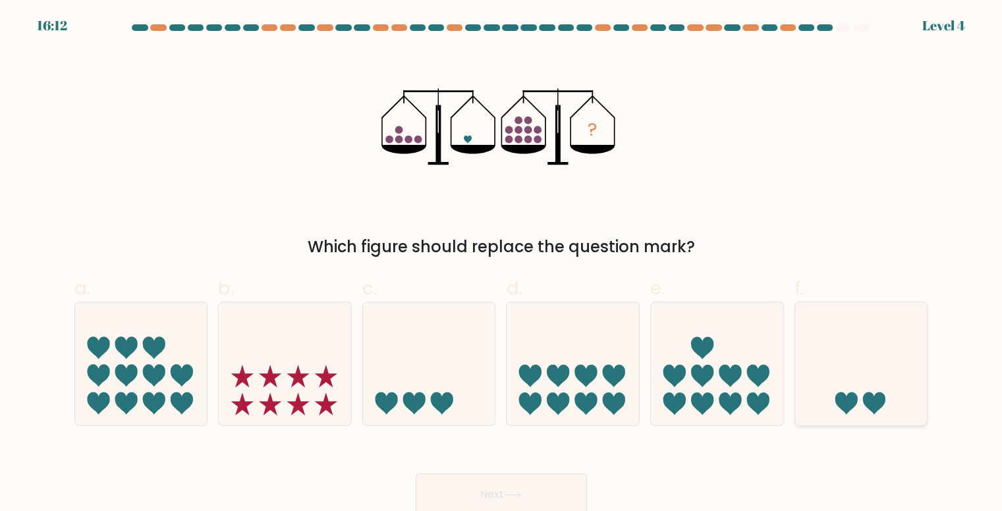
click at [874, 368] on icon at bounding box center [861, 363] width 132 height 109
click at [502, 264] on input "f." at bounding box center [502, 260] width 1 height 9
radio input "true"
click at [548, 451] on div "Next" at bounding box center [502, 479] width 870 height 74
click at [474, 484] on button "Next" at bounding box center [501, 495] width 171 height 42
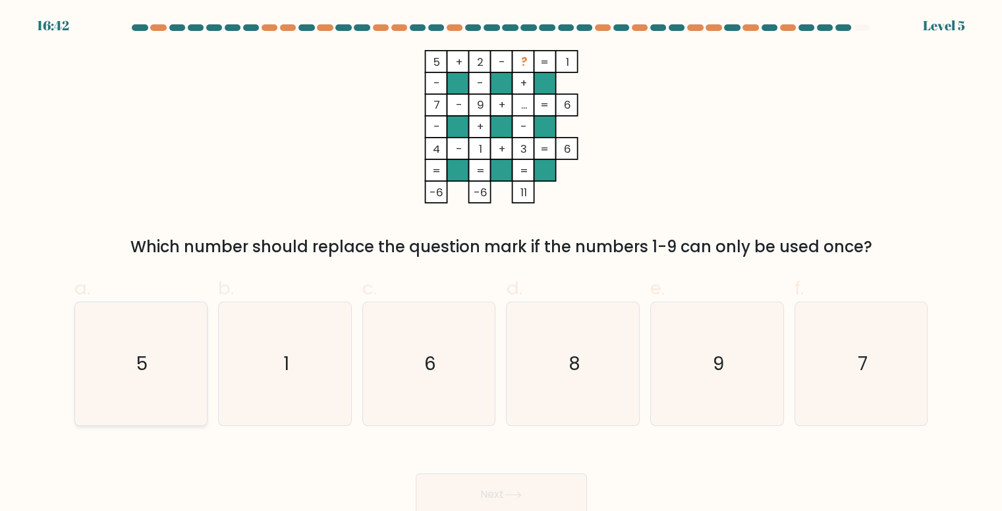
click at [177, 362] on icon "5" at bounding box center [141, 363] width 123 height 123
click at [502, 264] on input "a. 5" at bounding box center [502, 260] width 1 height 9
radio input "true"
click at [500, 499] on button "Next" at bounding box center [501, 495] width 171 height 42
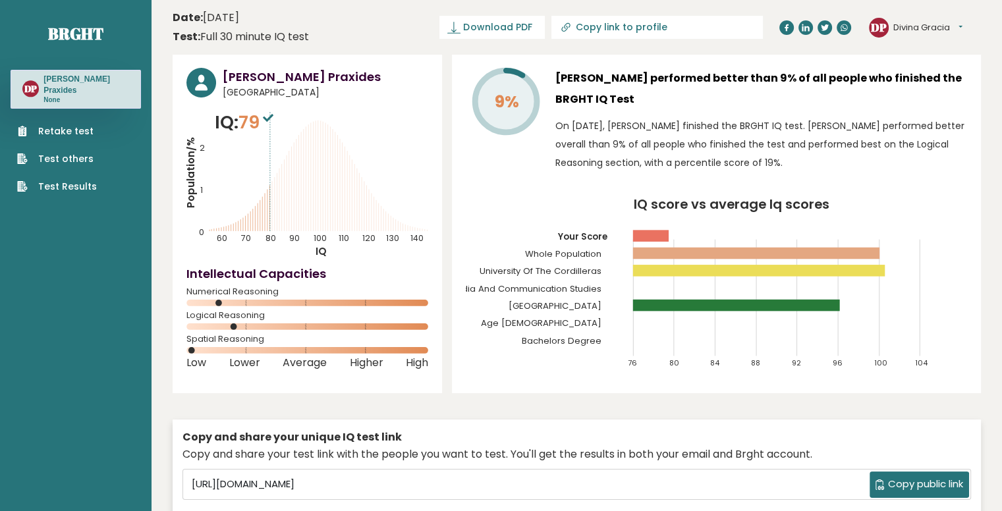
click at [325, 147] on icon "Population/% IQ 0 1 2 60 70 80 90 100 110 120 130 140" at bounding box center [307, 183] width 242 height 149
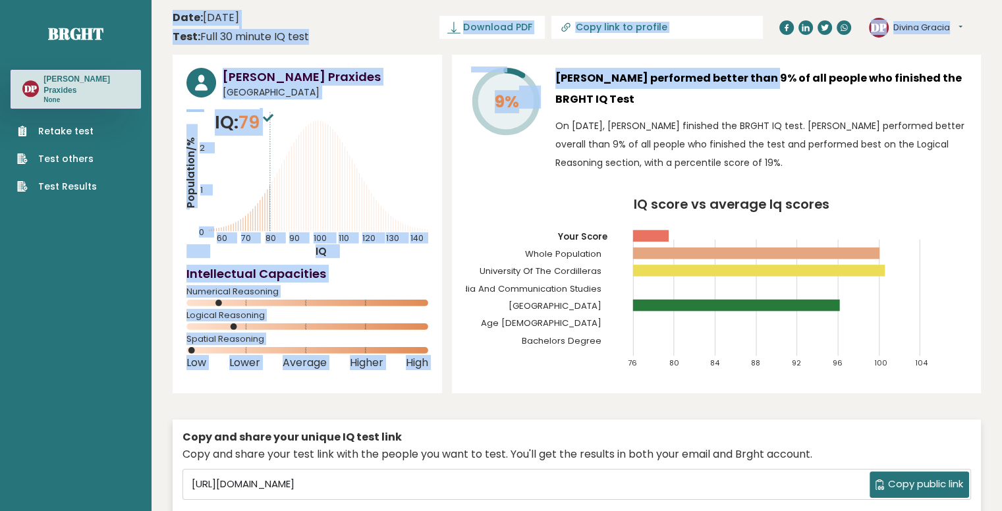
drag, startPoint x: 166, startPoint y: 13, endPoint x: 922, endPoint y: 183, distance: 774.6
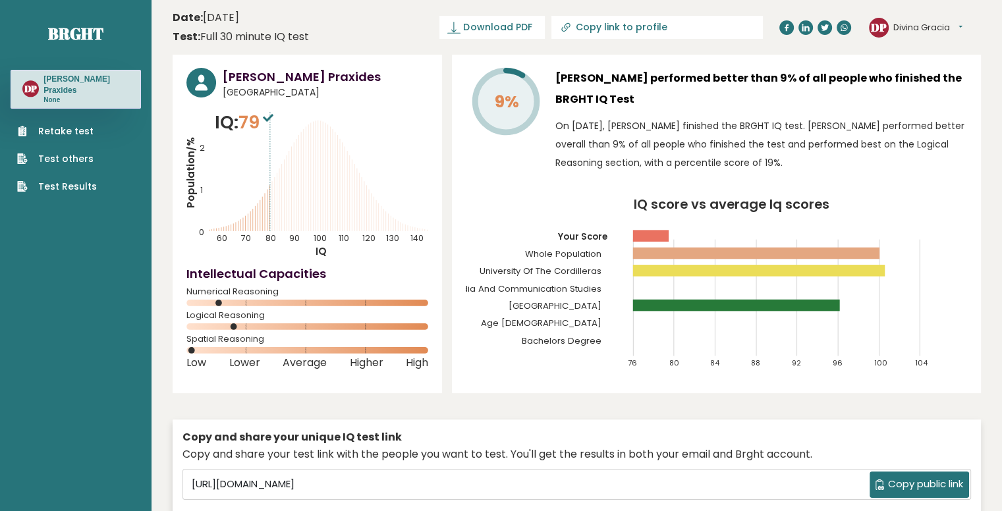
drag, startPoint x: 496, startPoint y: 221, endPoint x: 502, endPoint y: 225, distance: 6.8
click at [497, 221] on icon "IQ score vs average Iq scores 76 80 84 88 92 96 100 104 Your Score Whole Popula…" at bounding box center [717, 289] width 502 height 182
click at [950, 195] on div "9% [PERSON_NAME] performed better than 9% of all people who finished the BRGHT …" at bounding box center [716, 224] width 529 height 339
